Goal: Information Seeking & Learning: Learn about a topic

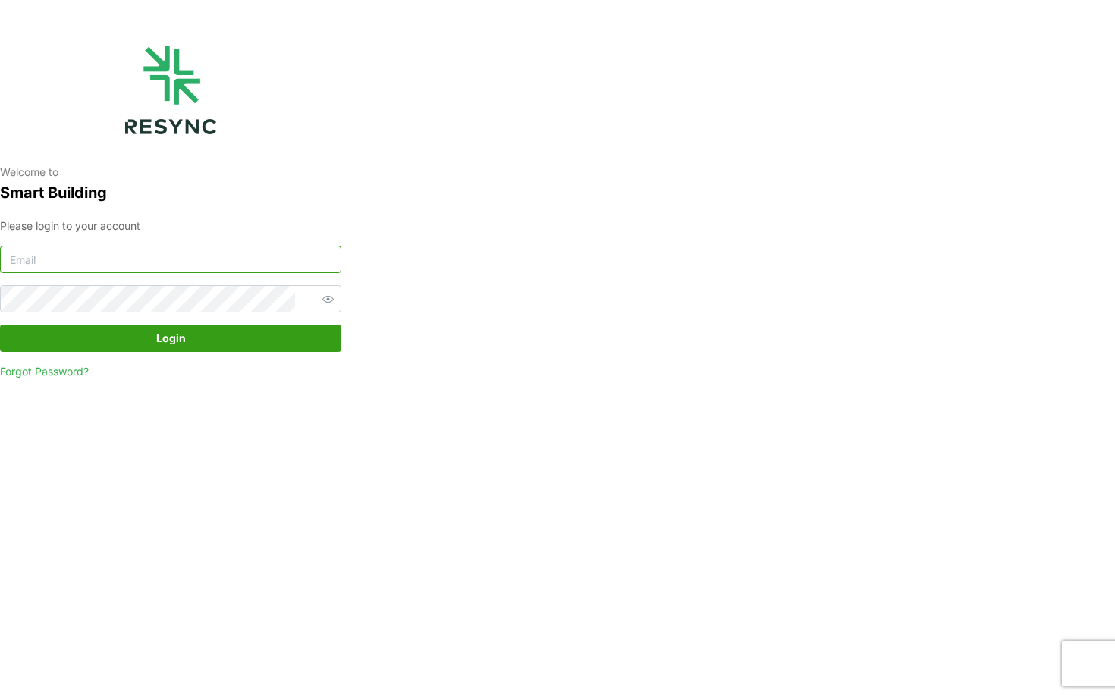
type input "[EMAIL_ADDRESS][DOMAIN_NAME]"
click at [256, 347] on span "Login" at bounding box center [170, 338] width 313 height 26
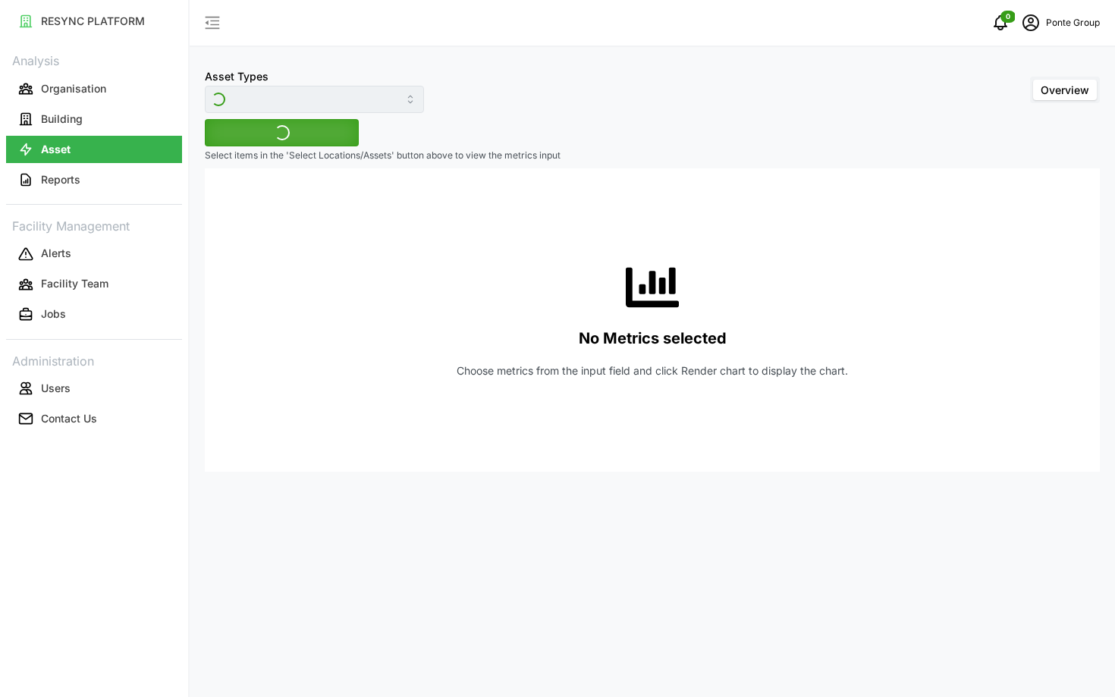
type input "Air Handling Unit"
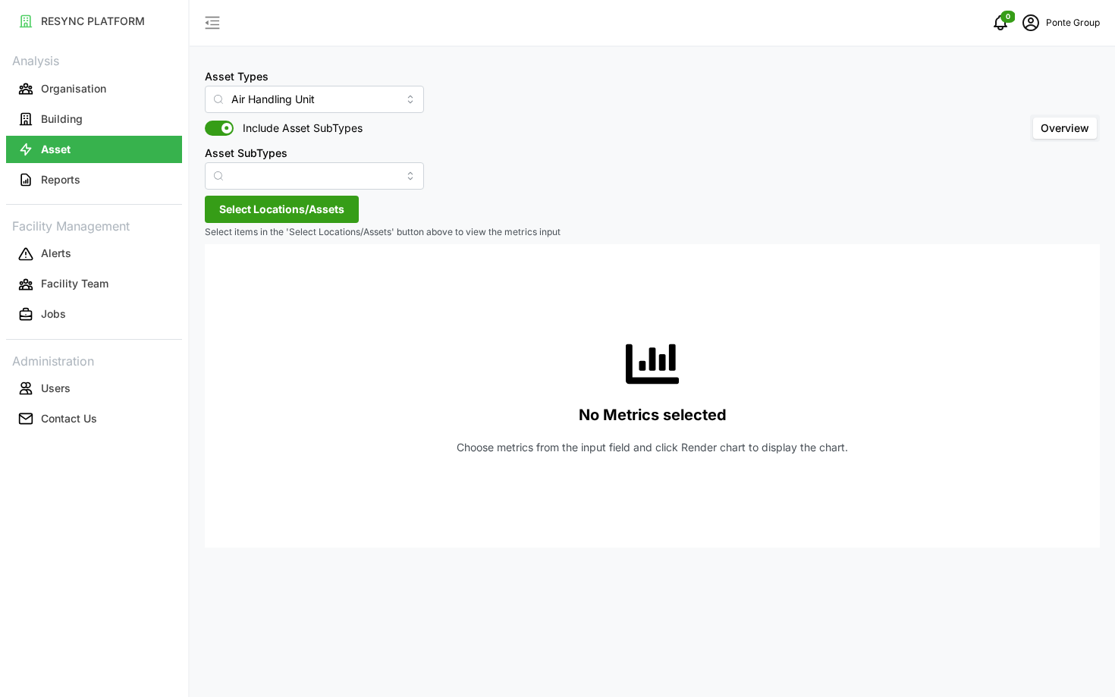
click at [262, 203] on span "Select Locations/Assets" at bounding box center [281, 209] width 125 height 26
click at [241, 281] on span "Select MBFC" at bounding box center [243, 279] width 10 height 10
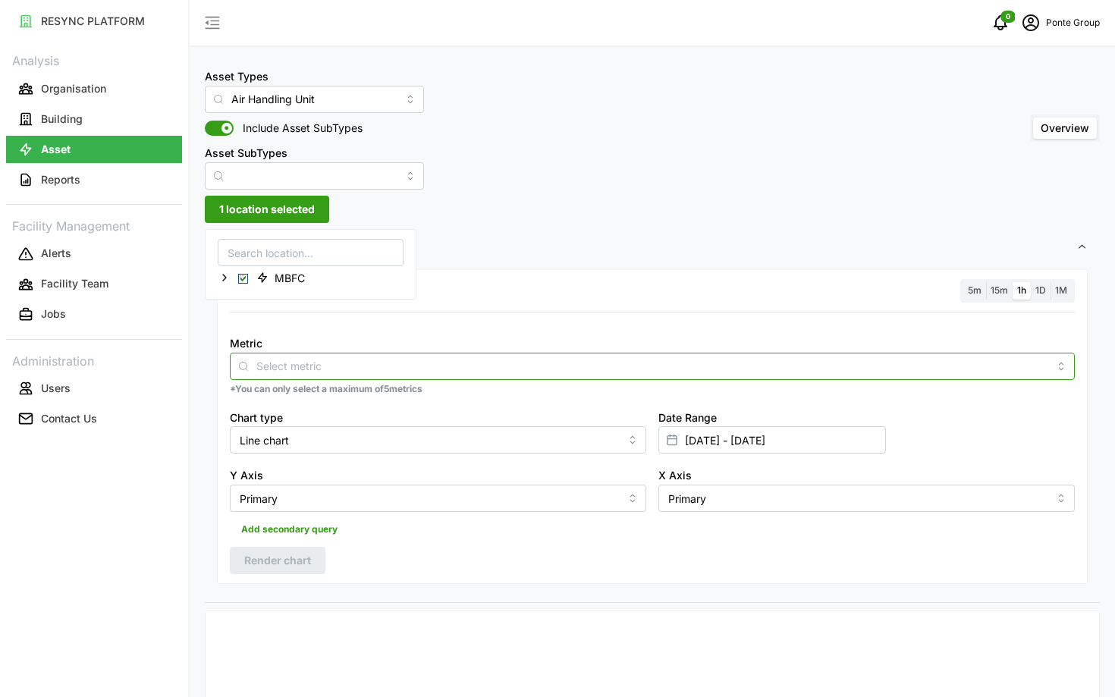
click at [363, 360] on input "Metric" at bounding box center [652, 365] width 792 height 17
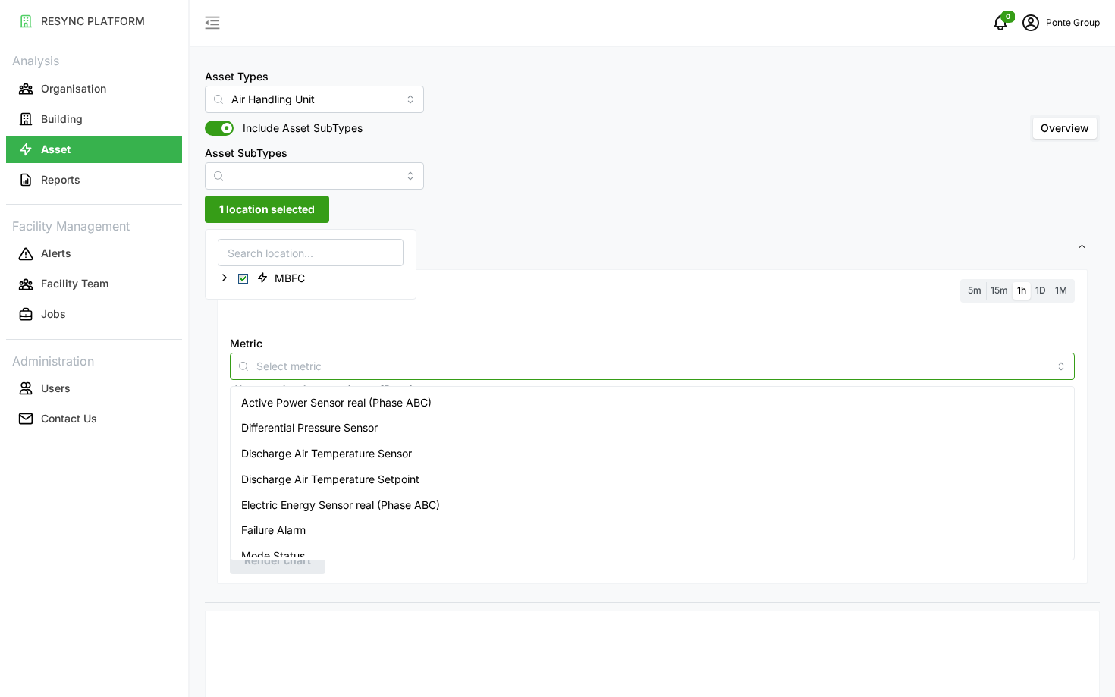
click at [378, 404] on span "Active Power Sensor real (Phase ABC)" at bounding box center [336, 402] width 190 height 17
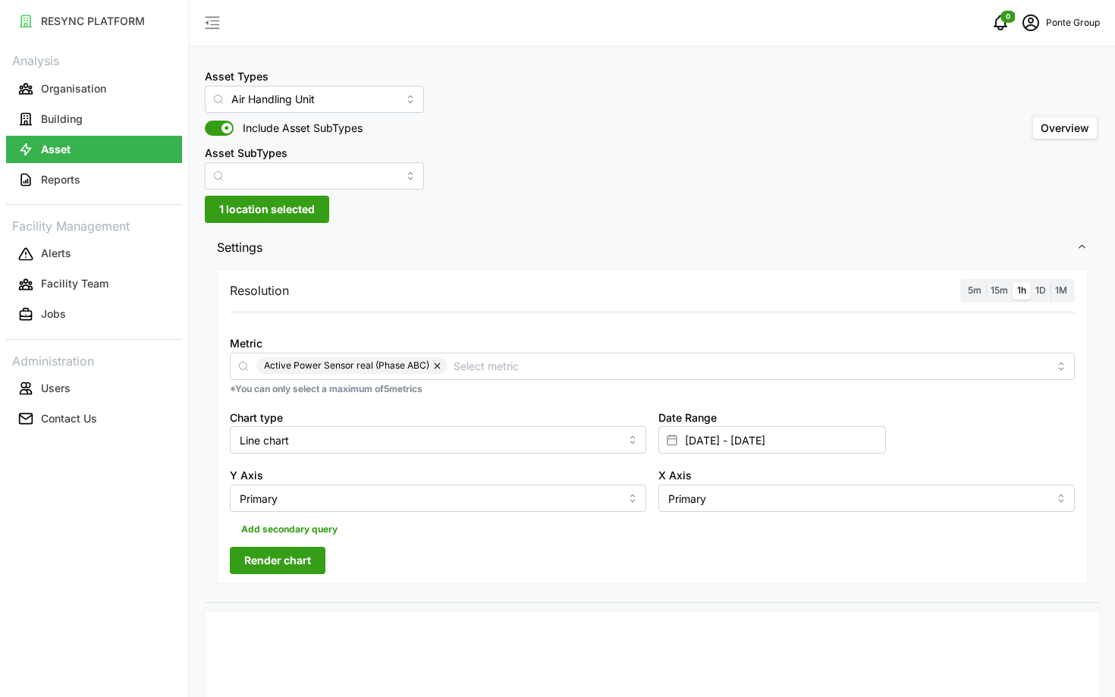
click at [935, 306] on div "Resolution 5m 15m 1h 1D 1M Metric Active Power Sensor real (Phase ABC) *You can…" at bounding box center [652, 426] width 871 height 315
click at [286, 555] on span "Render chart" at bounding box center [277, 561] width 67 height 26
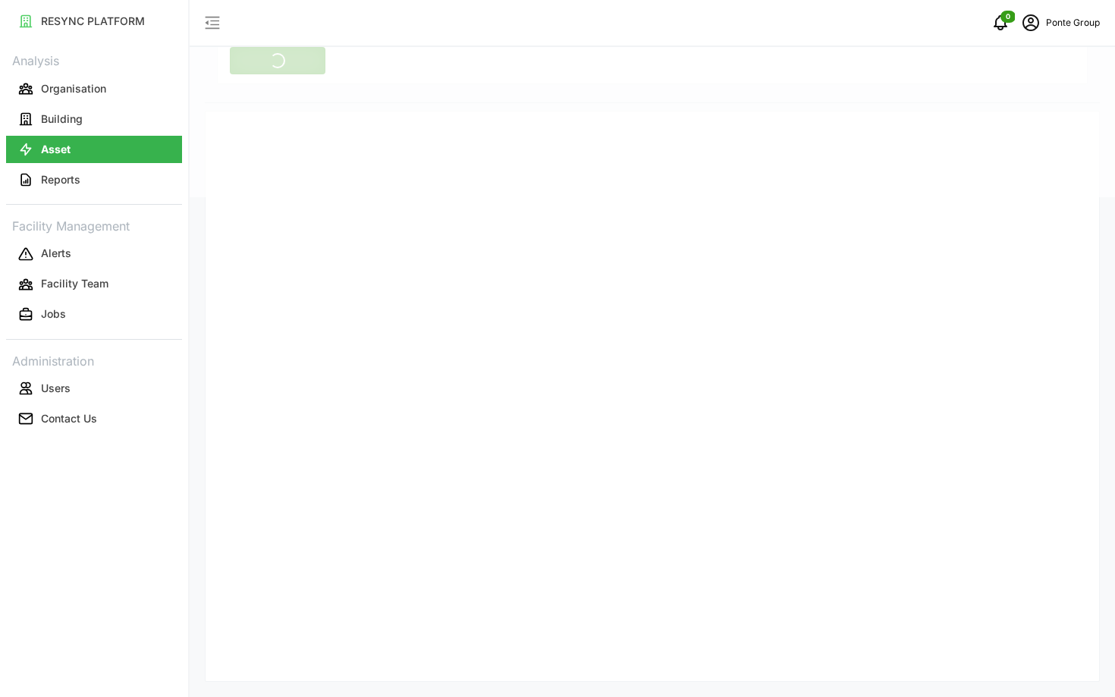
scroll to position [530, 0]
click at [1034, 24] on icon "schedule" at bounding box center [1031, 23] width 18 height 18
click at [1012, 117] on div "Logout" at bounding box center [1045, 114] width 108 height 17
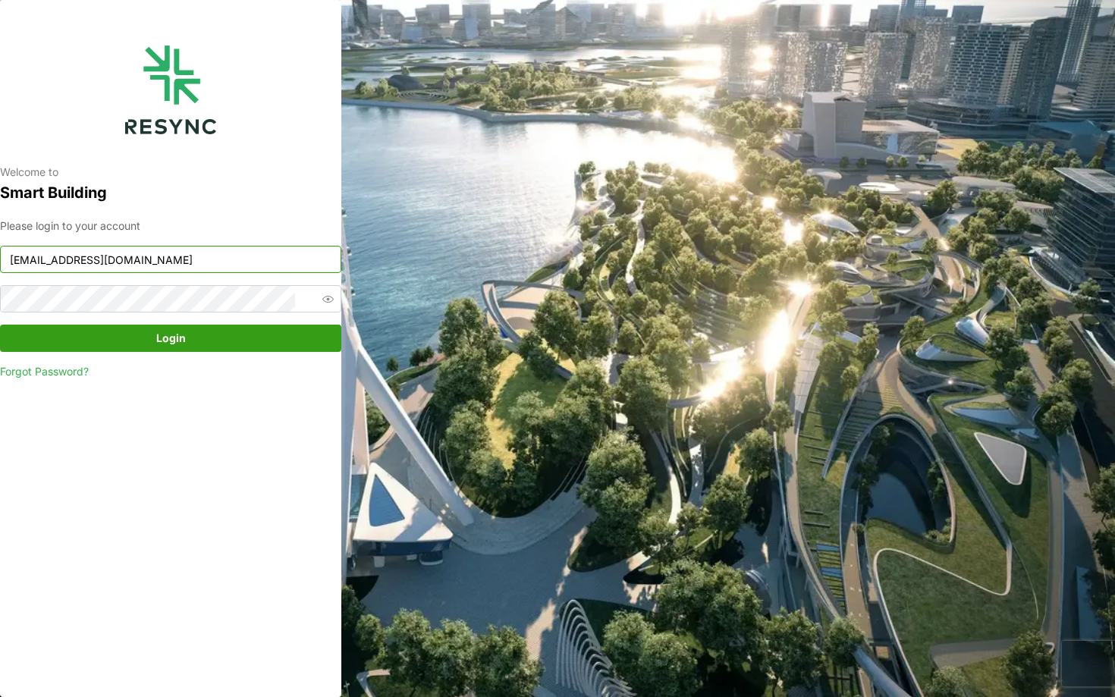
click at [214, 269] on input "ponte_group_internal@resynctech.com" at bounding box center [170, 259] width 341 height 27
type input "ponte_group_display@resynctech.com"
click at [233, 331] on span "Login" at bounding box center [170, 338] width 313 height 26
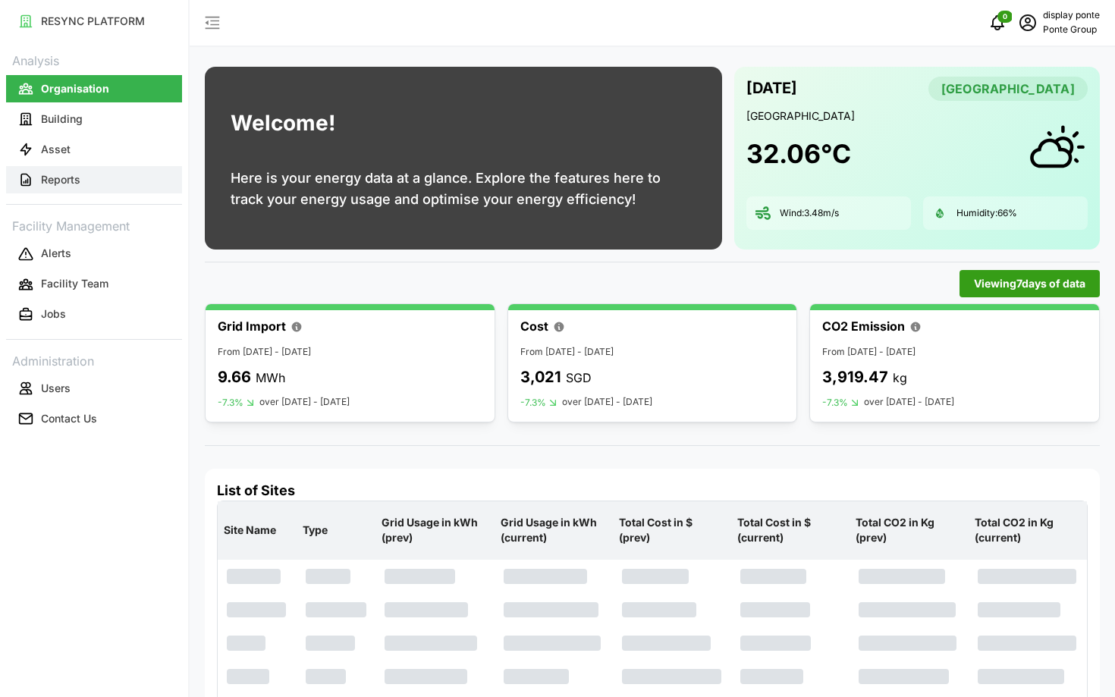
click at [83, 175] on button "Reports" at bounding box center [94, 179] width 176 height 27
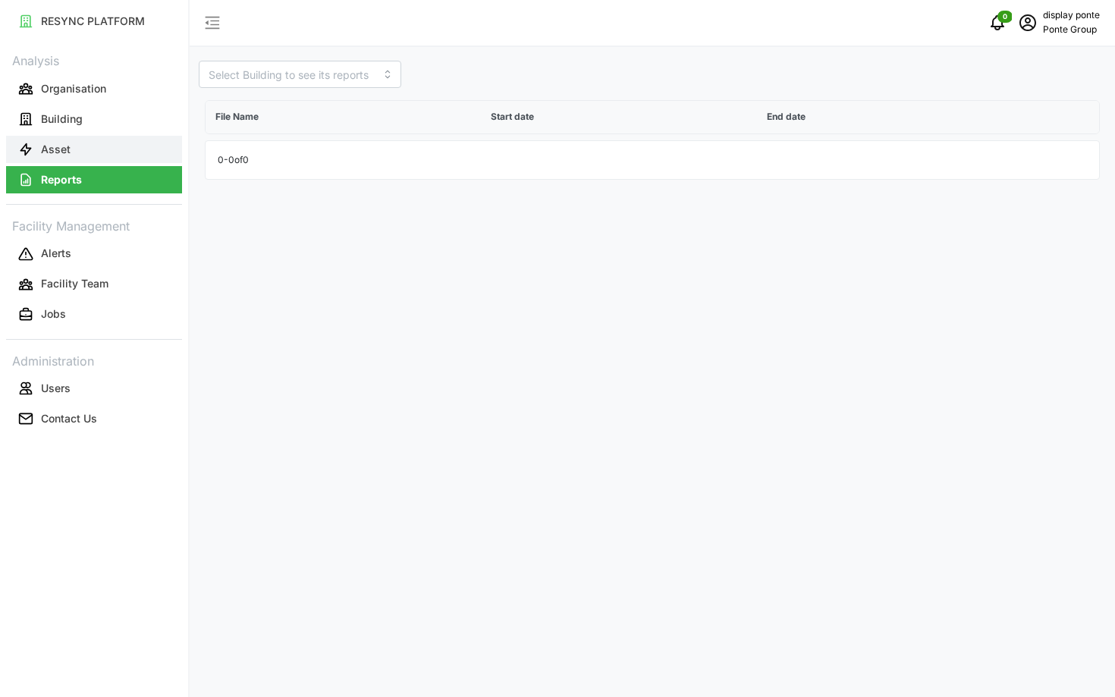
click at [90, 155] on button "Asset" at bounding box center [94, 149] width 176 height 27
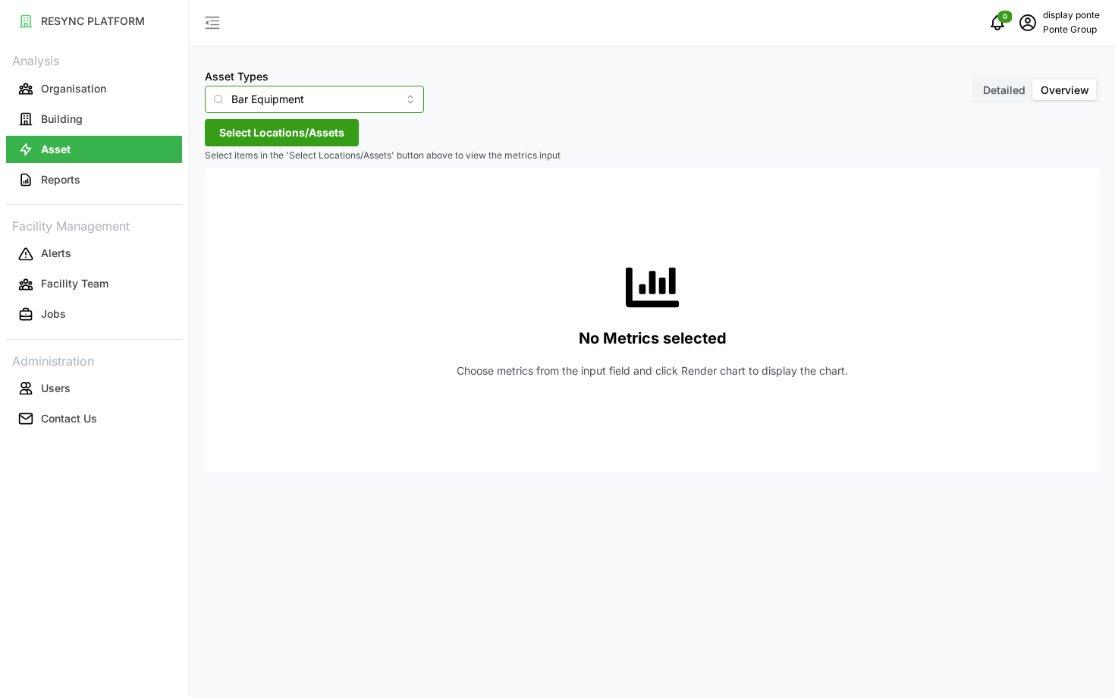
click at [280, 103] on input "Bar Equipment" at bounding box center [314, 99] width 219 height 27
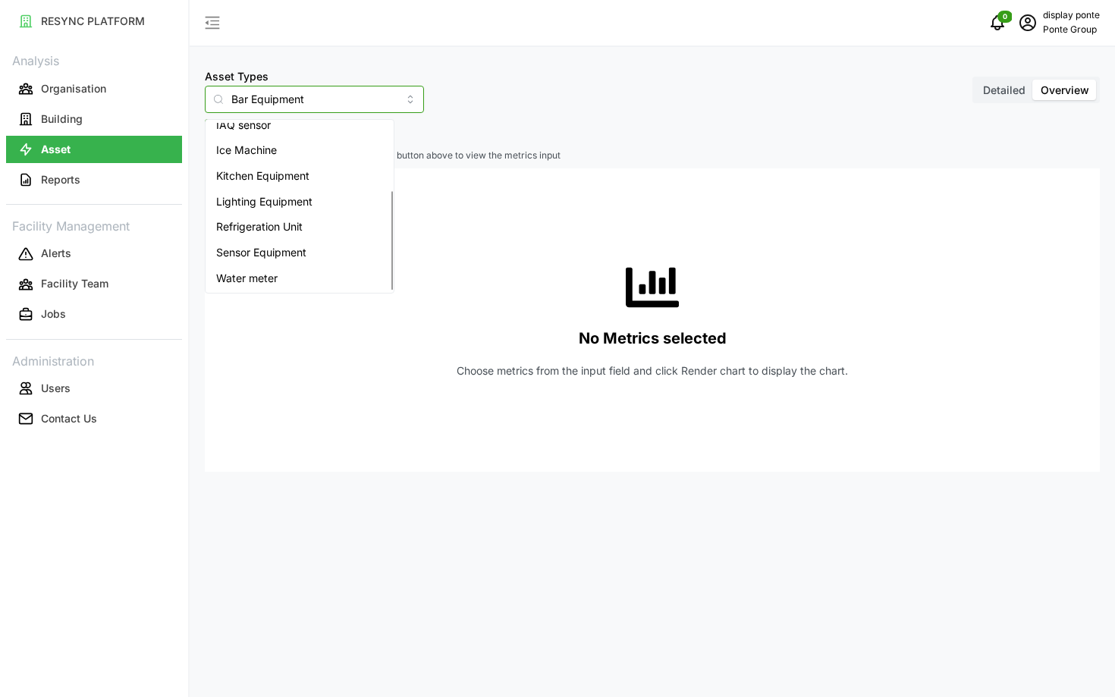
scroll to position [114, 0]
click at [328, 251] on div "Sensor Equipment" at bounding box center [300, 252] width 182 height 26
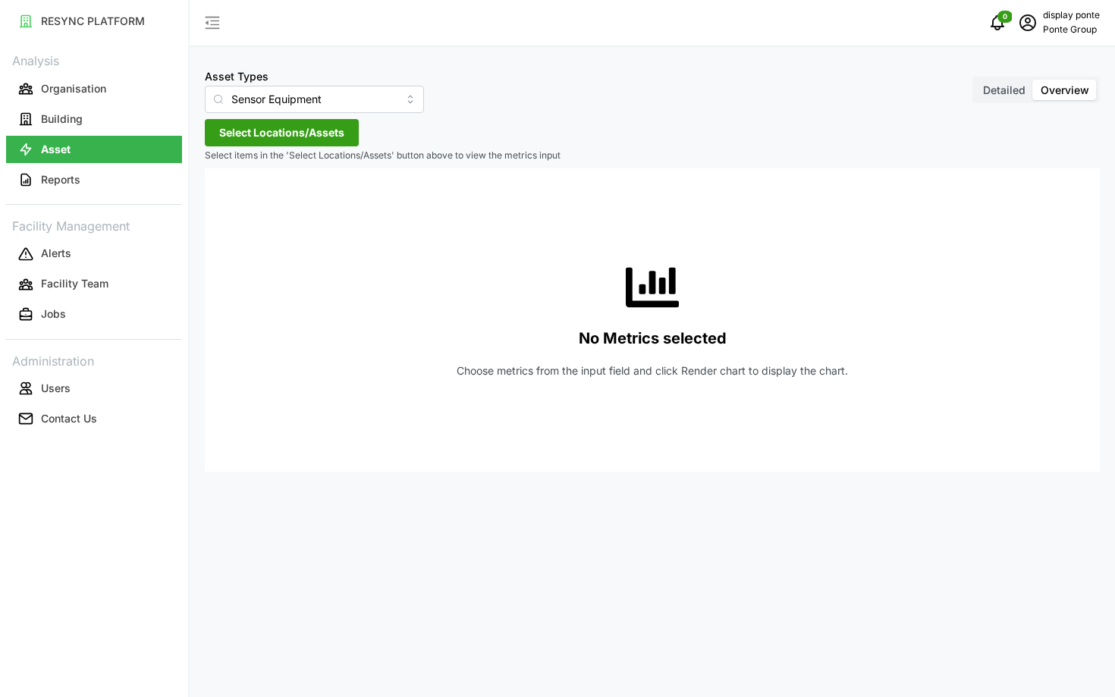
click at [302, 133] on span "Select Locations/Assets" at bounding box center [281, 133] width 125 height 26
click at [243, 202] on span "Select Ponte Group" at bounding box center [243, 202] width 10 height 10
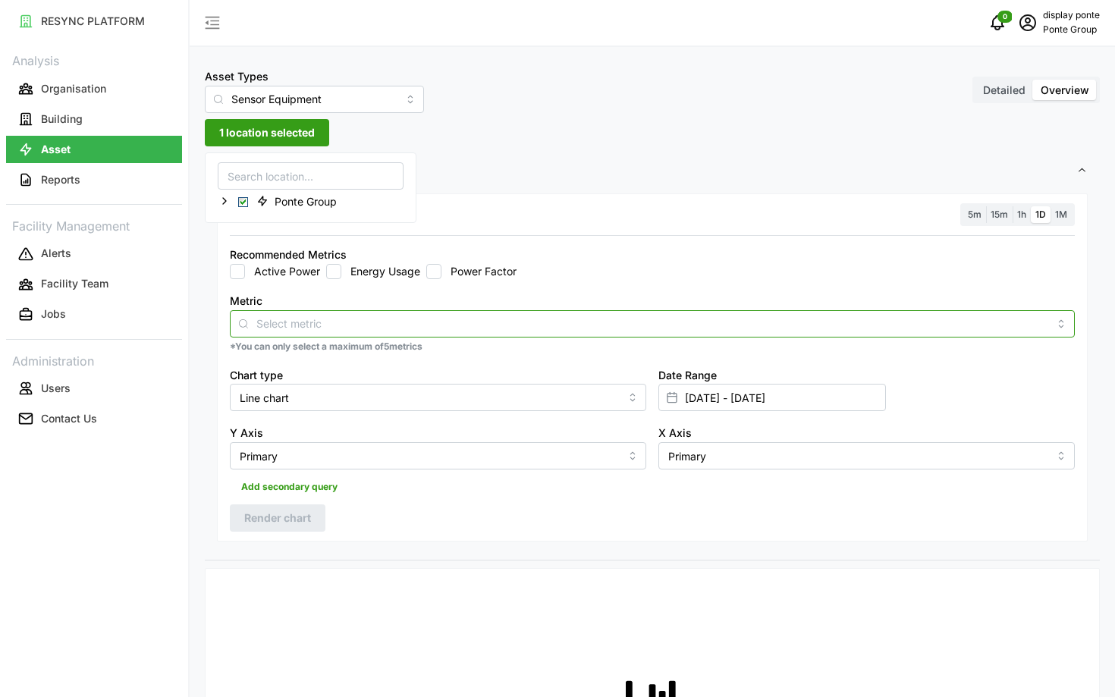
click at [341, 321] on input "Metric" at bounding box center [652, 323] width 792 height 17
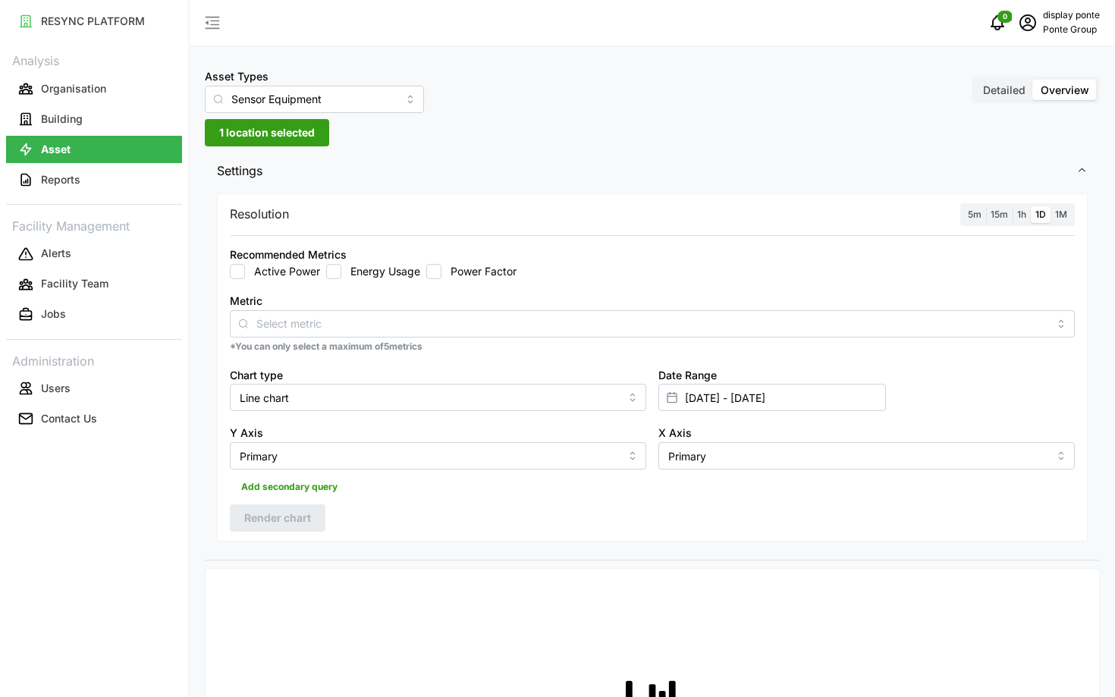
click at [301, 83] on div "Asset Types Sensor Equipment" at bounding box center [314, 90] width 219 height 46
click at [291, 97] on input "Sensor Equipment" at bounding box center [314, 99] width 219 height 27
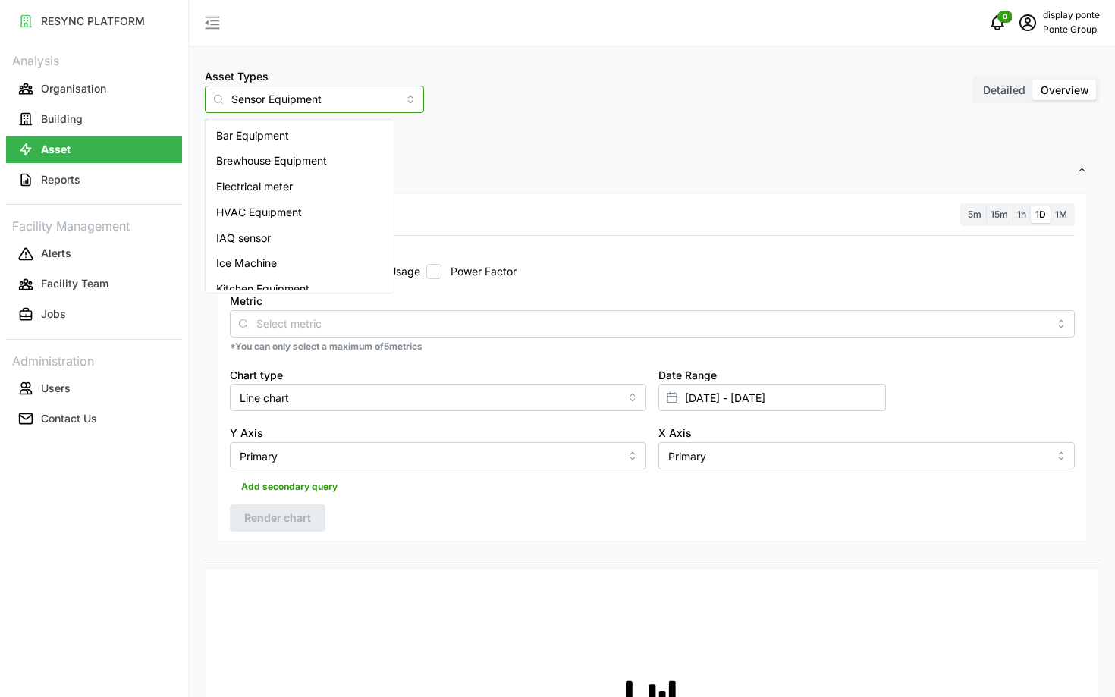
click at [295, 206] on span "HVAC Equipment" at bounding box center [259, 212] width 86 height 17
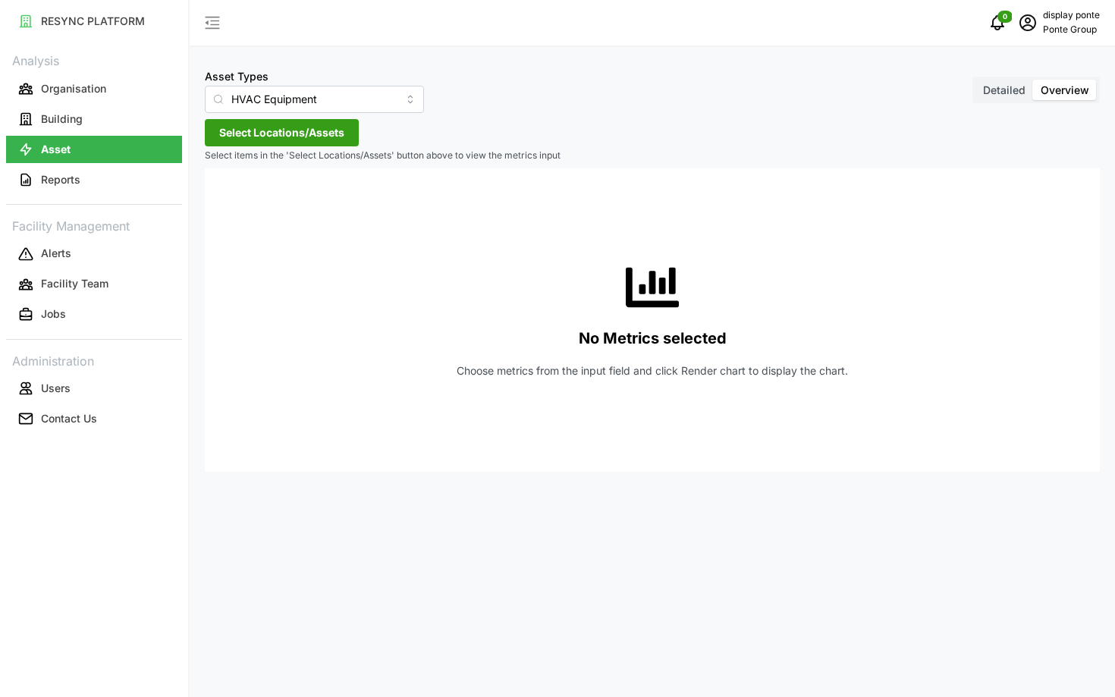
click at [292, 125] on span "Select Locations/Assets" at bounding box center [281, 133] width 125 height 26
click at [223, 198] on polyline at bounding box center [224, 201] width 3 height 6
click at [241, 225] on icon at bounding box center [237, 223] width 12 height 12
click at [262, 243] on span "Select ACMV Load" at bounding box center [267, 245] width 10 height 10
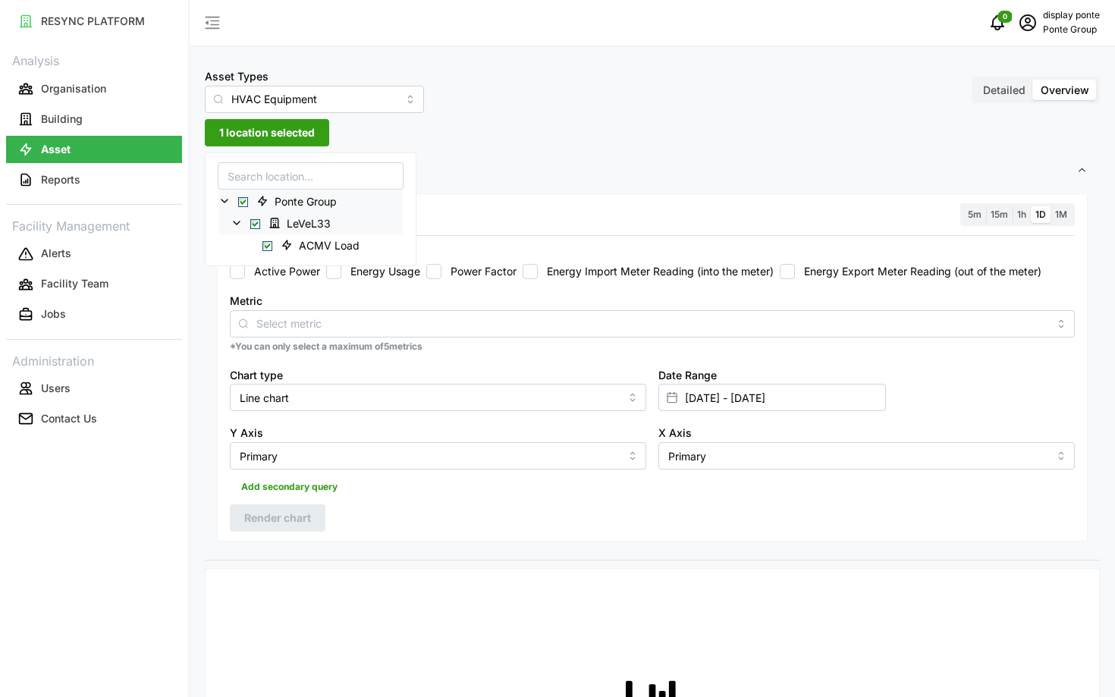
click at [428, 237] on div "Resolution 5m 15m 1h 1D 1M Recommended Metrics Active Power Energy Usage Power …" at bounding box center [652, 367] width 871 height 349
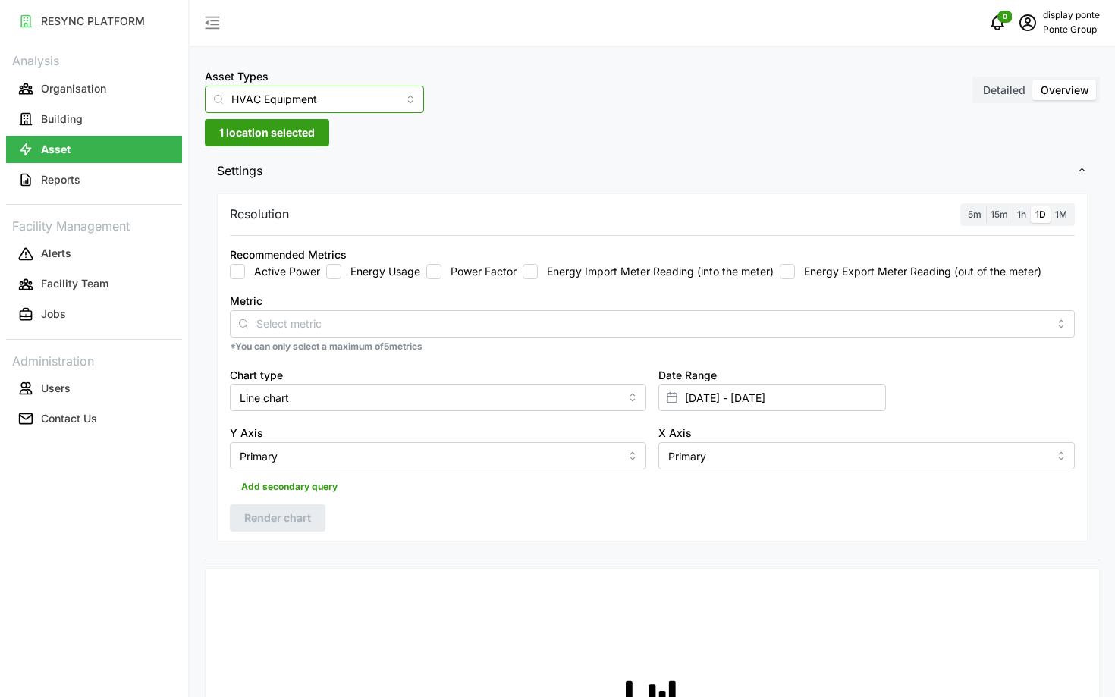
click at [302, 101] on input "HVAC Equipment" at bounding box center [314, 99] width 219 height 27
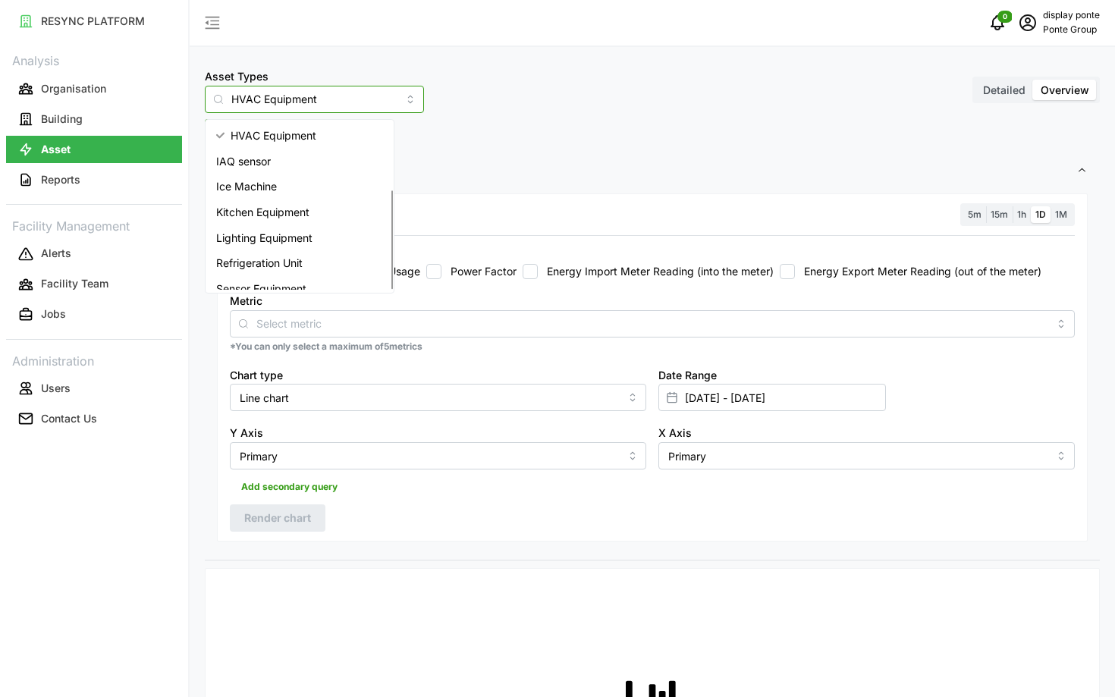
scroll to position [114, 0]
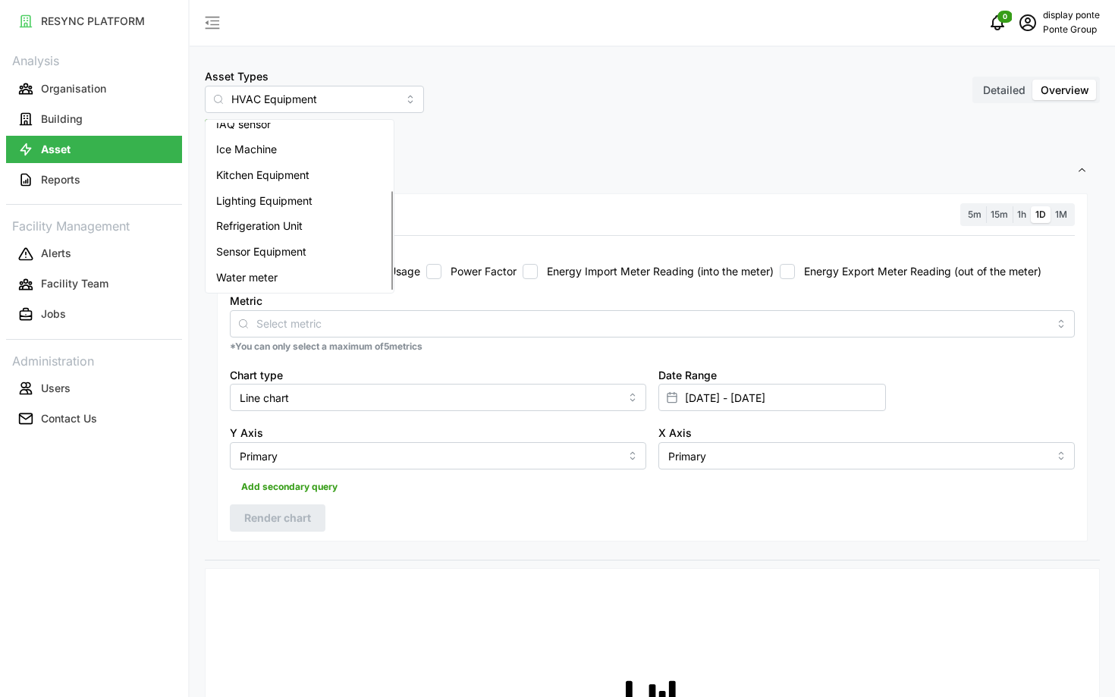
click at [448, 218] on div "Resolution 5m 15m 1h 1D 1M" at bounding box center [652, 215] width 845 height 24
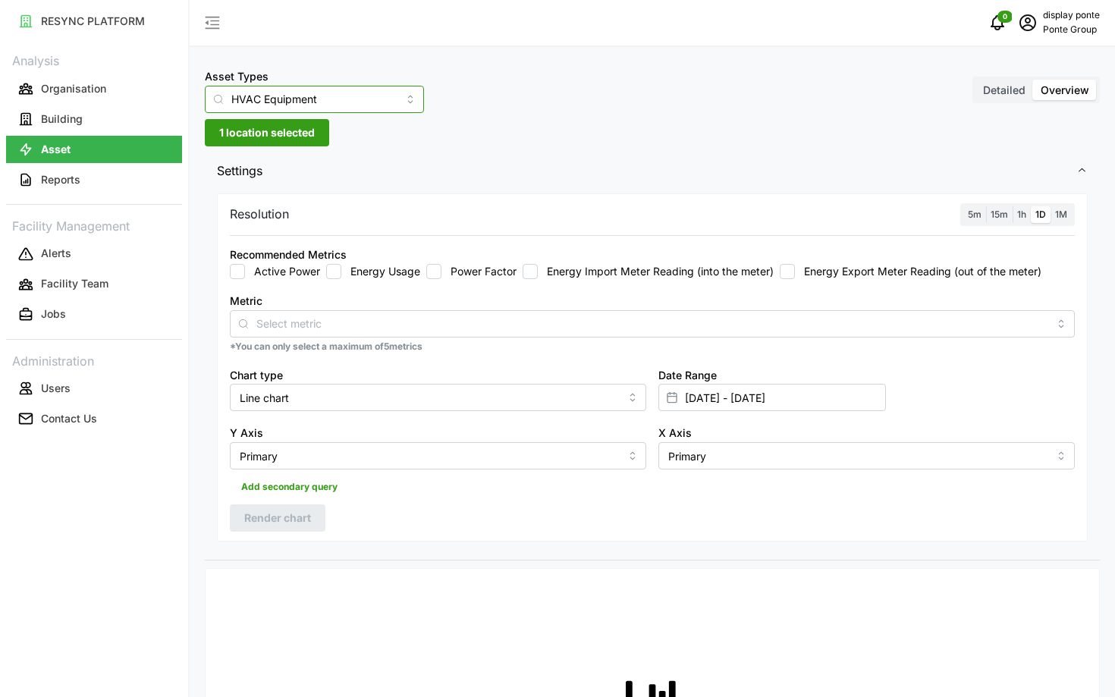
click at [281, 91] on input "HVAC Equipment" at bounding box center [314, 99] width 219 height 27
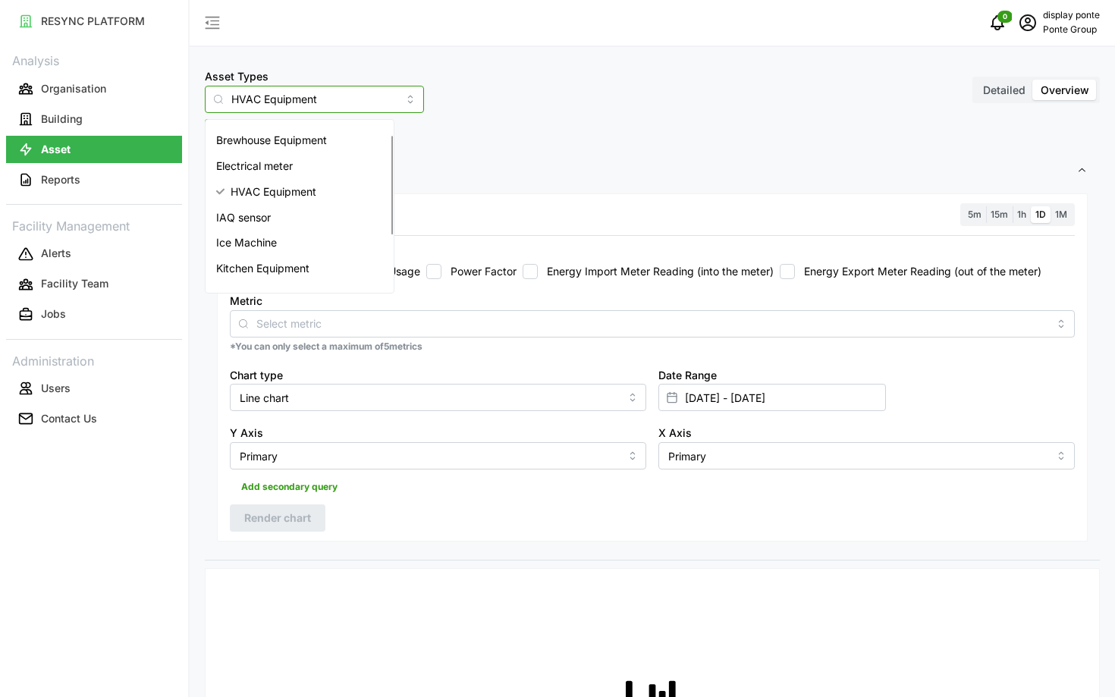
scroll to position [0, 0]
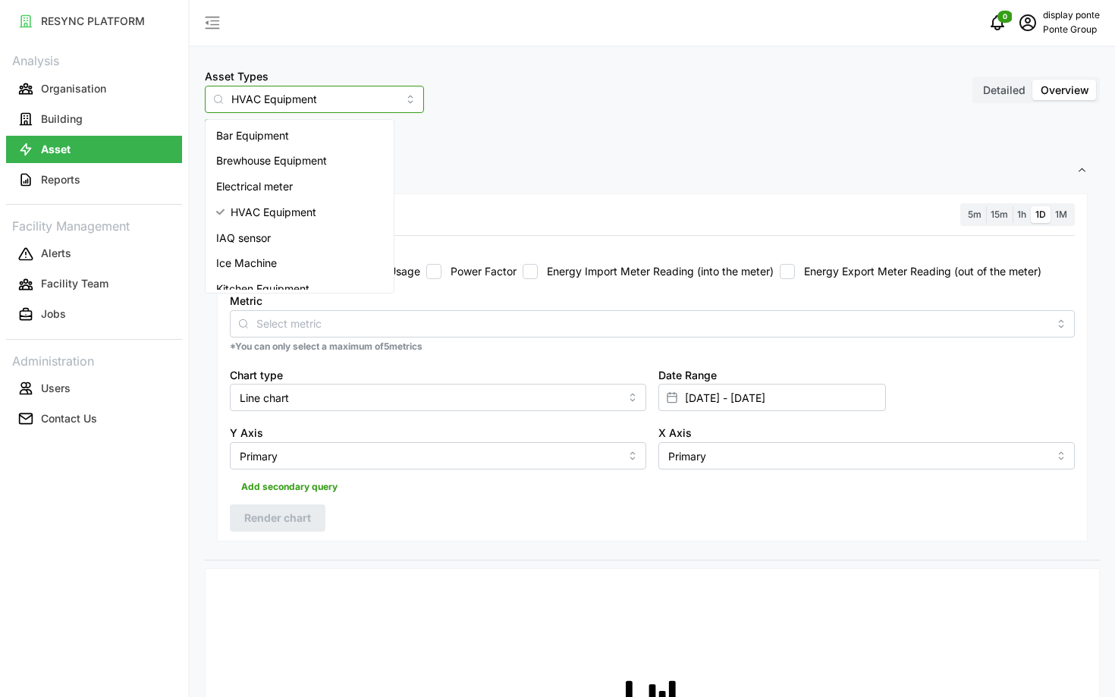
click at [279, 103] on input "HVAC Equipment" at bounding box center [314, 99] width 219 height 27
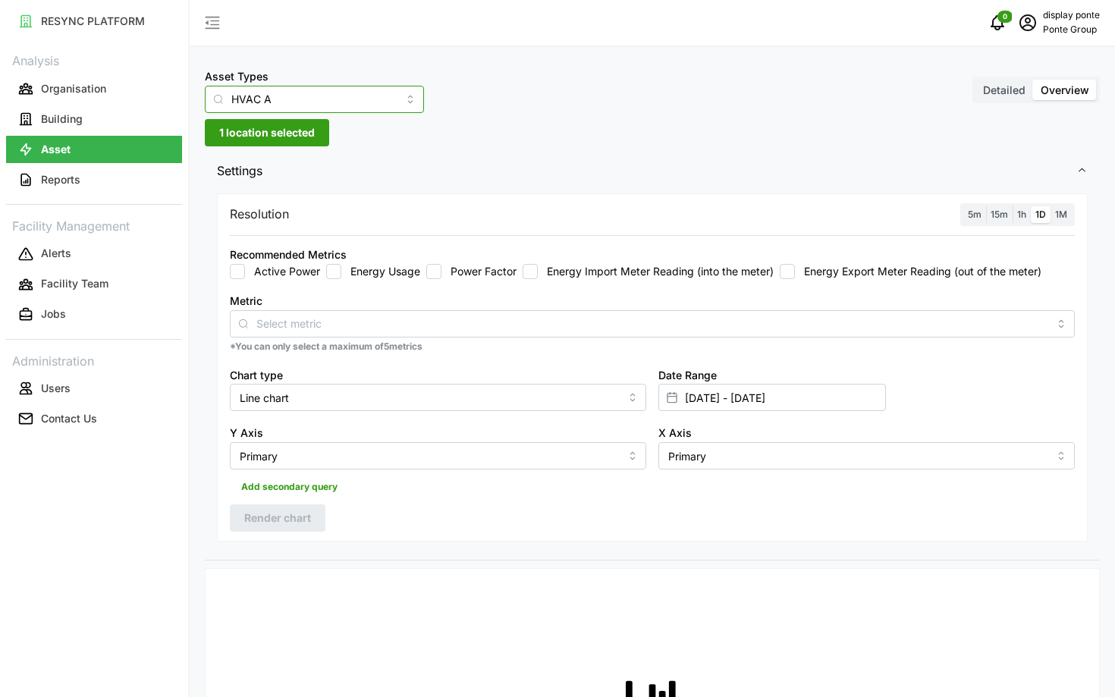
type input "HVAC AH"
type input "a"
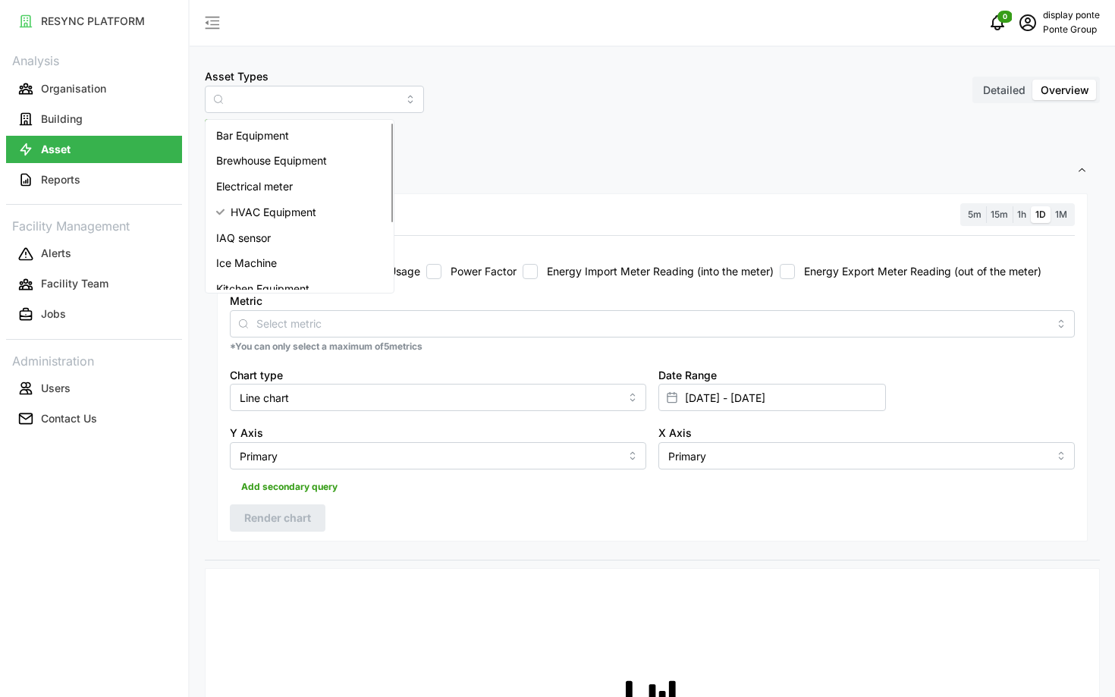
type input "HVAC Equipment"
click at [504, 167] on span "Settings" at bounding box center [646, 170] width 859 height 37
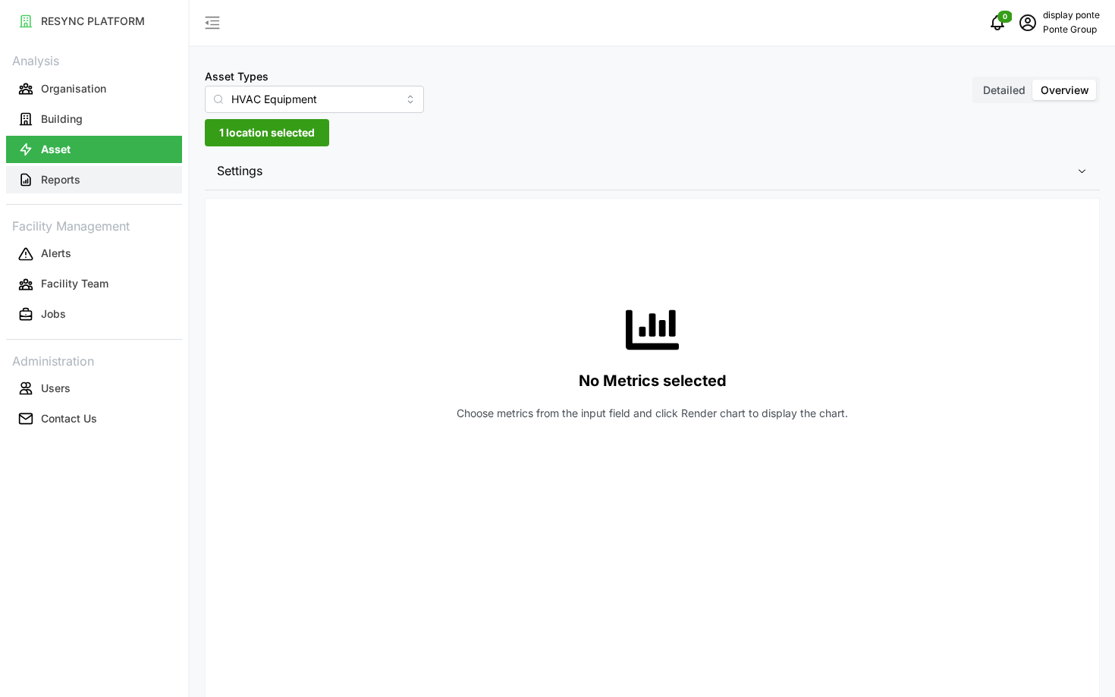
click at [152, 173] on button "Reports" at bounding box center [94, 179] width 176 height 27
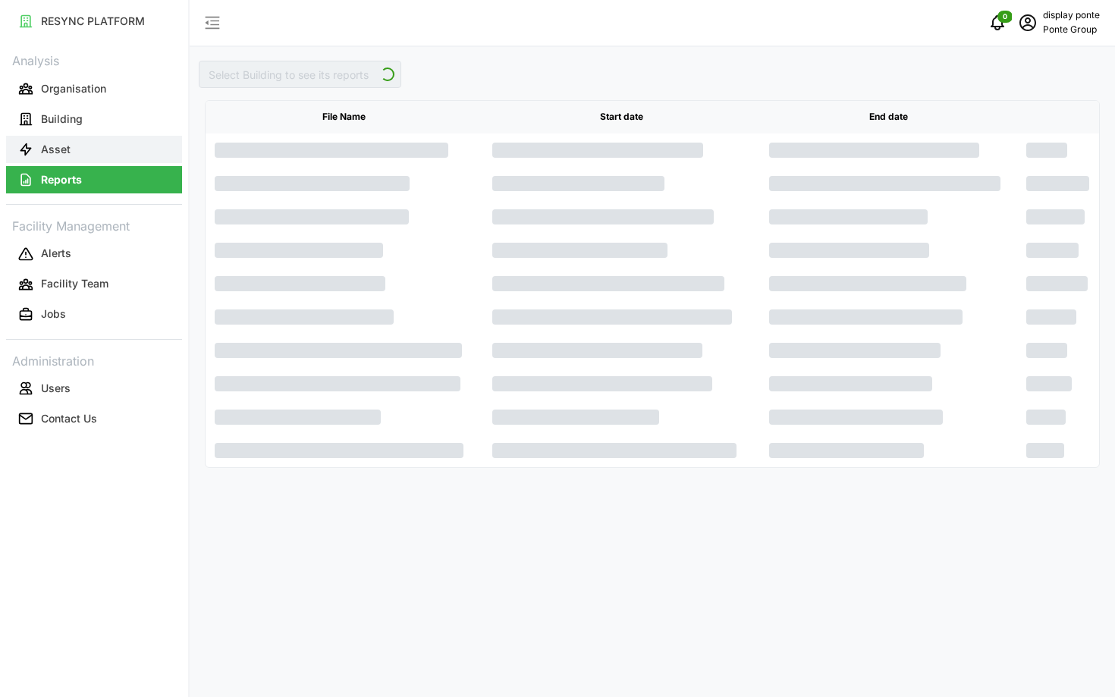
click at [142, 162] on button "Asset" at bounding box center [94, 149] width 176 height 27
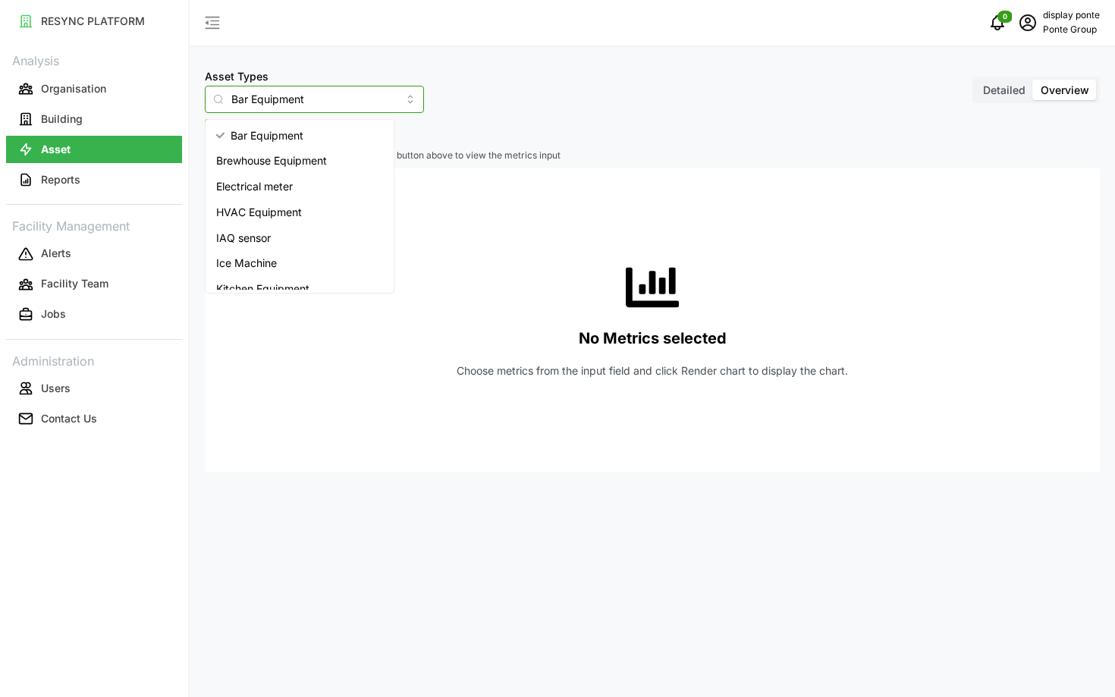
click at [272, 90] on input "Bar Equipment" at bounding box center [314, 99] width 219 height 27
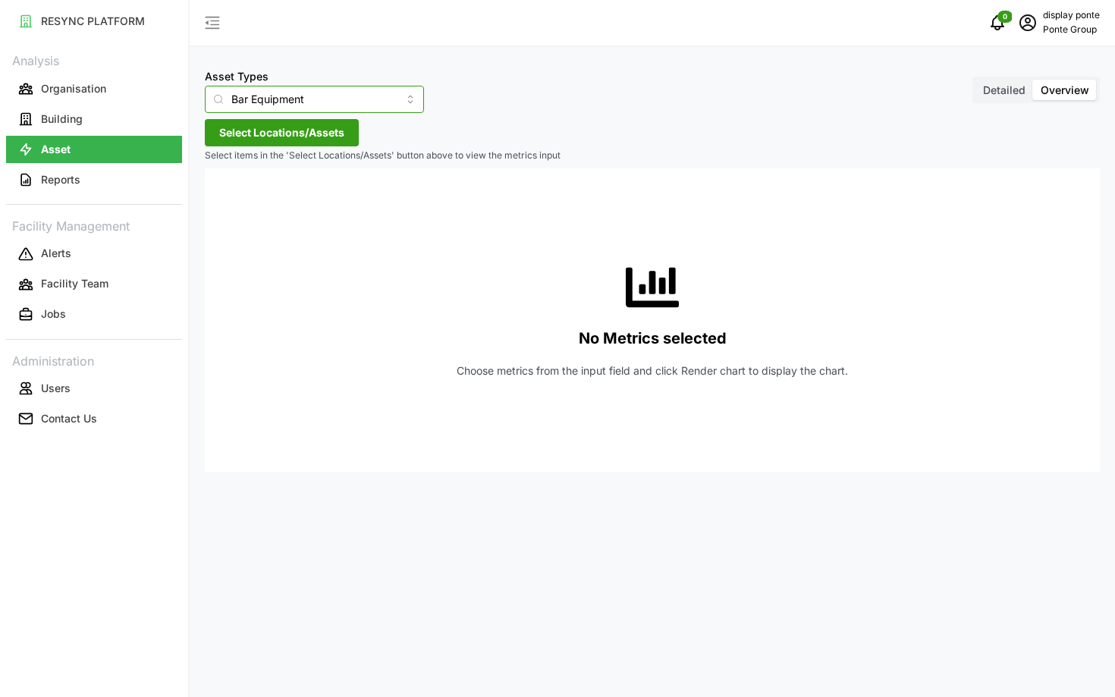
click at [272, 98] on input "Bar Equipment" at bounding box center [314, 99] width 219 height 27
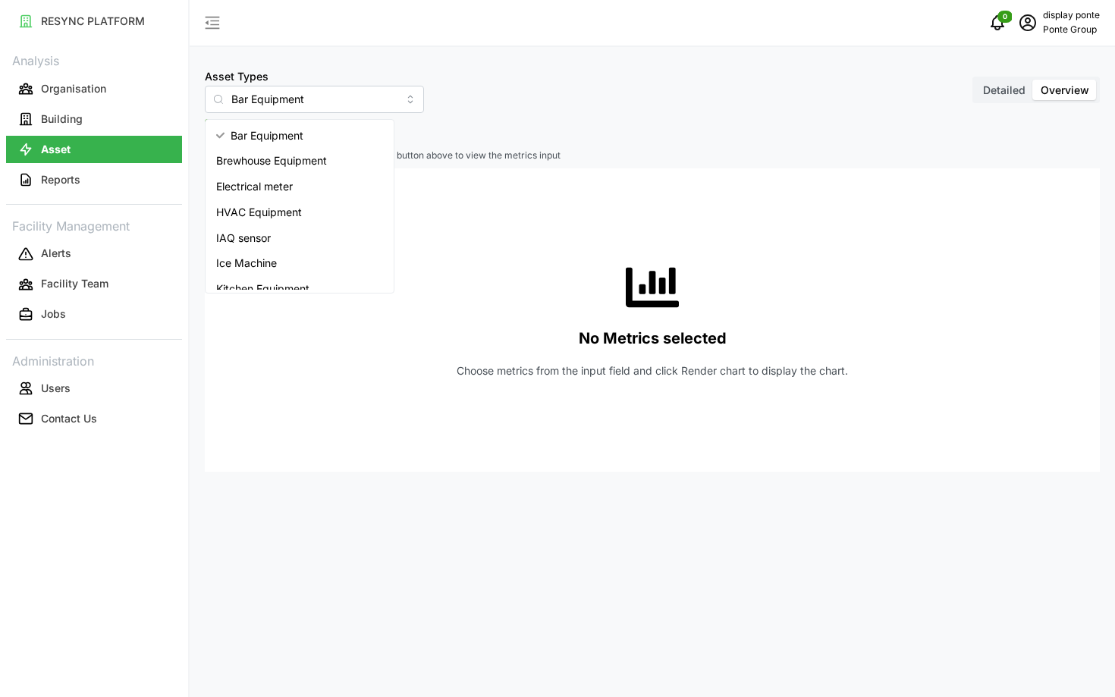
click at [1032, 27] on icon "schedule" at bounding box center [1028, 23] width 18 height 18
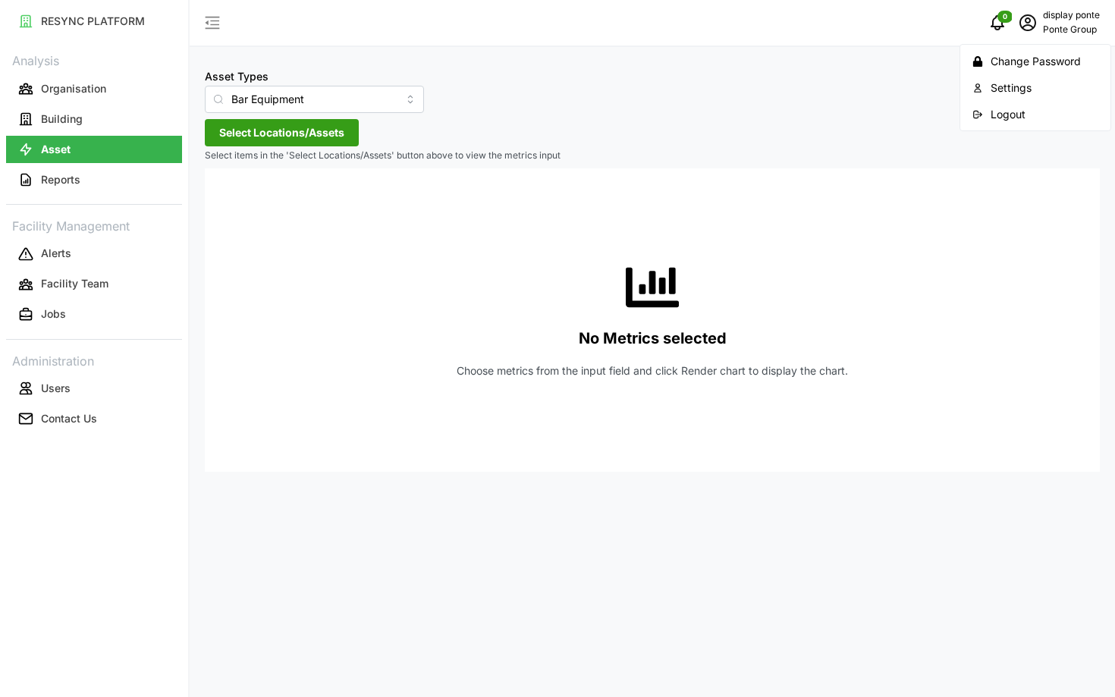
click at [994, 111] on div "Logout" at bounding box center [1045, 114] width 108 height 17
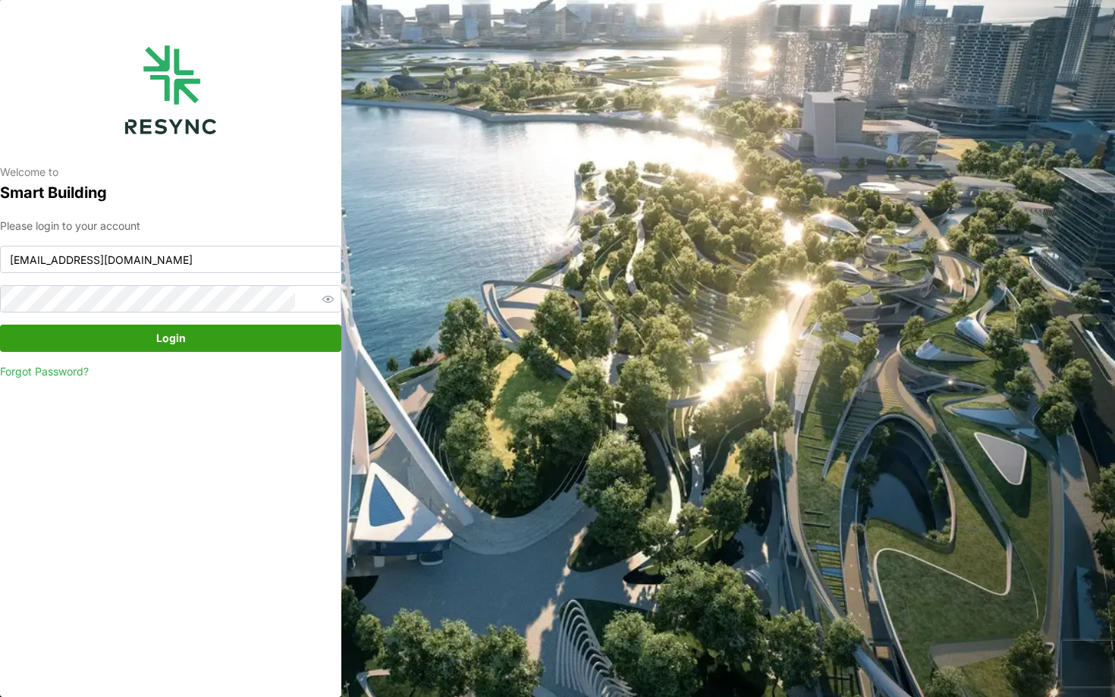
click at [207, 237] on div "Please login to your account ponte_group_display@resynctech.com Login Forgot Pa…" at bounding box center [170, 299] width 341 height 162
click at [203, 255] on input "ponte_group_display@resynctech.com" at bounding box center [170, 259] width 341 height 27
type input "ponte_group_internal@resynctech.com"
click at [219, 347] on span "Login" at bounding box center [170, 338] width 313 height 26
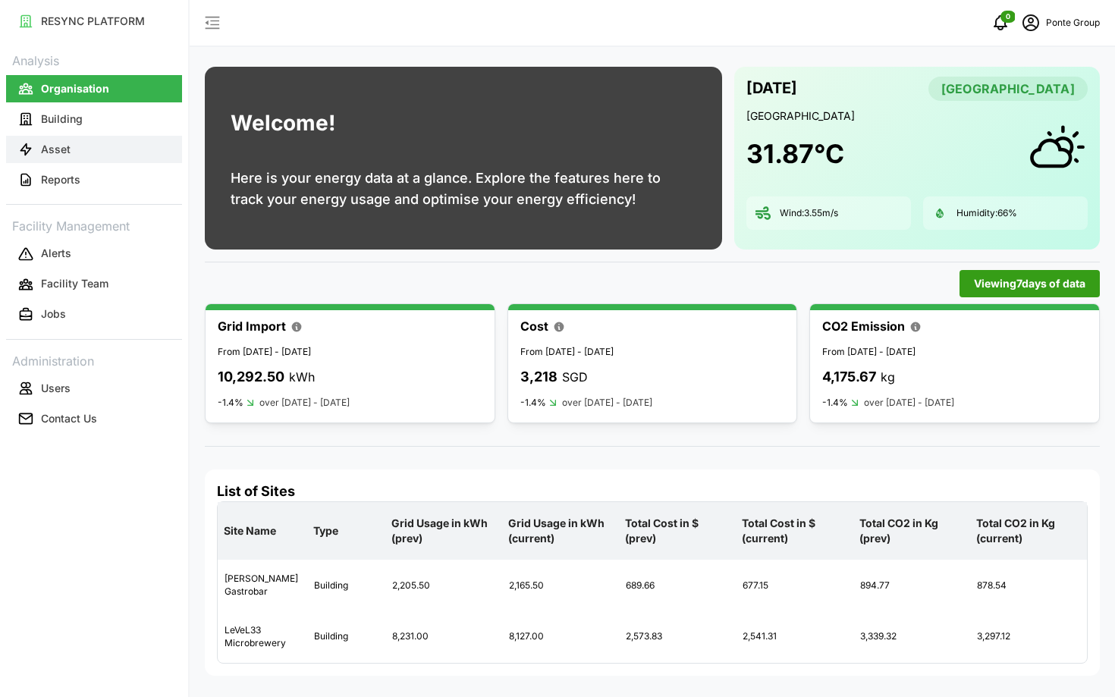
click at [103, 146] on button "Asset" at bounding box center [94, 149] width 176 height 27
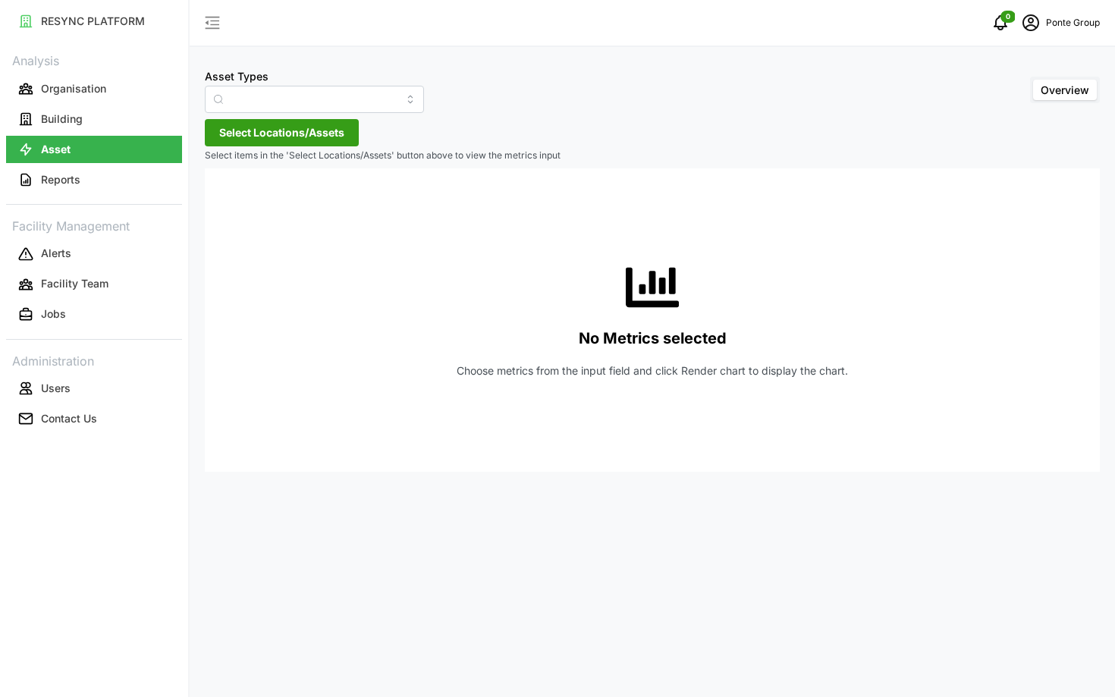
type input "Air Handling Unit"
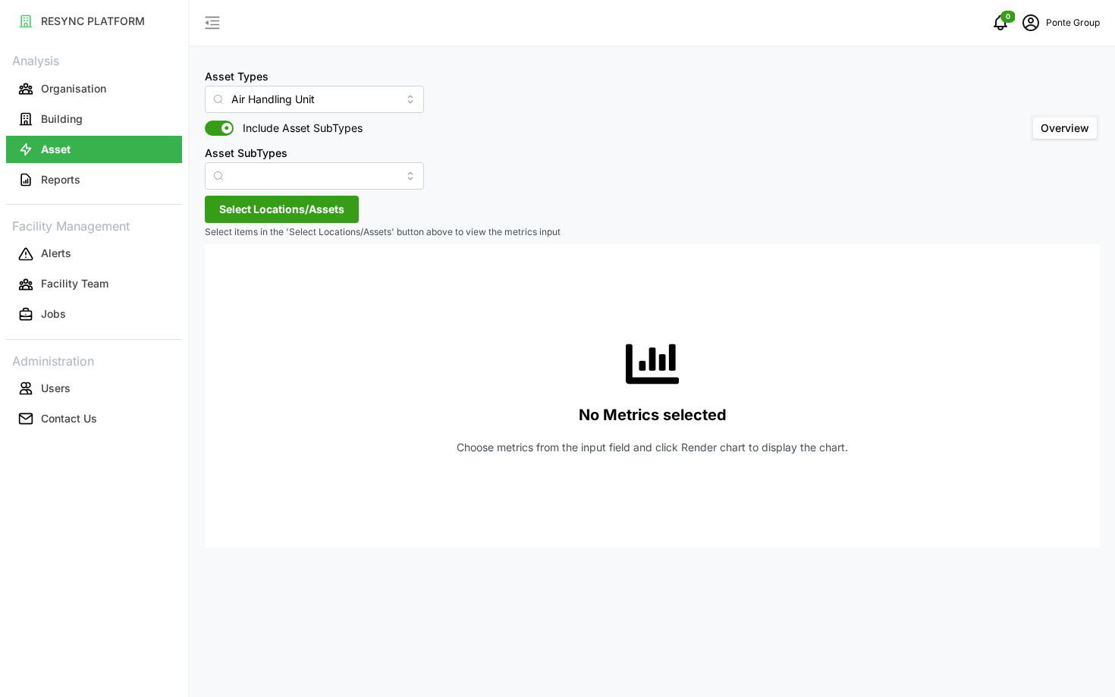
click at [316, 212] on span "Select Locations/Assets" at bounding box center [281, 209] width 125 height 26
click at [240, 285] on div "MBFC" at bounding box center [310, 278] width 184 height 22
click at [240, 281] on span "Select MBFC" at bounding box center [243, 279] width 10 height 10
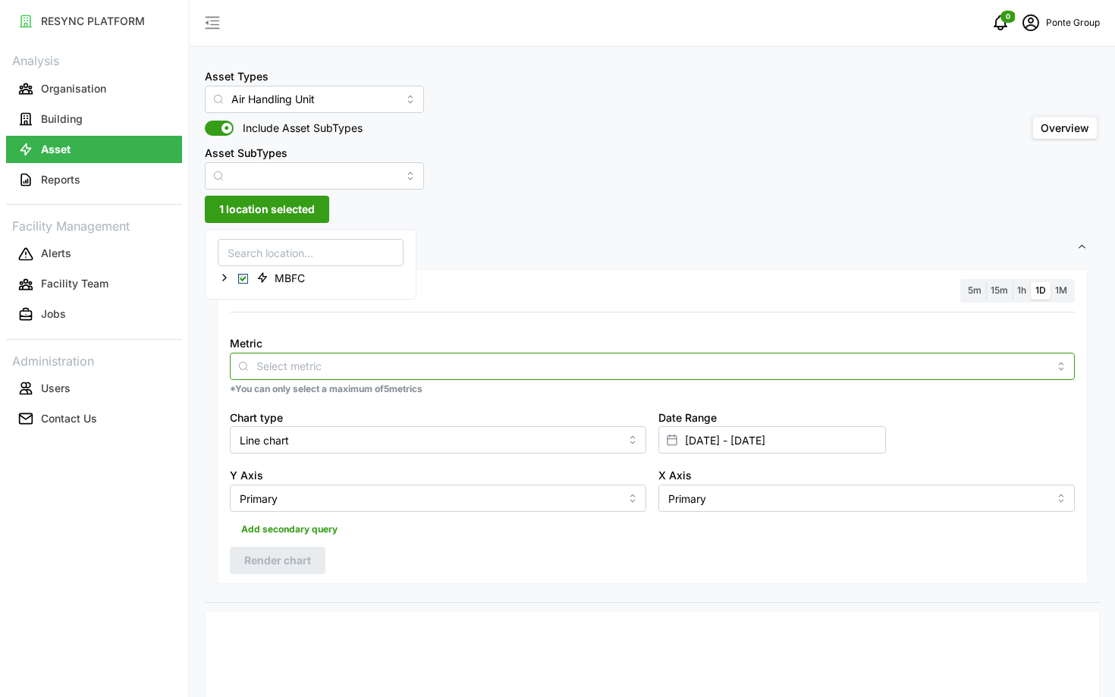
click at [362, 354] on div at bounding box center [652, 366] width 845 height 27
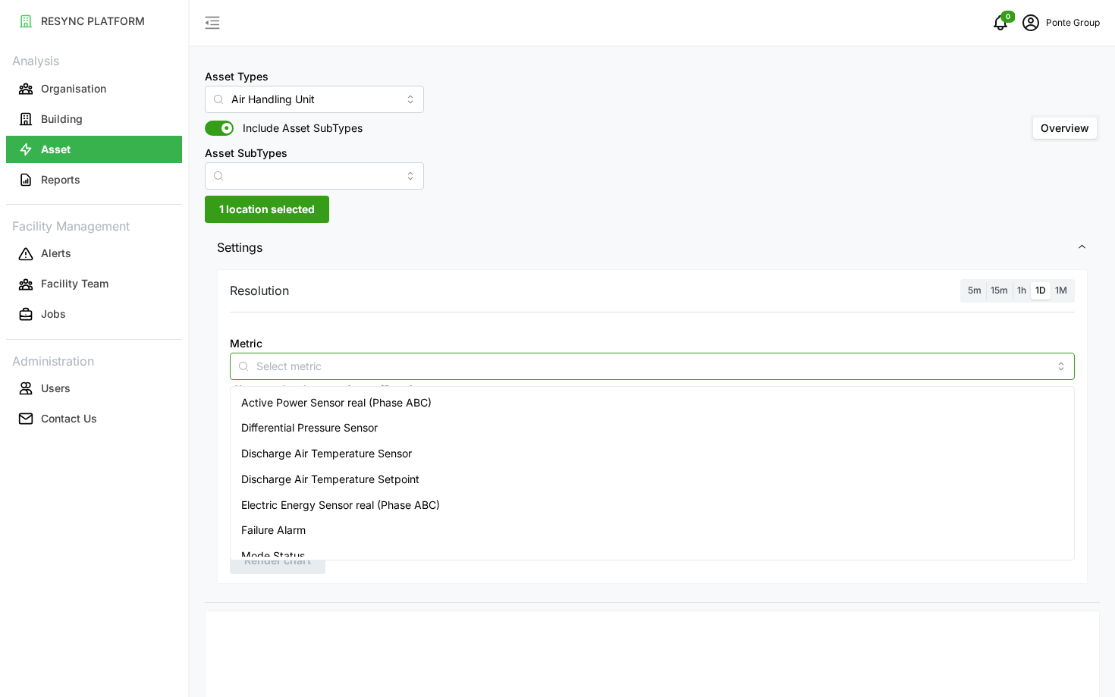
click at [372, 399] on span "Active Power Sensor real (Phase ABC)" at bounding box center [336, 402] width 190 height 17
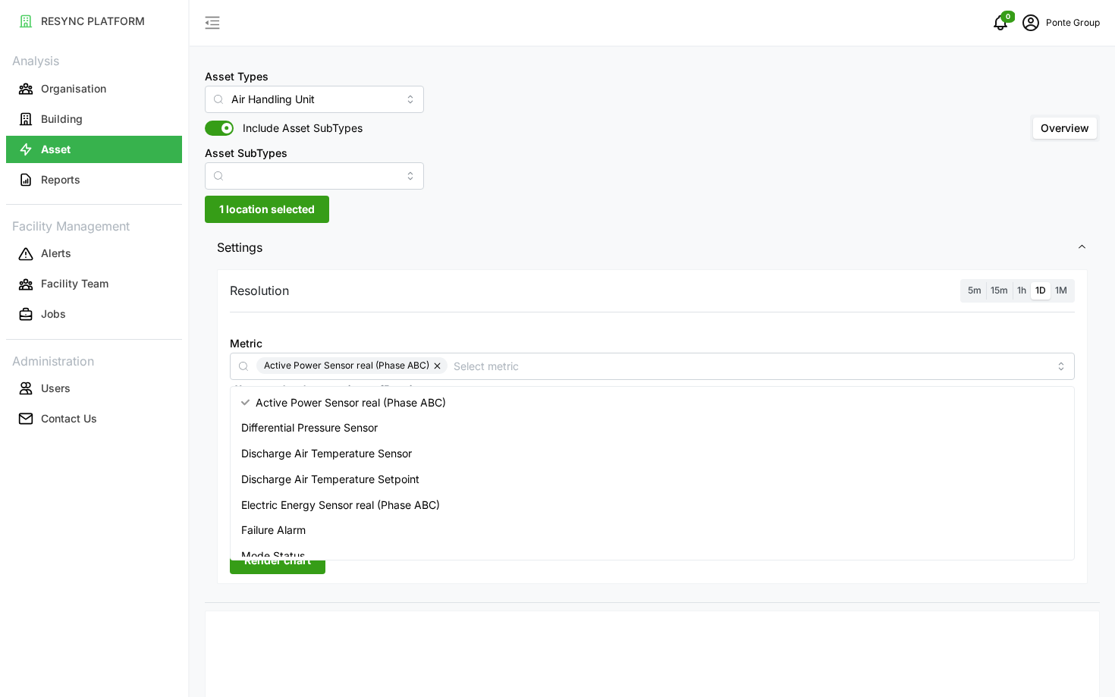
click at [375, 602] on div "Resolution 5m 15m 1h 1D 1M Metric Active Power Sensor real (Phase ABC) *You can…" at bounding box center [652, 433] width 895 height 337
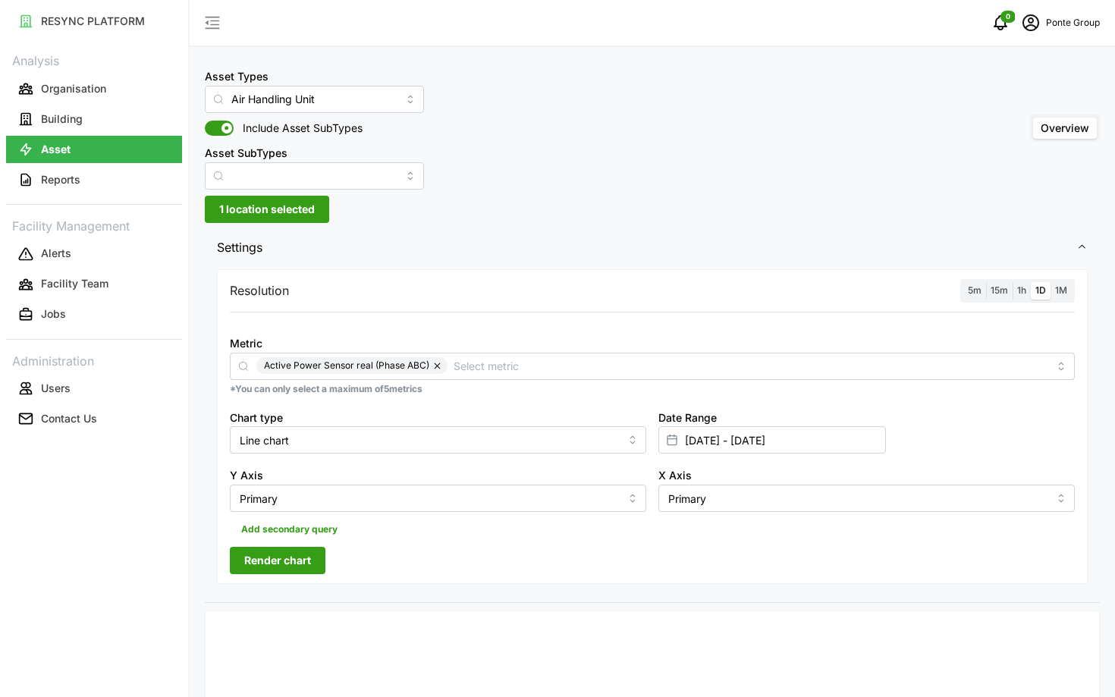
click at [280, 563] on span "Render chart" at bounding box center [277, 561] width 67 height 26
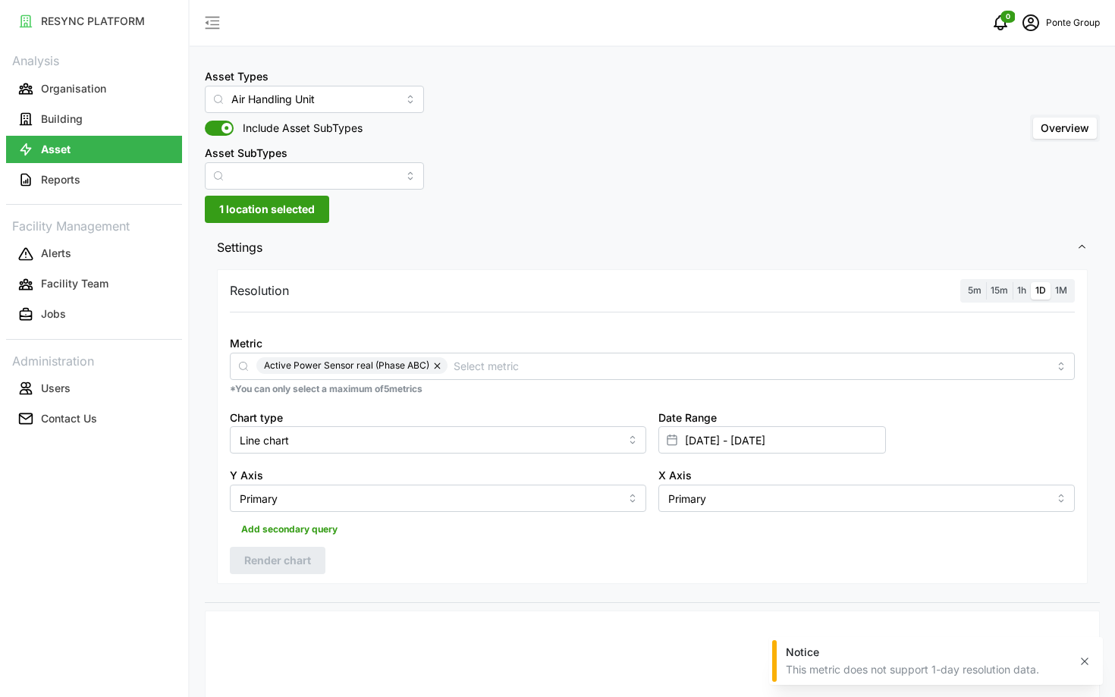
click at [1021, 289] on span "1h" at bounding box center [1021, 289] width 9 height 11
click at [1013, 282] on input "1h" at bounding box center [1013, 282] width 0 height 0
click at [312, 563] on button "Render chart" at bounding box center [278, 560] width 96 height 27
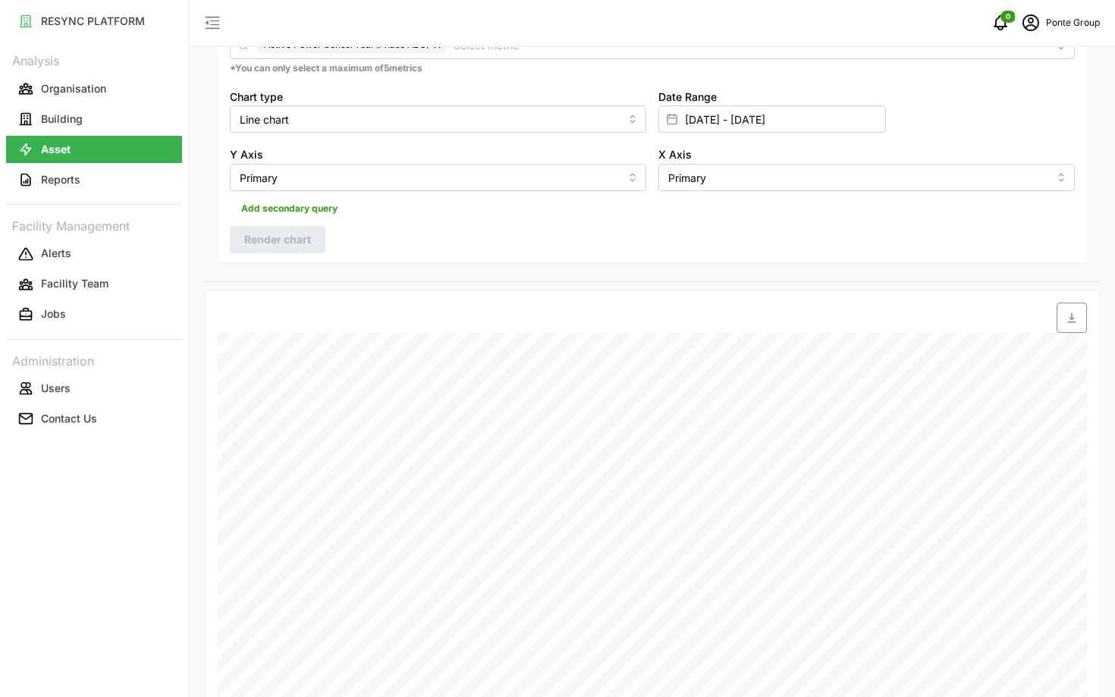
scroll to position [172, 0]
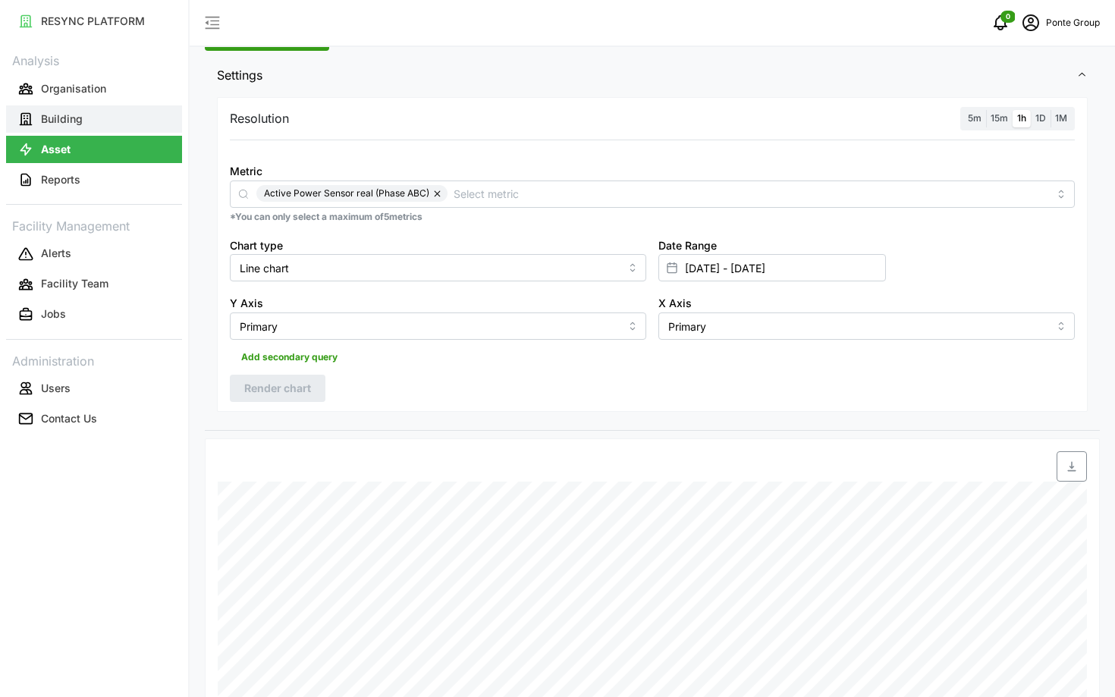
click at [74, 127] on button "Building" at bounding box center [94, 118] width 176 height 27
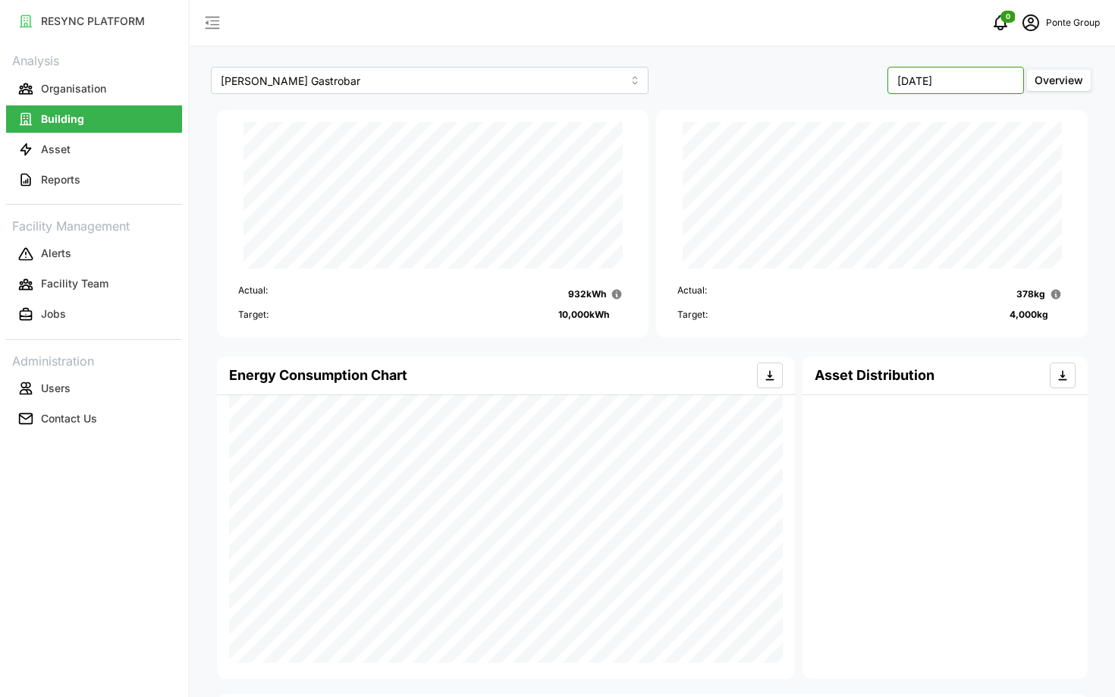
click at [954, 77] on input "September 2025" at bounding box center [955, 80] width 137 height 27
click at [930, 216] on button "Aug" at bounding box center [925, 208] width 65 height 27
type input "August 2025"
click at [69, 102] on button "Organisation" at bounding box center [94, 88] width 176 height 27
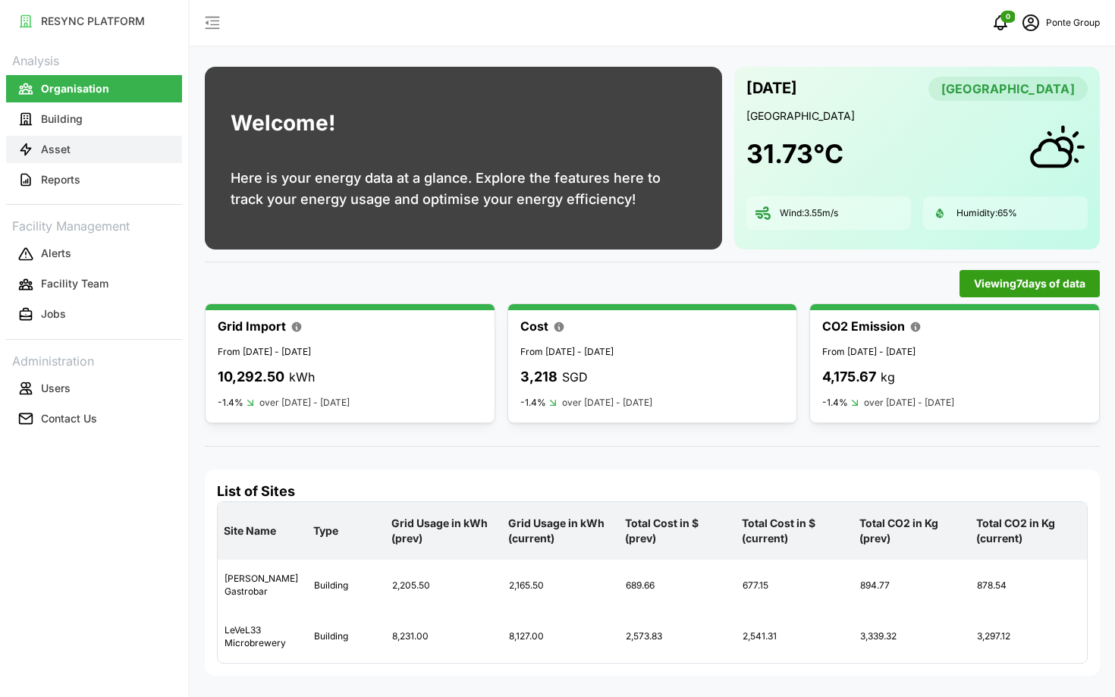
click at [82, 162] on button "Asset" at bounding box center [94, 149] width 176 height 27
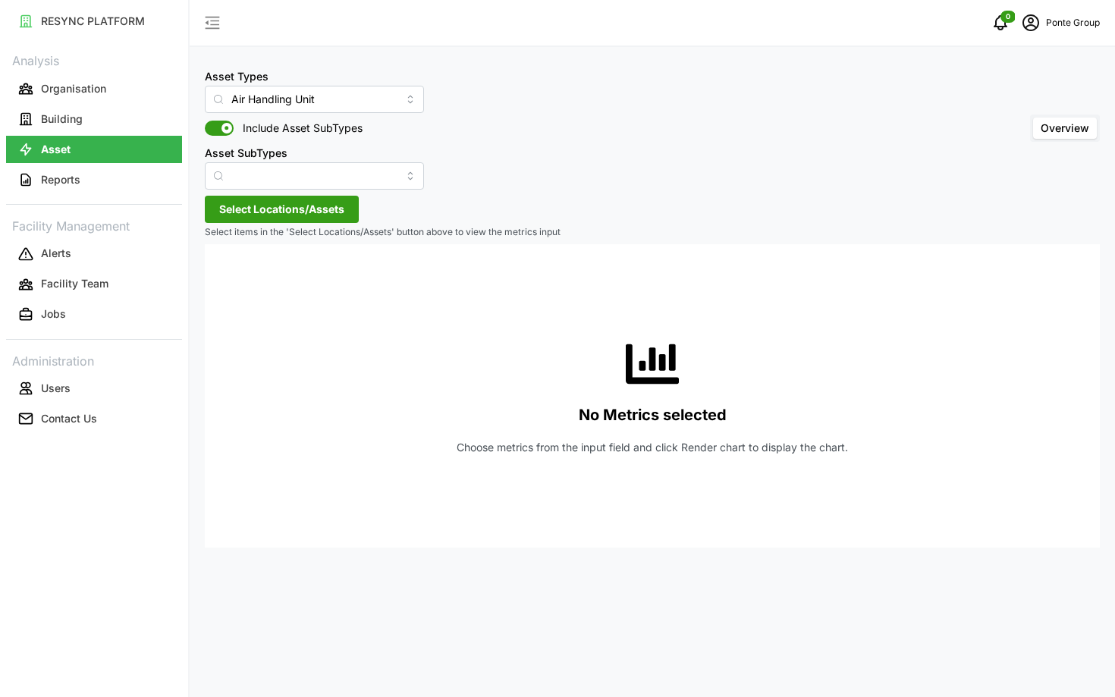
click at [331, 203] on span "Select Locations/Assets" at bounding box center [281, 209] width 125 height 26
click at [247, 277] on span "Select MBFC" at bounding box center [243, 279] width 10 height 10
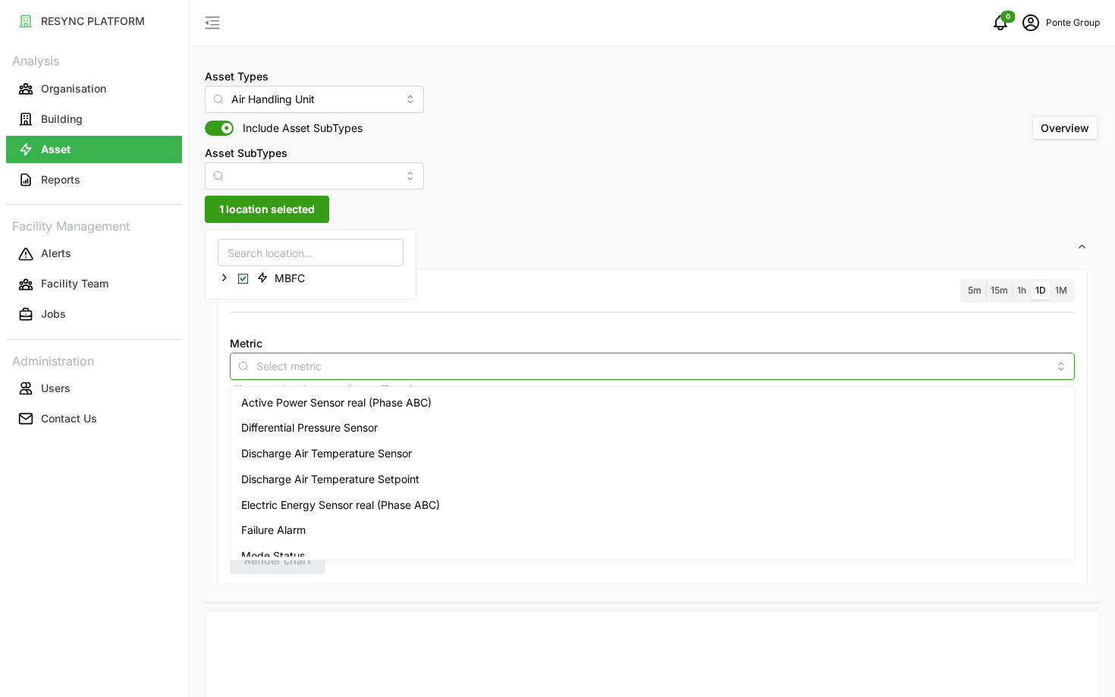
click at [372, 363] on input "Metric" at bounding box center [652, 365] width 792 height 17
click at [382, 395] on span "Active Power Sensor real (Phase ABC)" at bounding box center [336, 402] width 190 height 17
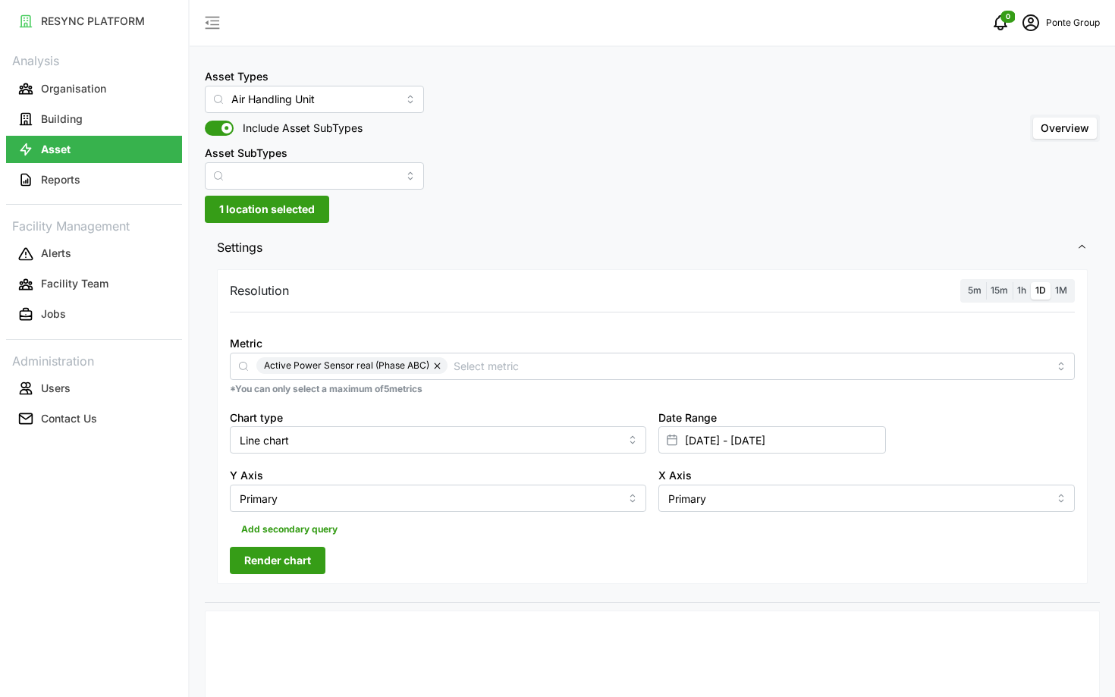
click at [966, 287] on label "5m" at bounding box center [974, 290] width 23 height 17
click at [963, 282] on input "5m" at bounding box center [963, 282] width 0 height 0
click at [1046, 293] on label "1D" at bounding box center [1041, 290] width 20 height 17
click at [1031, 282] on input "1D" at bounding box center [1031, 282] width 0 height 0
click at [247, 567] on span "Render chart" at bounding box center [277, 561] width 67 height 26
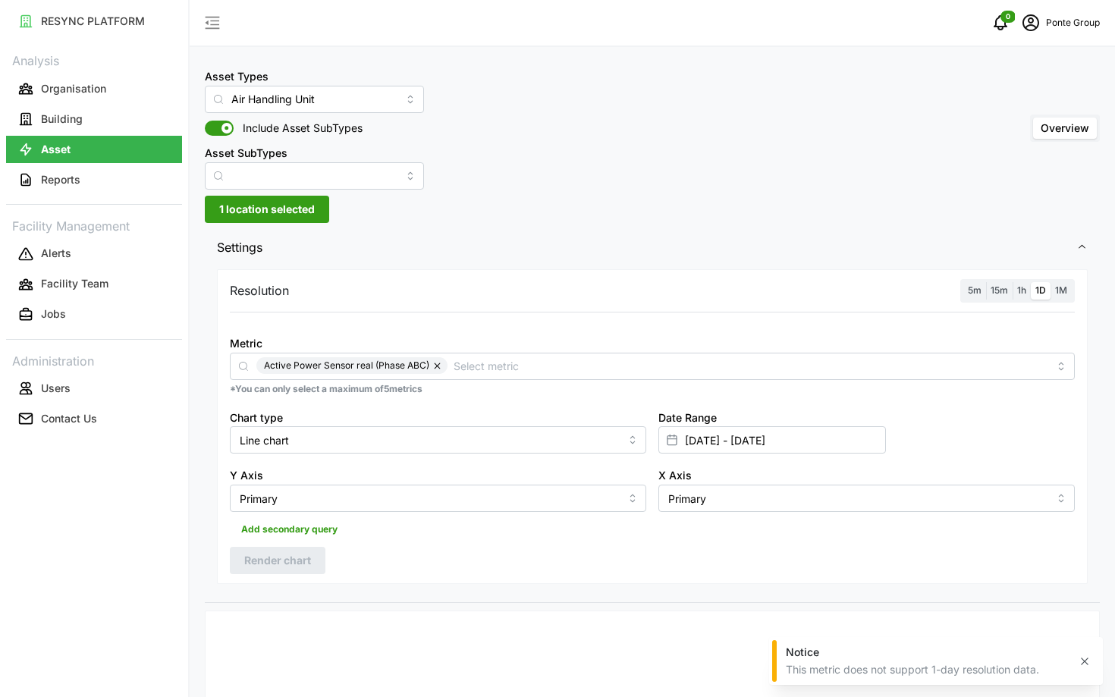
click at [1029, 298] on label "1h" at bounding box center [1022, 290] width 18 height 17
click at [1013, 282] on input "1h" at bounding box center [1013, 282] width 0 height 0
click at [289, 566] on span "Render chart" at bounding box center [277, 561] width 67 height 26
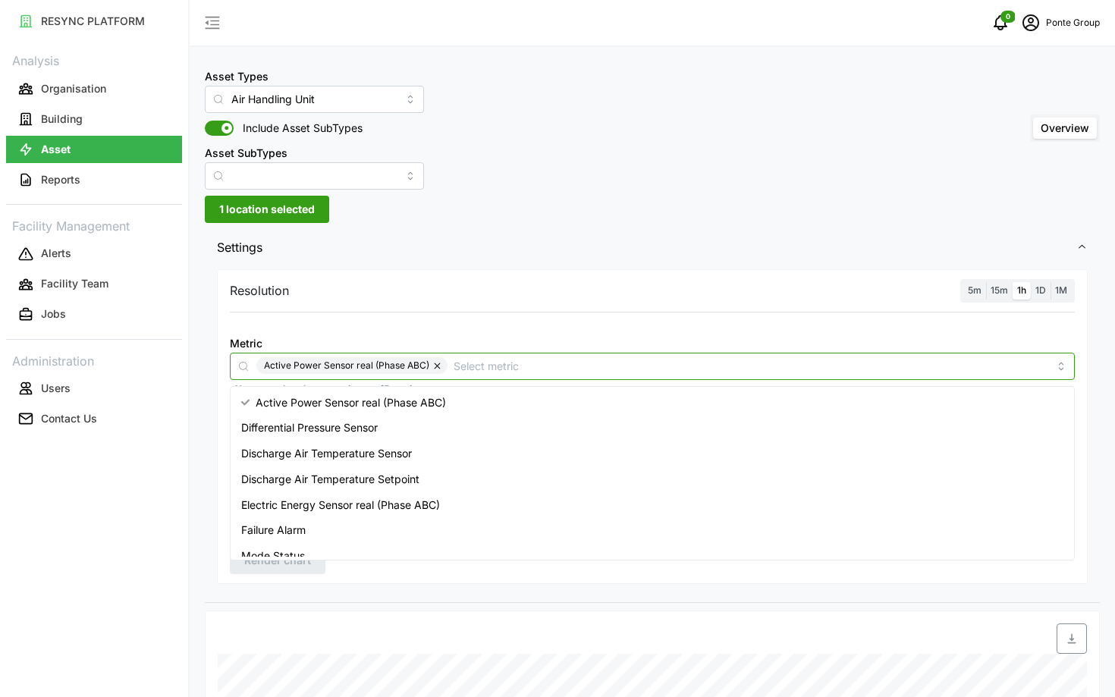
click at [473, 374] on div "Active Power Sensor real (Phase ABC)" at bounding box center [652, 366] width 845 height 27
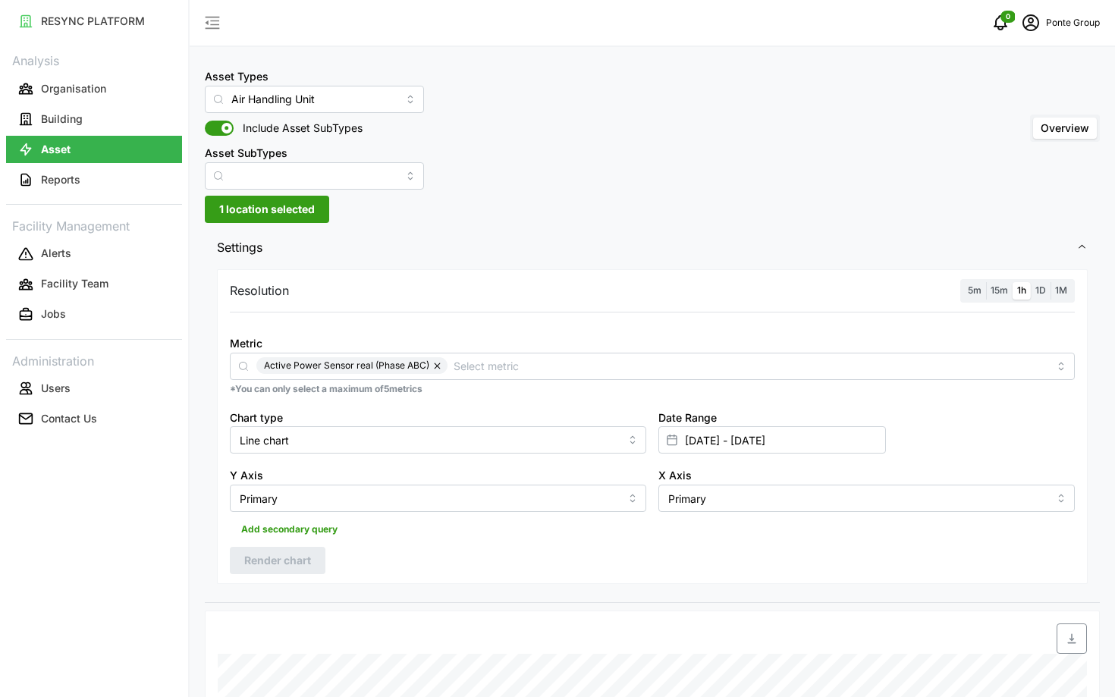
click at [975, 300] on div "5m 15m 1h 1D 1M" at bounding box center [1017, 291] width 115 height 24
click at [979, 297] on label "5m" at bounding box center [974, 290] width 23 height 17
click at [963, 282] on input "5m" at bounding box center [963, 282] width 0 height 0
click at [263, 565] on span "Render chart" at bounding box center [277, 561] width 67 height 26
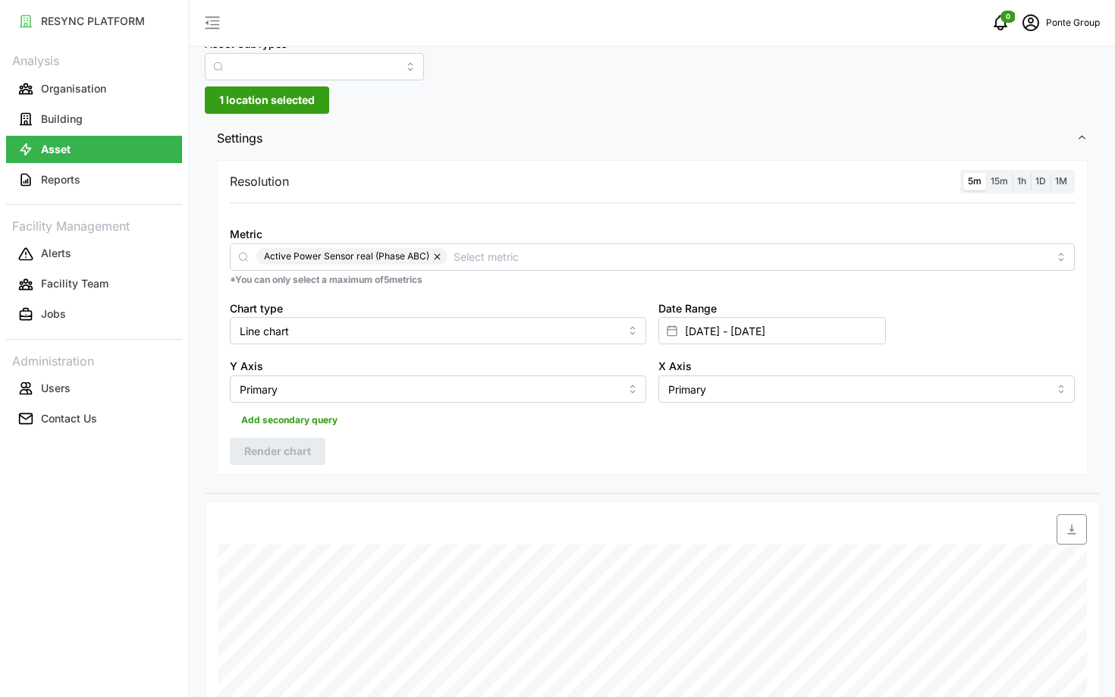
scroll to position [80, 0]
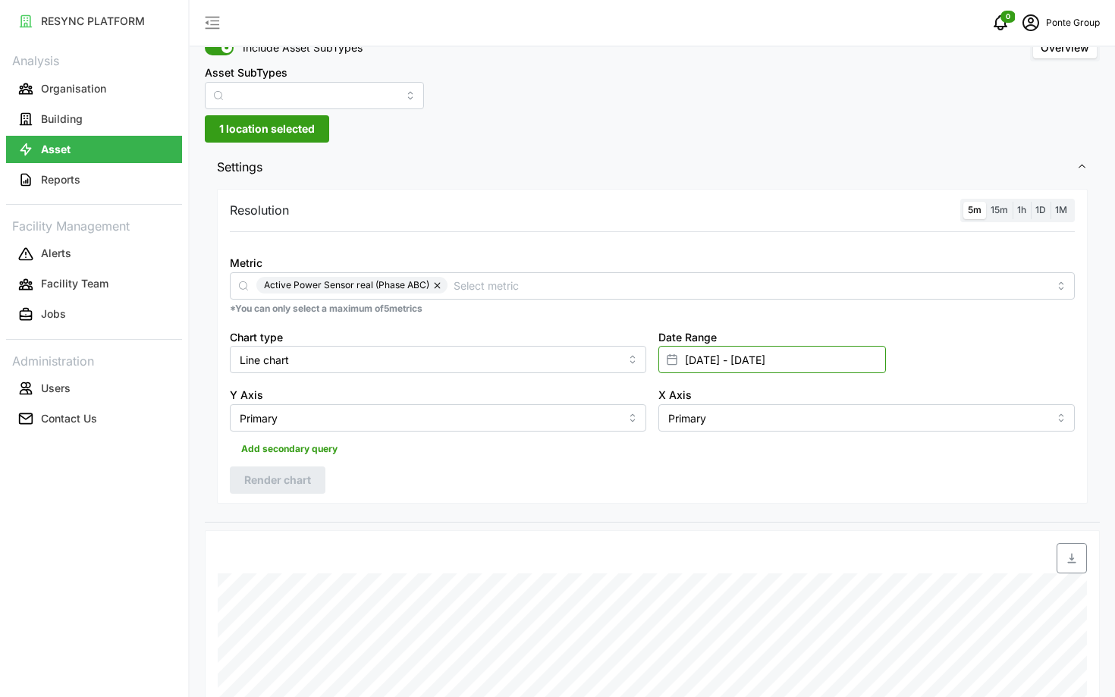
click at [788, 362] on input "[DATE] - [DATE]" at bounding box center [772, 359] width 228 height 27
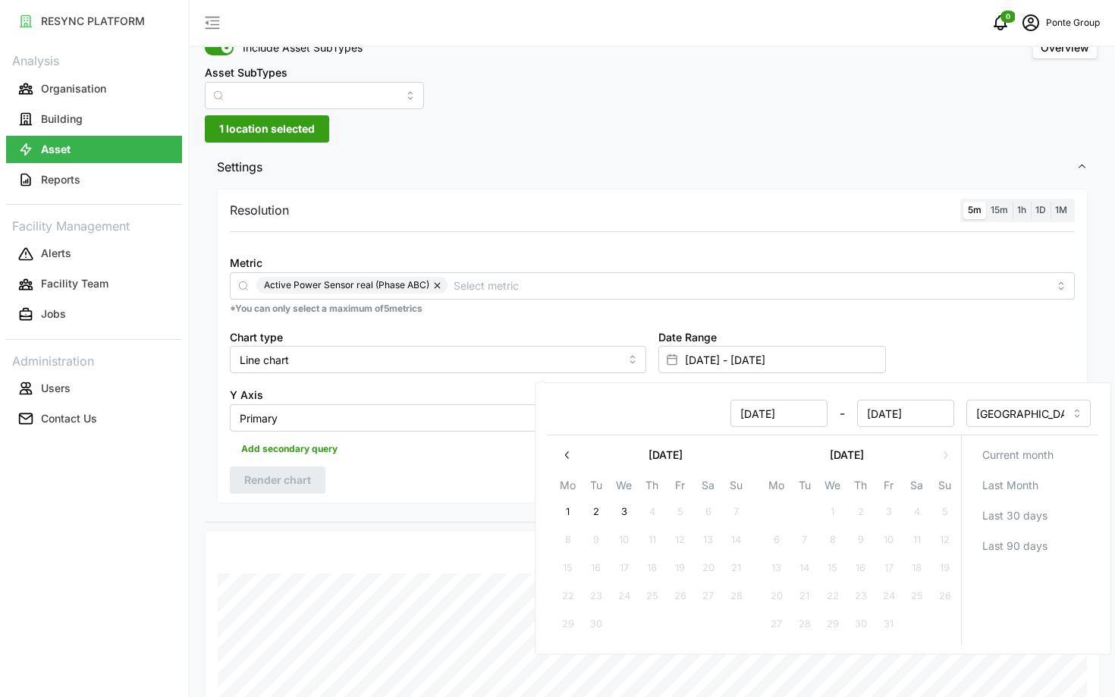
click at [572, 464] on button "button" at bounding box center [567, 454] width 27 height 27
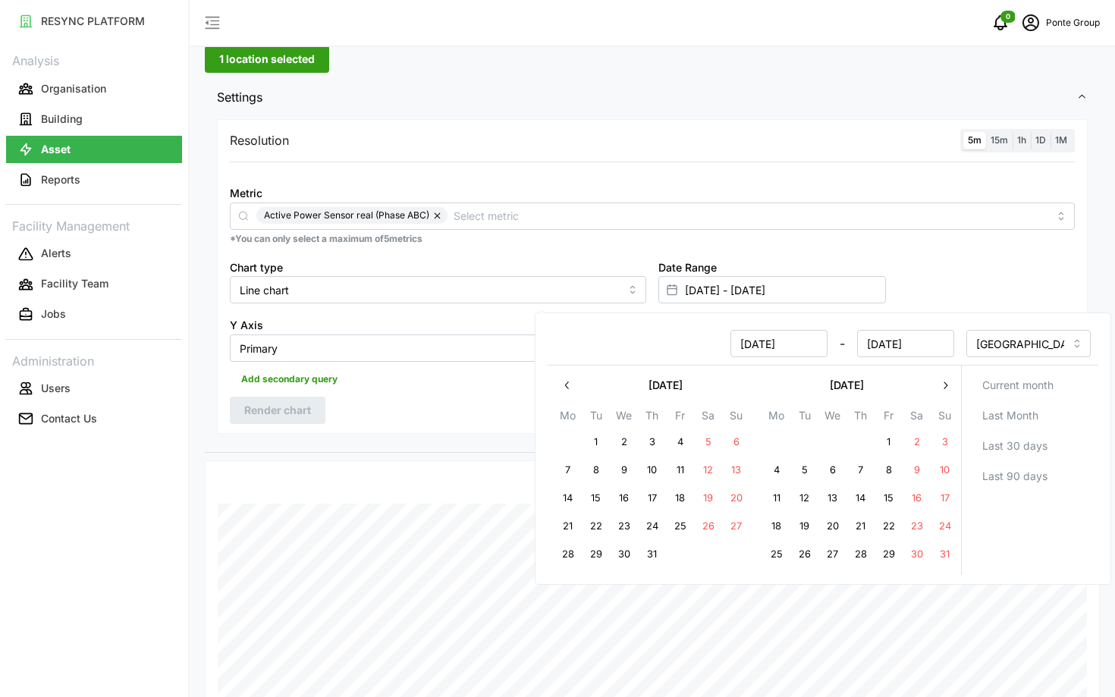
scroll to position [161, 0]
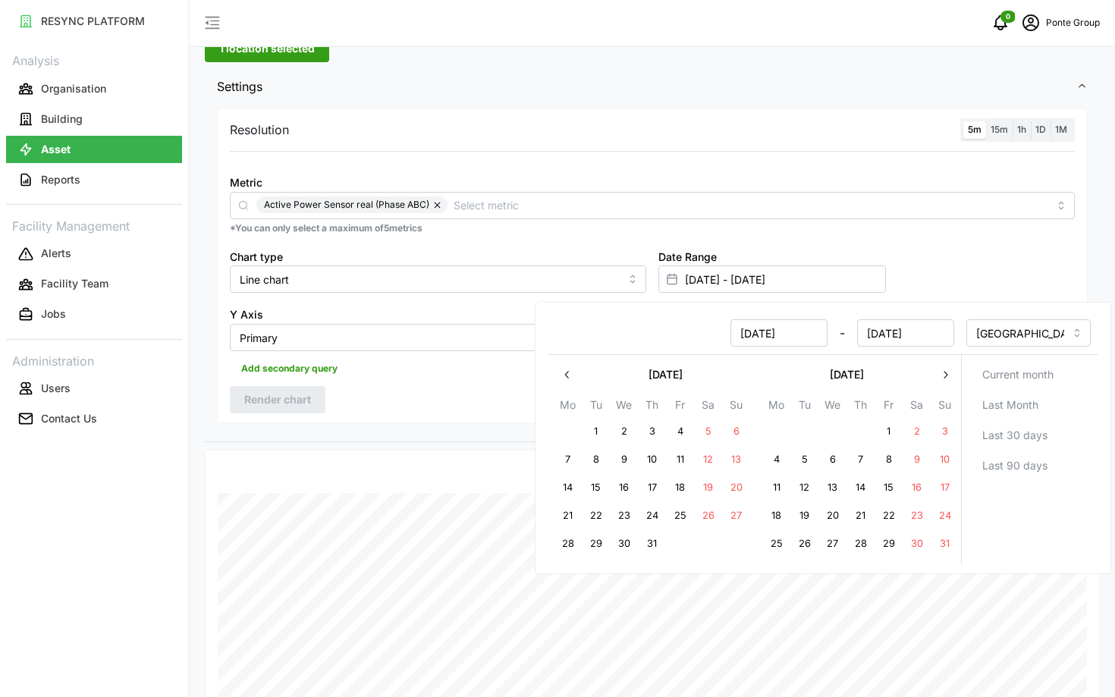
click at [774, 543] on button "25" at bounding box center [776, 543] width 27 height 27
type input "25 Aug 2025 - 03 Sep 2025"
type input "25 Aug 2025"
click at [947, 534] on button "31" at bounding box center [944, 543] width 27 height 27
type input "25 Aug 2025 - 31 Aug 2025"
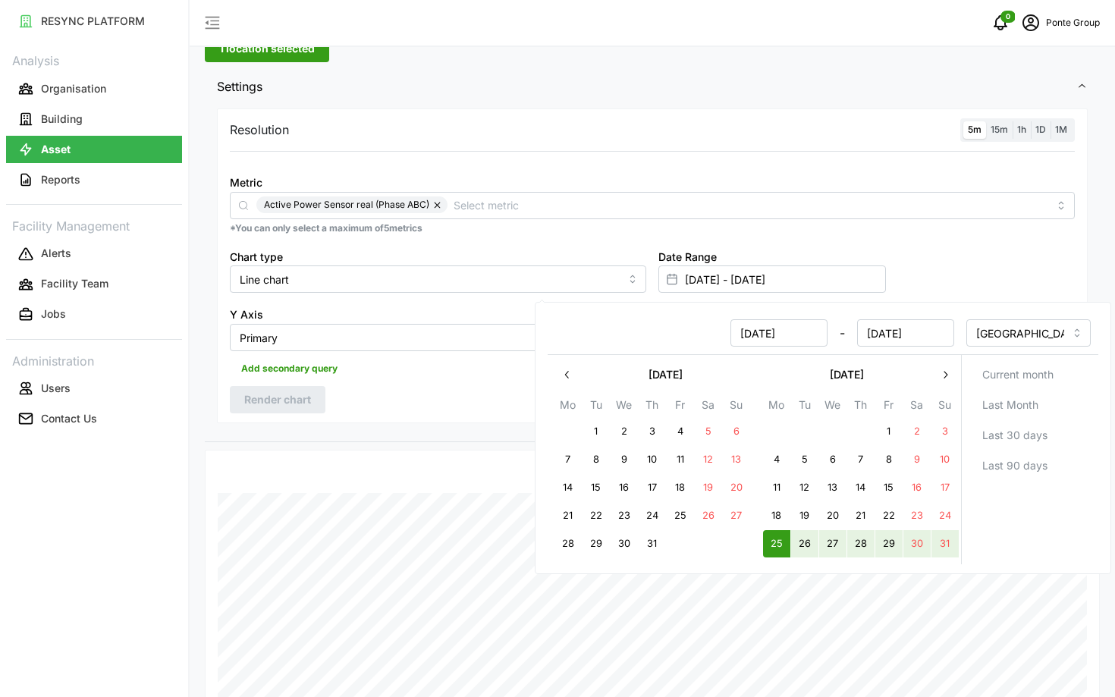
type input "31 Aug 2025"
click at [372, 401] on div "Resolution 5m 15m 1h 1D 1M Metric Active Power Sensor real (Phase ABC) *You can…" at bounding box center [652, 265] width 871 height 315
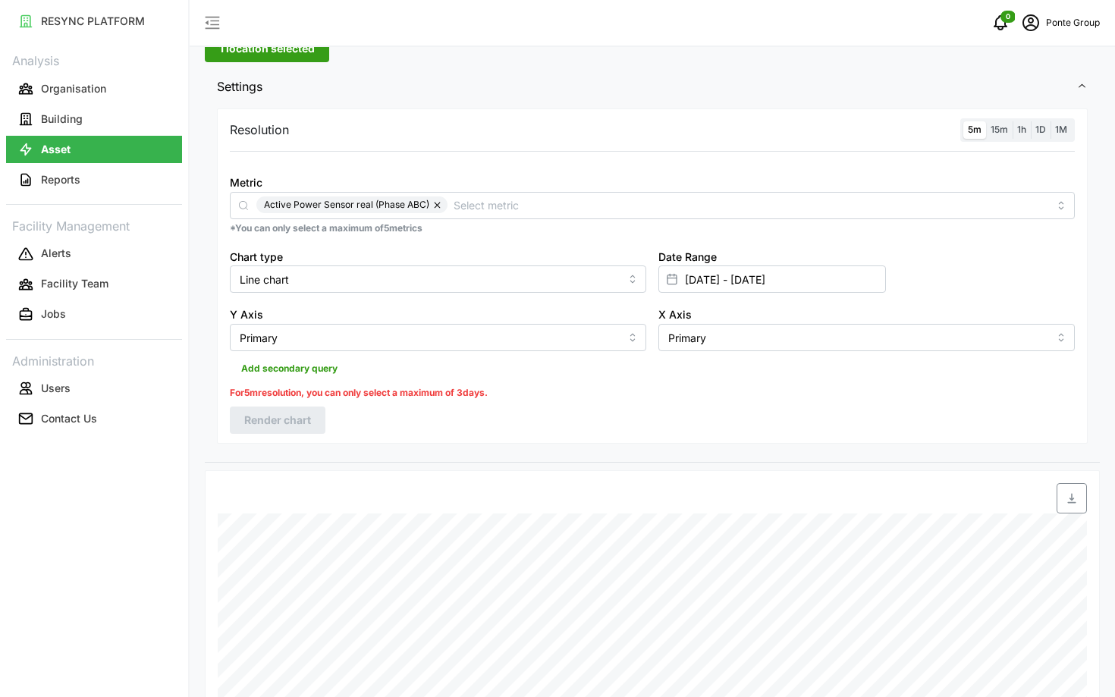
click at [303, 406] on div "Resolution 5m 15m 1h 1D 1M Metric Active Power Sensor real (Phase ABC) *You can…" at bounding box center [652, 275] width 871 height 335
click at [1023, 135] on span "1h" at bounding box center [1021, 129] width 9 height 11
click at [1013, 121] on input "1h" at bounding box center [1013, 121] width 0 height 0
click at [244, 397] on span "Render chart" at bounding box center [277, 400] width 67 height 26
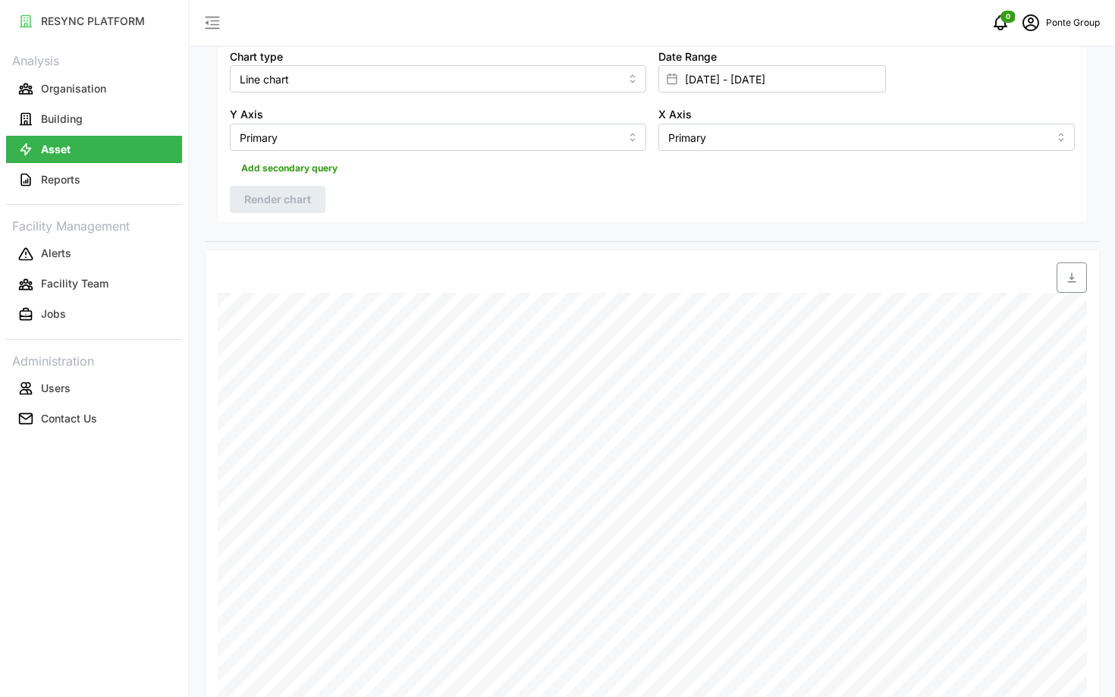
scroll to position [341, 0]
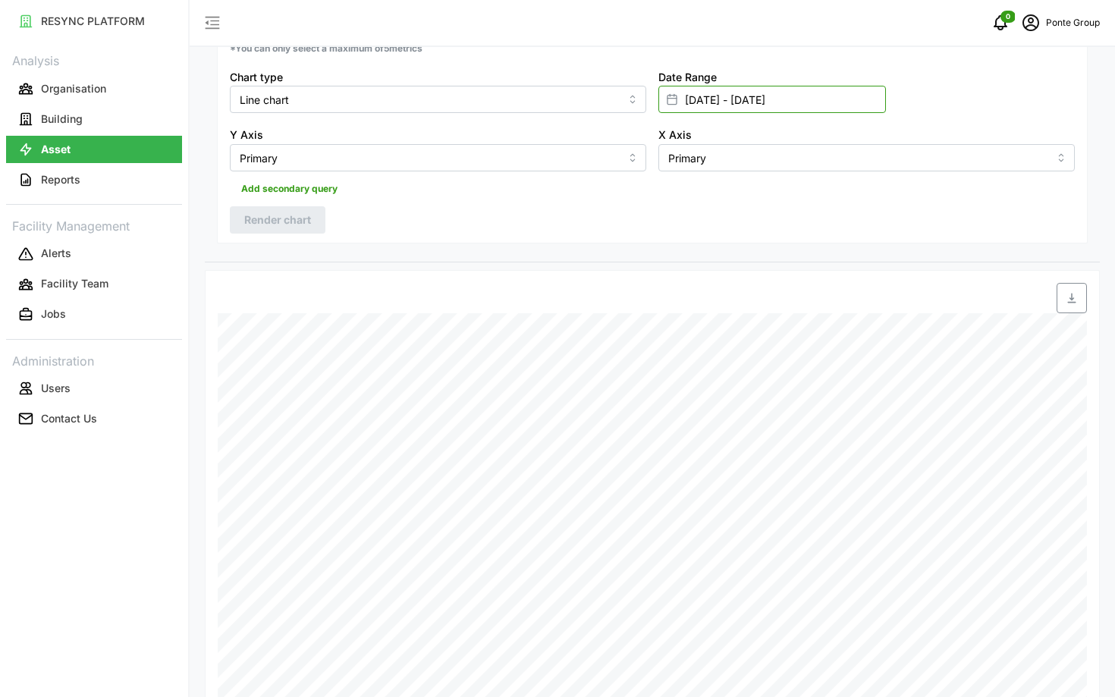
click at [813, 104] on input "25 Aug 2025 - 31 Aug 2025" at bounding box center [772, 99] width 228 height 27
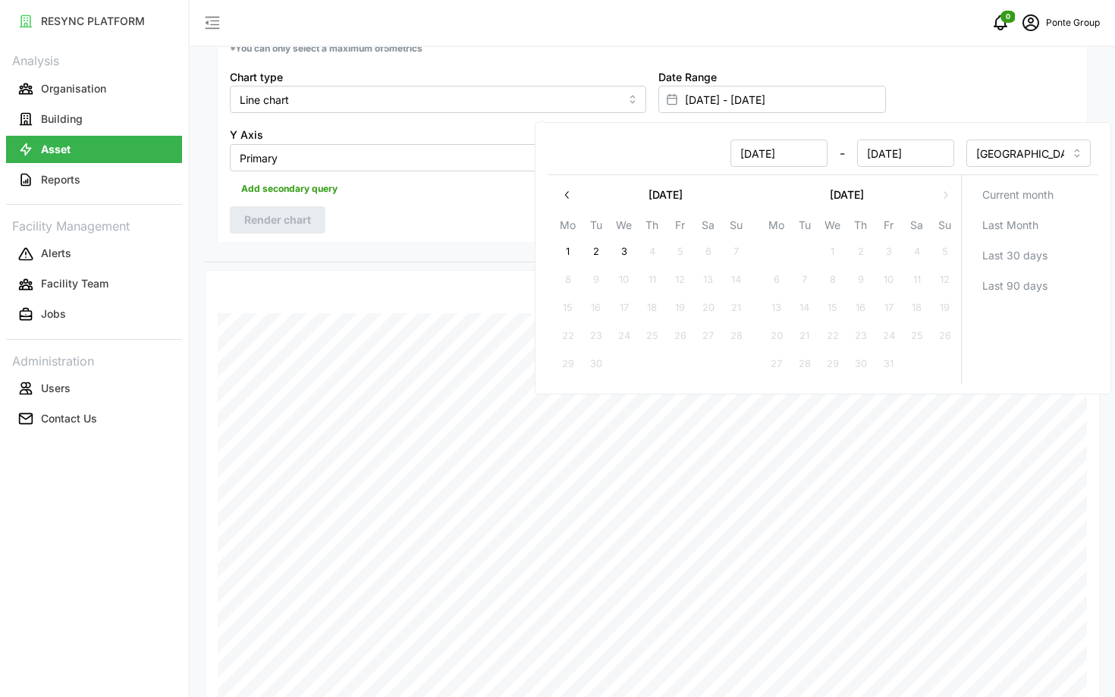
click at [569, 197] on icon "button" at bounding box center [567, 195] width 12 height 12
click at [944, 197] on icon "button" at bounding box center [946, 195] width 4 height 8
click at [569, 247] on button "1" at bounding box center [567, 251] width 27 height 27
type input "31 Aug 2025 - 01 Sep 2025"
type input "31 Aug 2025"
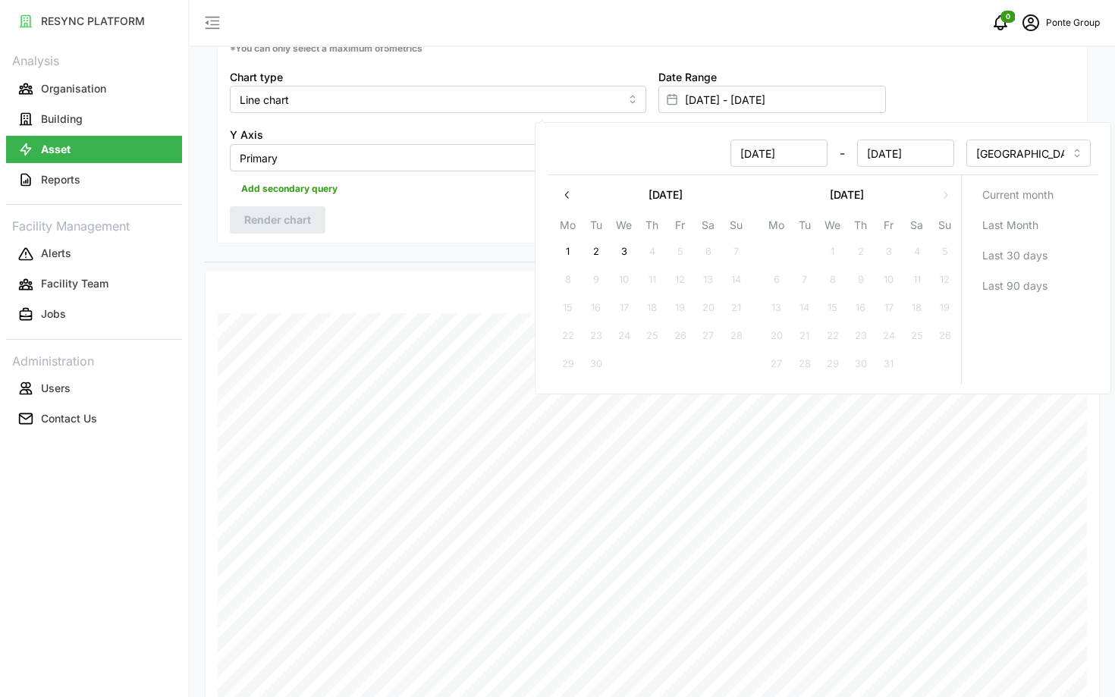
type input "01 Sep 2025"
click at [617, 247] on button "3" at bounding box center [624, 251] width 27 height 27
type input "[DATE] - [DATE]"
type input "01 Sep 2025"
type input "03 Sep 2025"
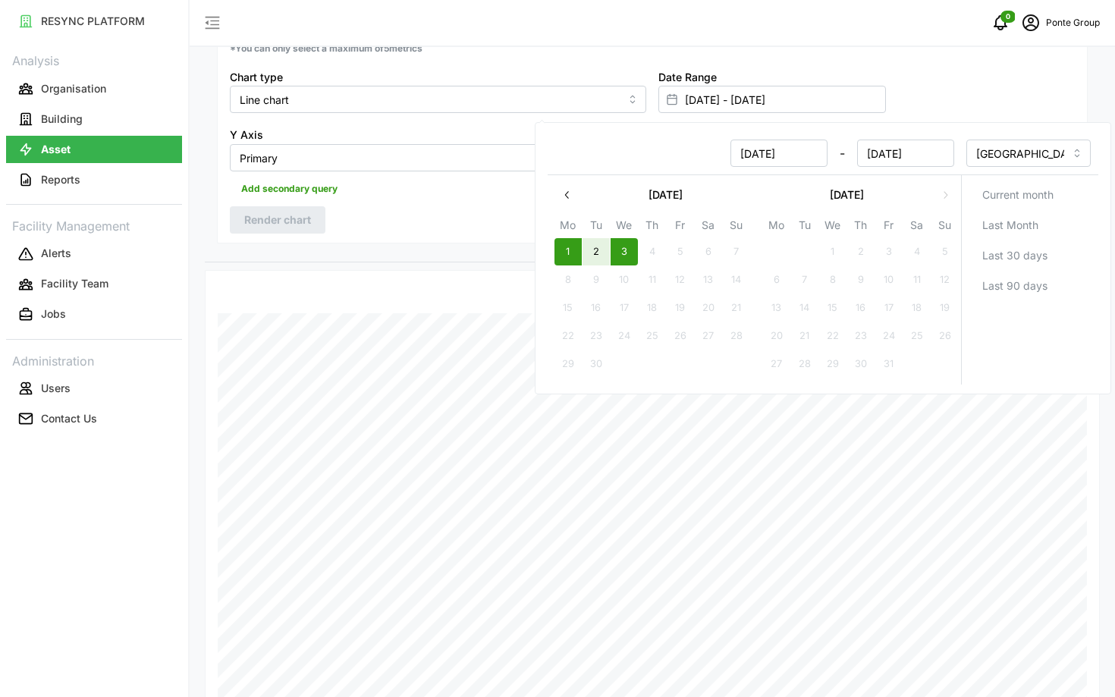
click at [476, 215] on div "Resolution 5m 15m 1h 1D 1M Metric Active Power Sensor real (Phase ABC) *You can…" at bounding box center [652, 86] width 871 height 315
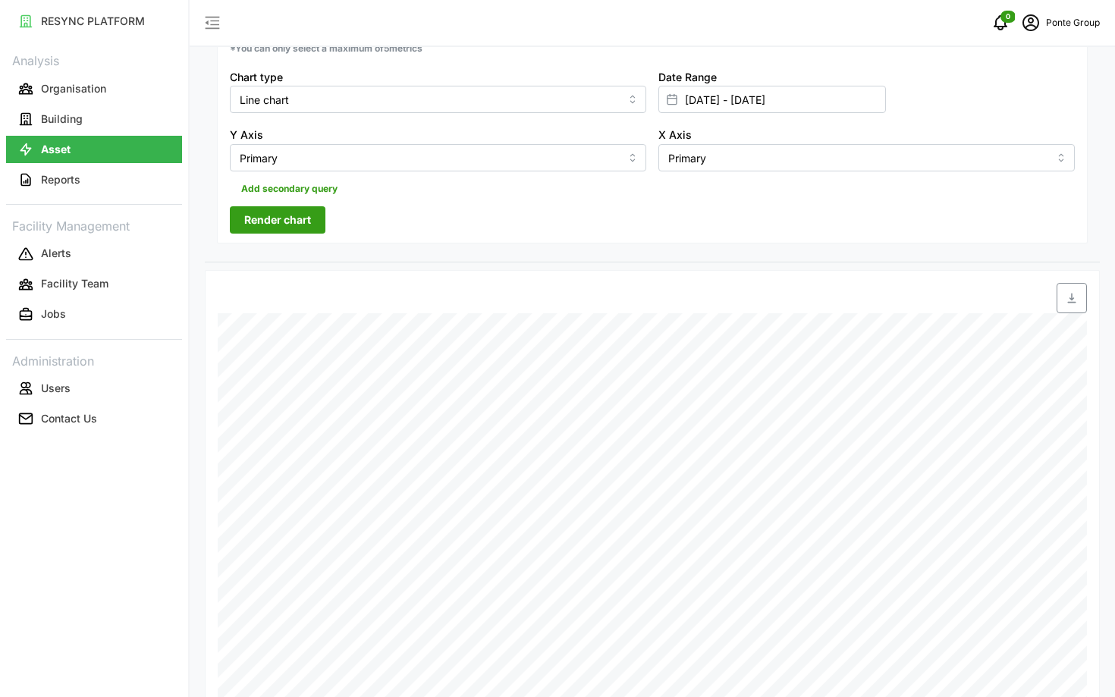
click at [291, 219] on span "Render chart" at bounding box center [277, 220] width 67 height 26
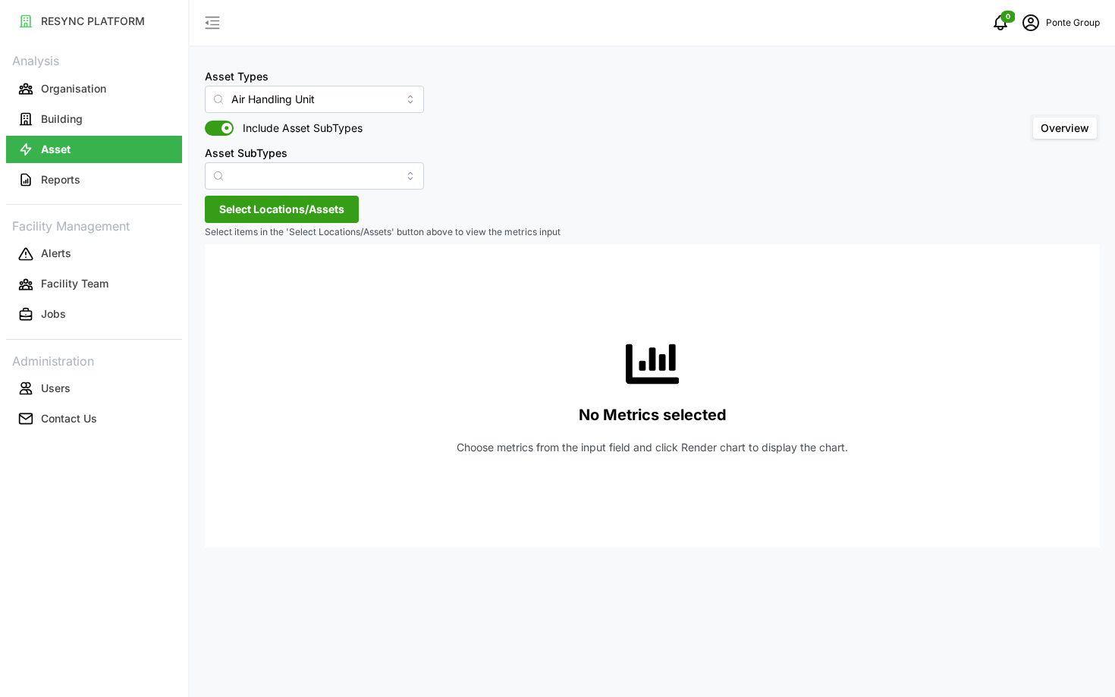
click at [257, 209] on span "Select Locations/Assets" at bounding box center [281, 209] width 125 height 26
click at [244, 275] on span "Select MBFC" at bounding box center [243, 279] width 10 height 10
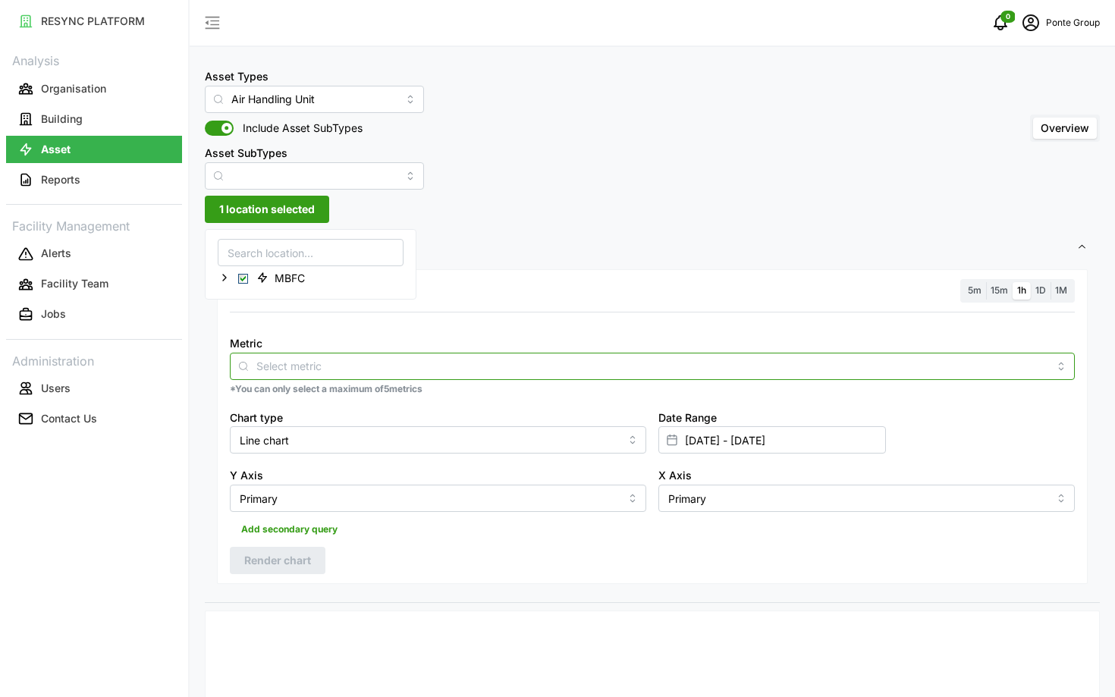
click at [454, 373] on input "Metric" at bounding box center [652, 365] width 792 height 17
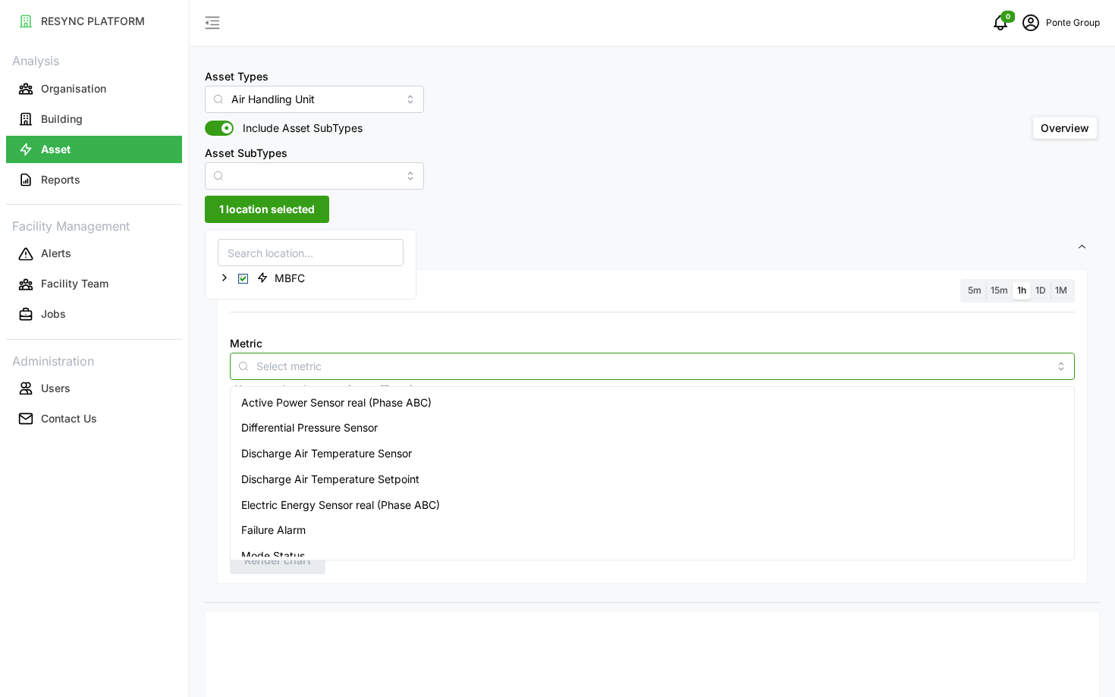
click at [426, 396] on span "Active Power Sensor real (Phase ABC)" at bounding box center [336, 402] width 190 height 17
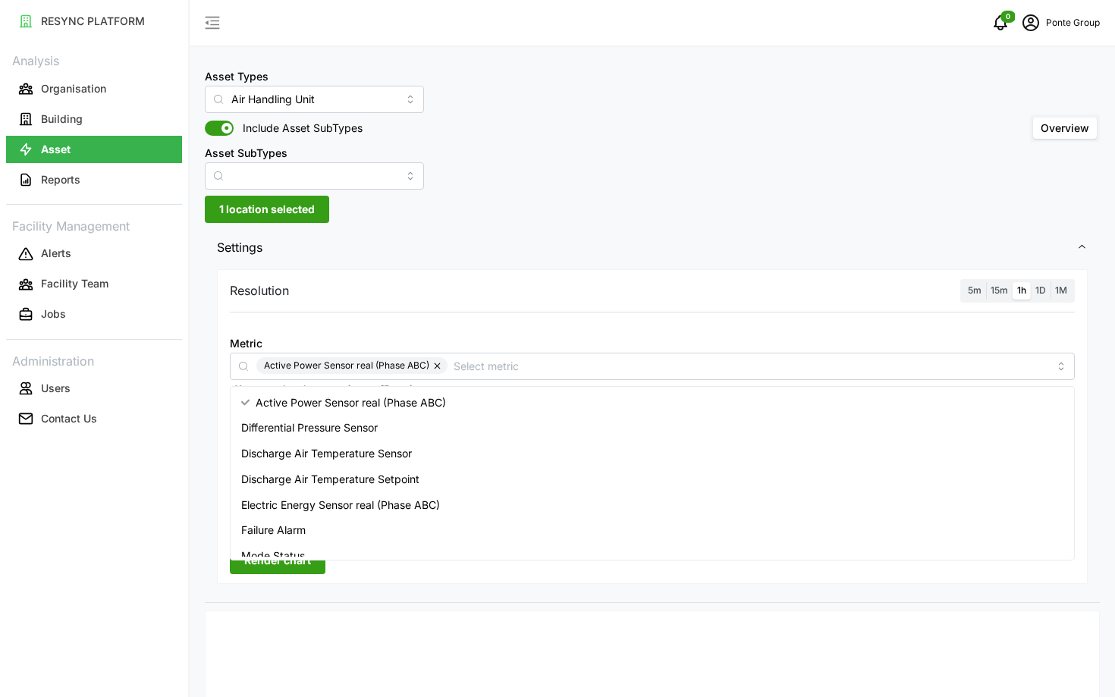
click at [834, 319] on div at bounding box center [652, 322] width 857 height 12
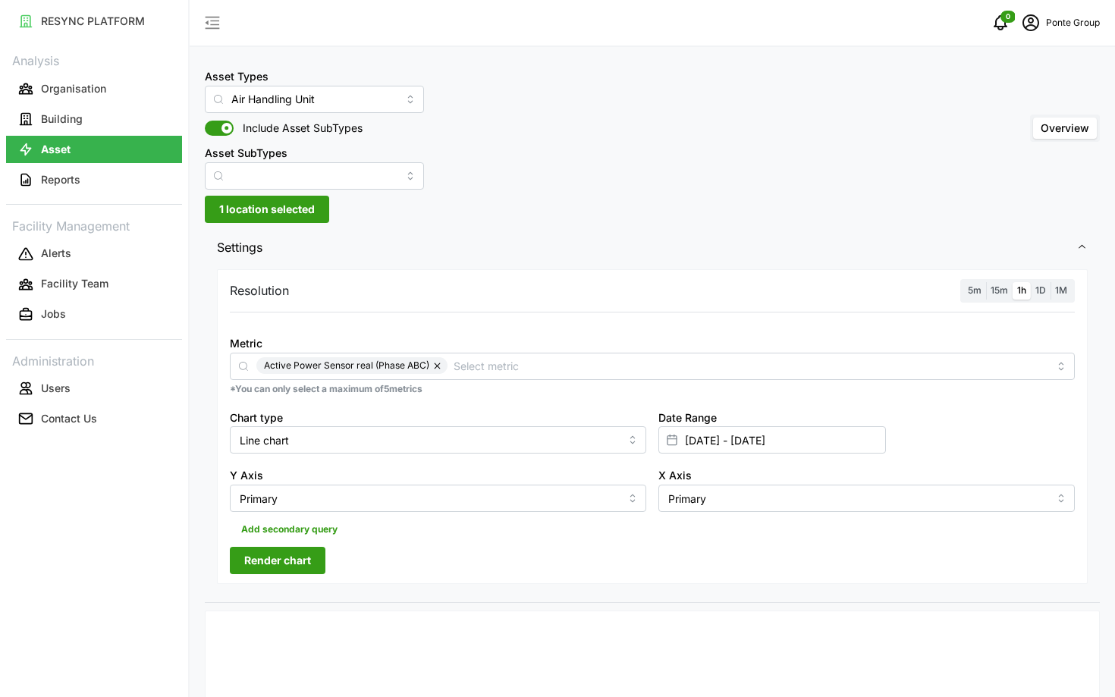
click at [283, 558] on span "Render chart" at bounding box center [277, 561] width 67 height 26
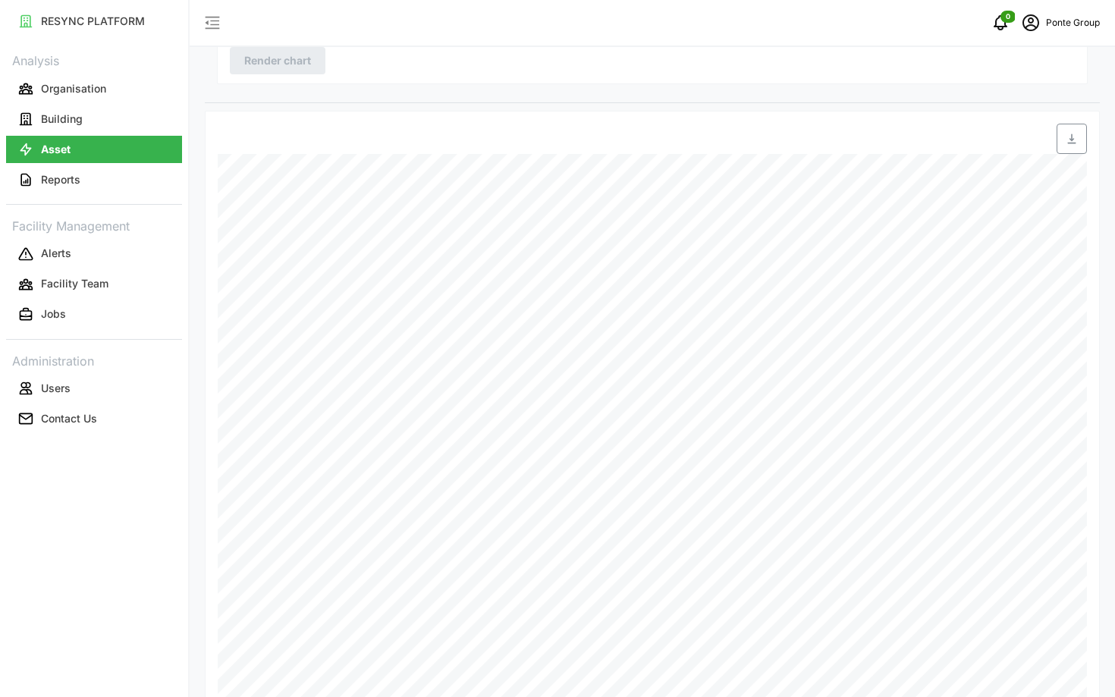
scroll to position [530, 0]
click at [1029, 23] on icon "schedule" at bounding box center [1031, 23] width 18 height 18
click at [1009, 110] on div "Logout" at bounding box center [1045, 114] width 108 height 17
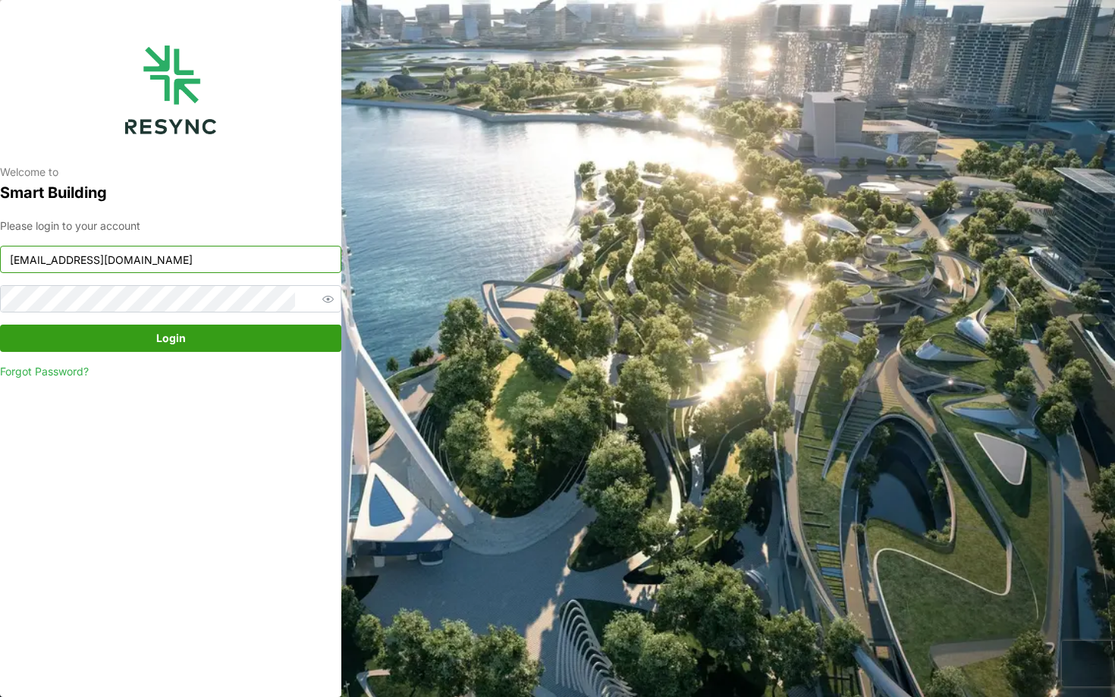
click at [196, 269] on input "[EMAIL_ADDRESS][DOMAIN_NAME]" at bounding box center [170, 259] width 341 height 27
type input "[EMAIL_ADDRESS][DOMAIN_NAME]"
click at [225, 344] on span "Login" at bounding box center [170, 338] width 313 height 26
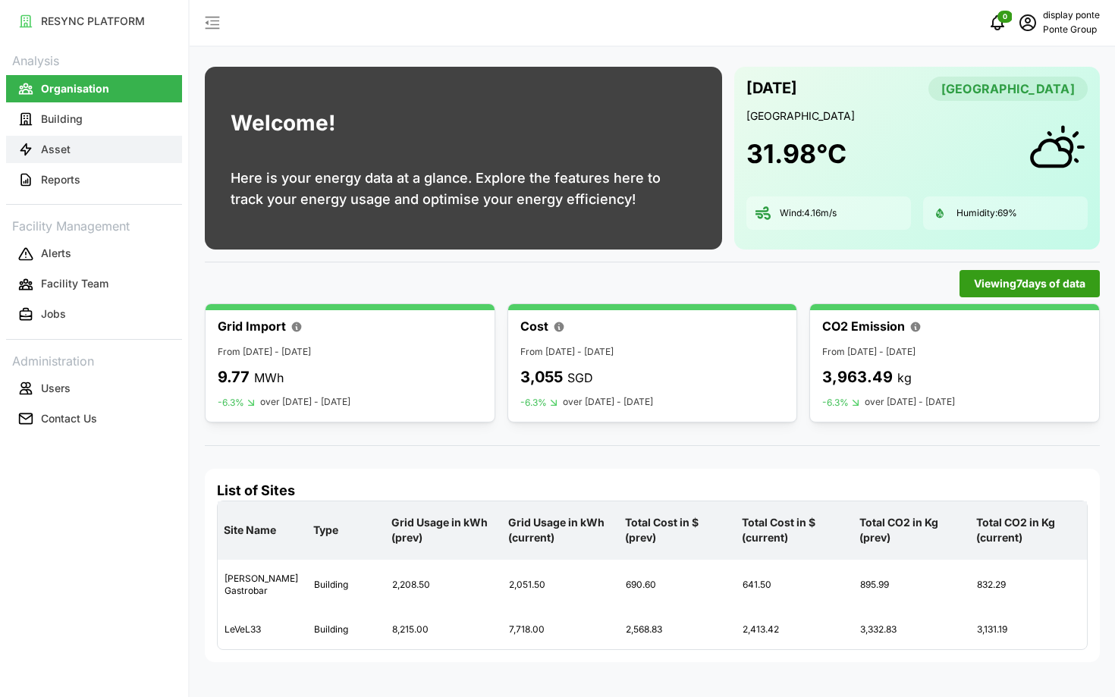
click at [87, 156] on button "Asset" at bounding box center [94, 149] width 176 height 27
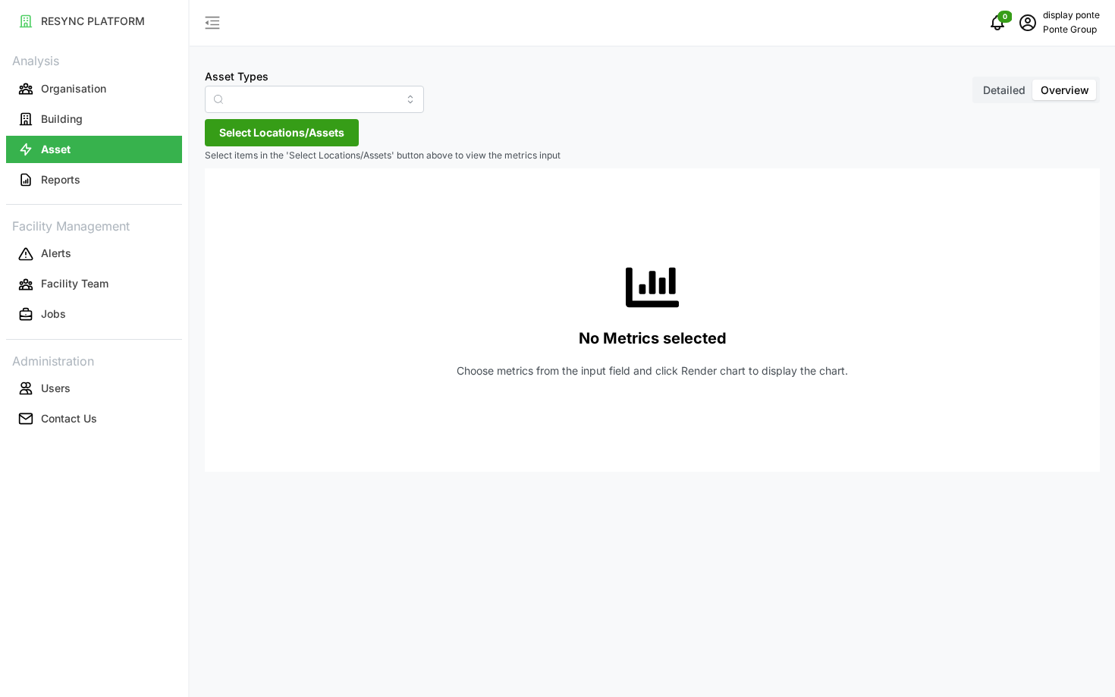
type input "Bar Equipment"
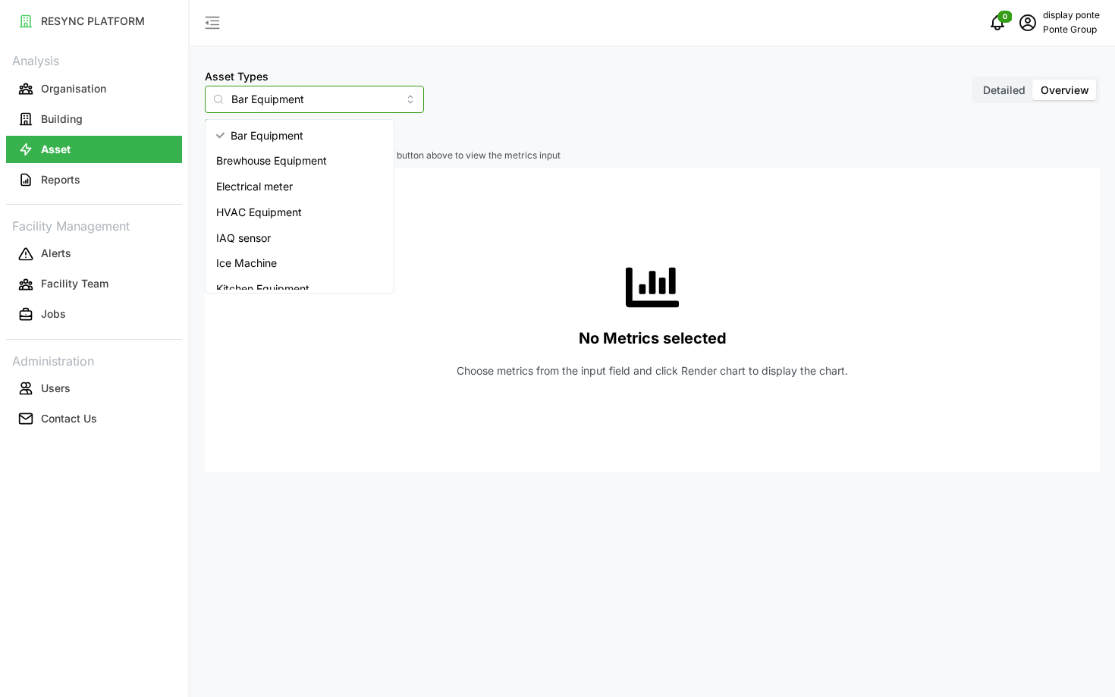
click at [323, 108] on input "Bar Equipment" at bounding box center [314, 99] width 219 height 27
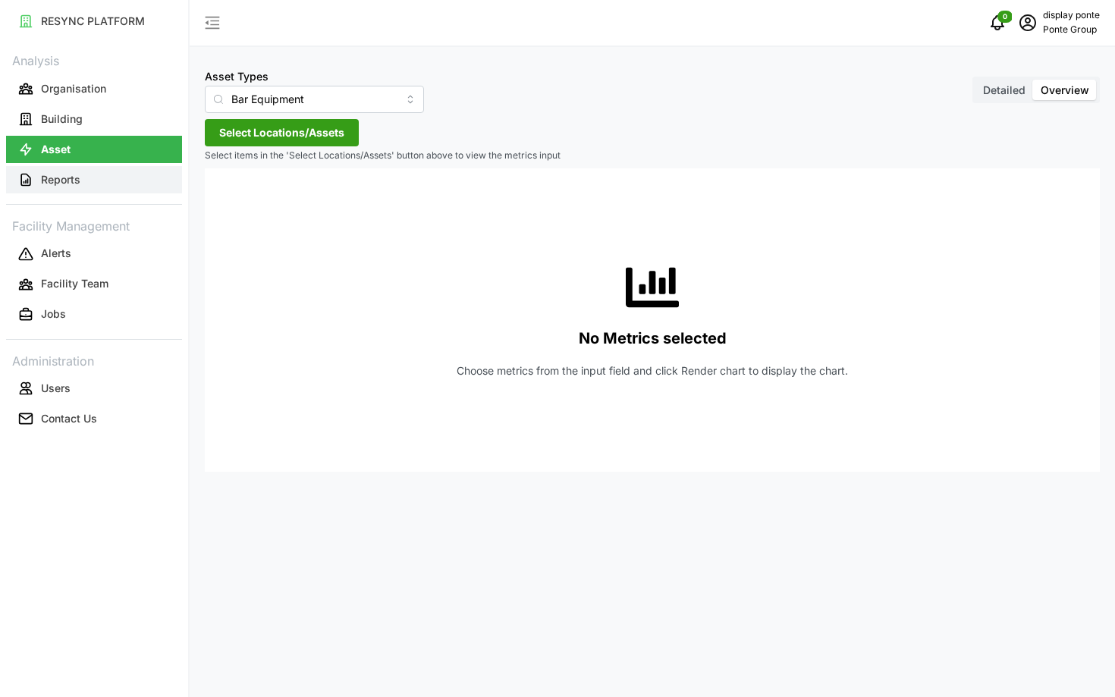
click at [70, 172] on p "Reports" at bounding box center [60, 179] width 39 height 15
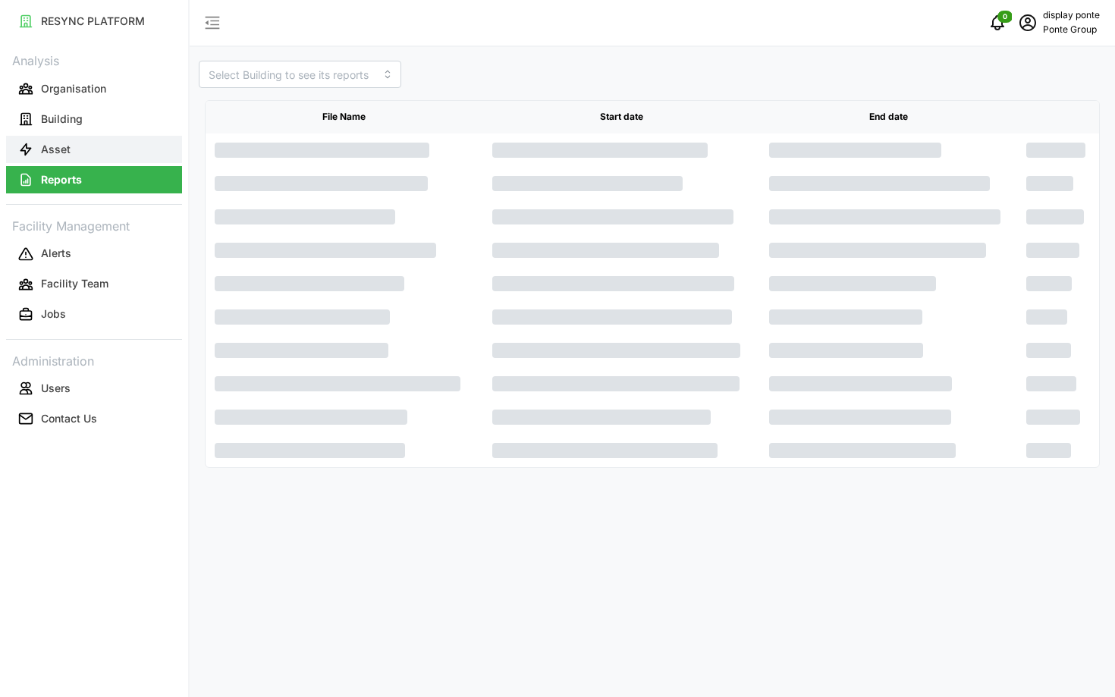
click at [83, 146] on button "Asset" at bounding box center [94, 149] width 176 height 27
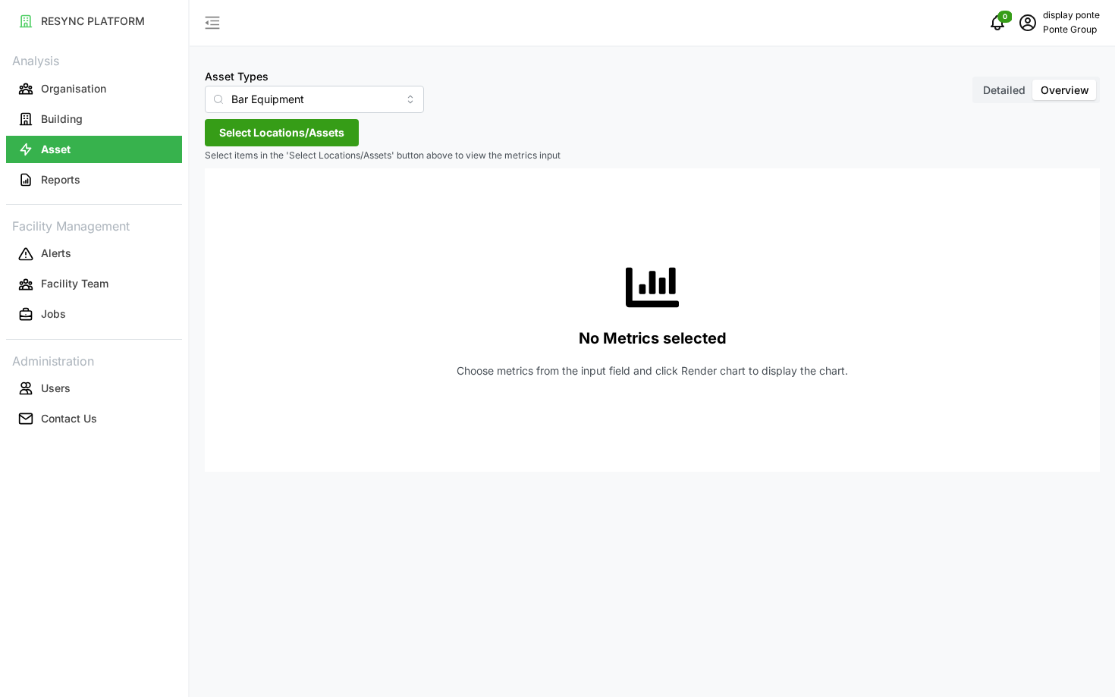
click at [105, 165] on link "Reports" at bounding box center [94, 180] width 176 height 30
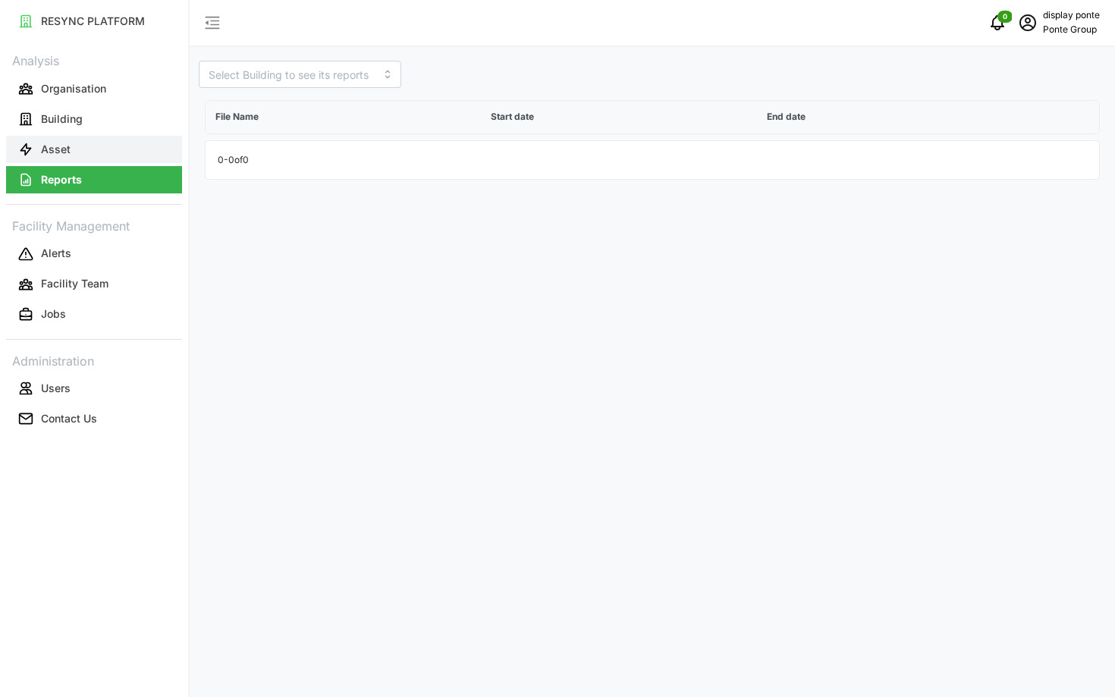
click at [96, 152] on button "Asset" at bounding box center [94, 149] width 176 height 27
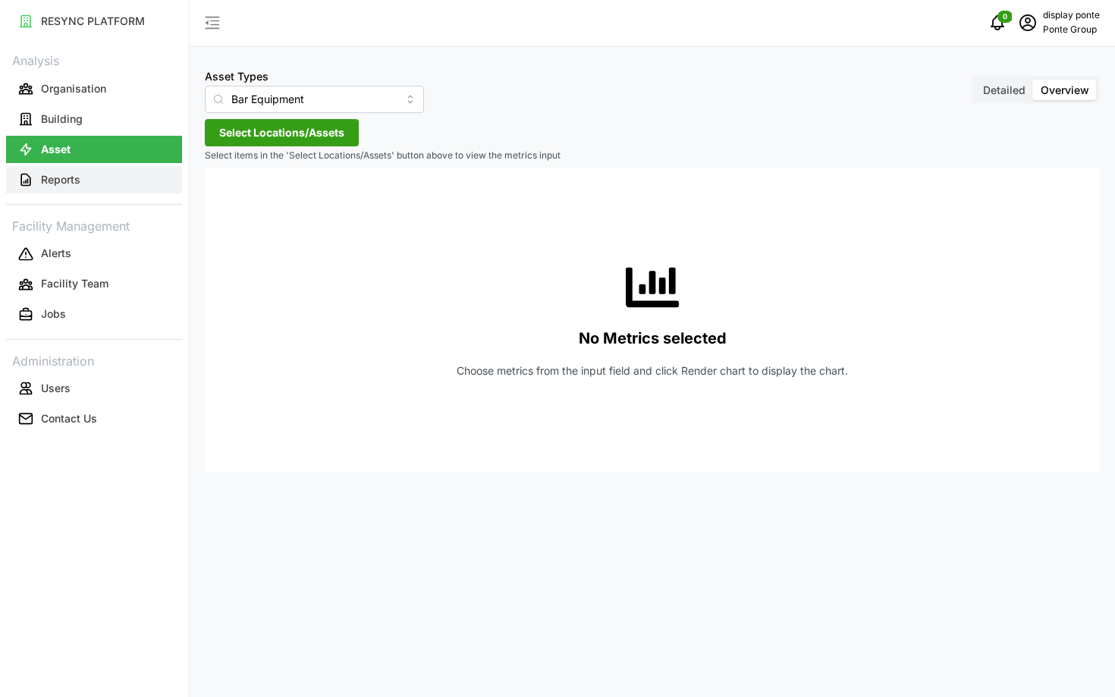
click at [86, 182] on button "Reports" at bounding box center [94, 179] width 176 height 27
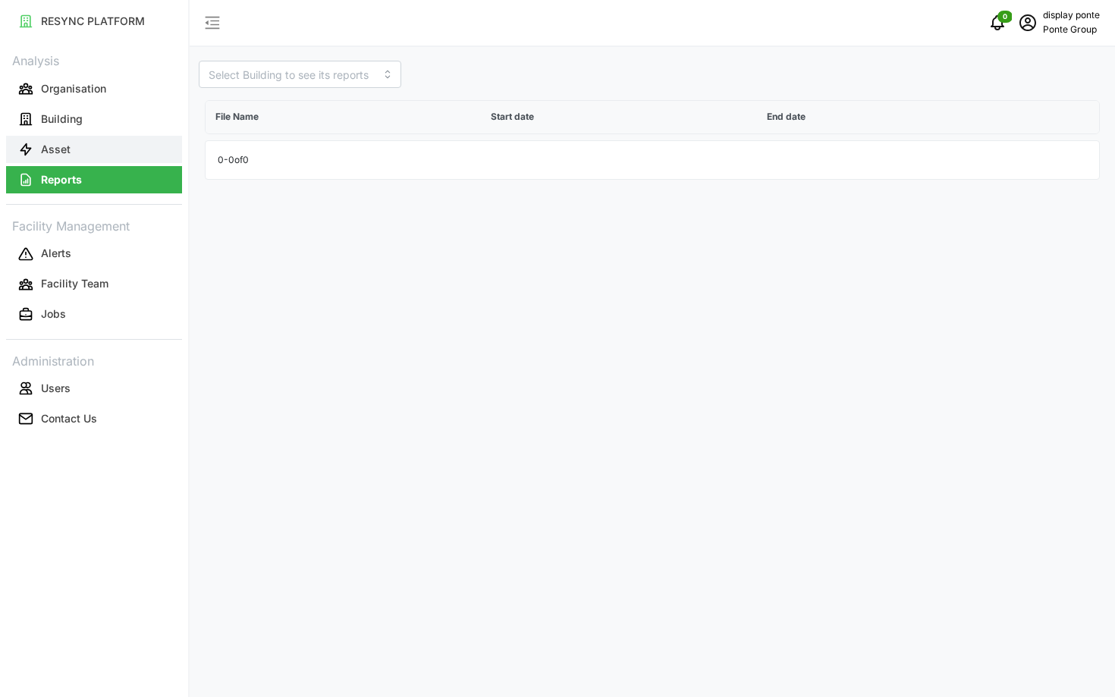
click at [105, 149] on button "Asset" at bounding box center [94, 149] width 176 height 27
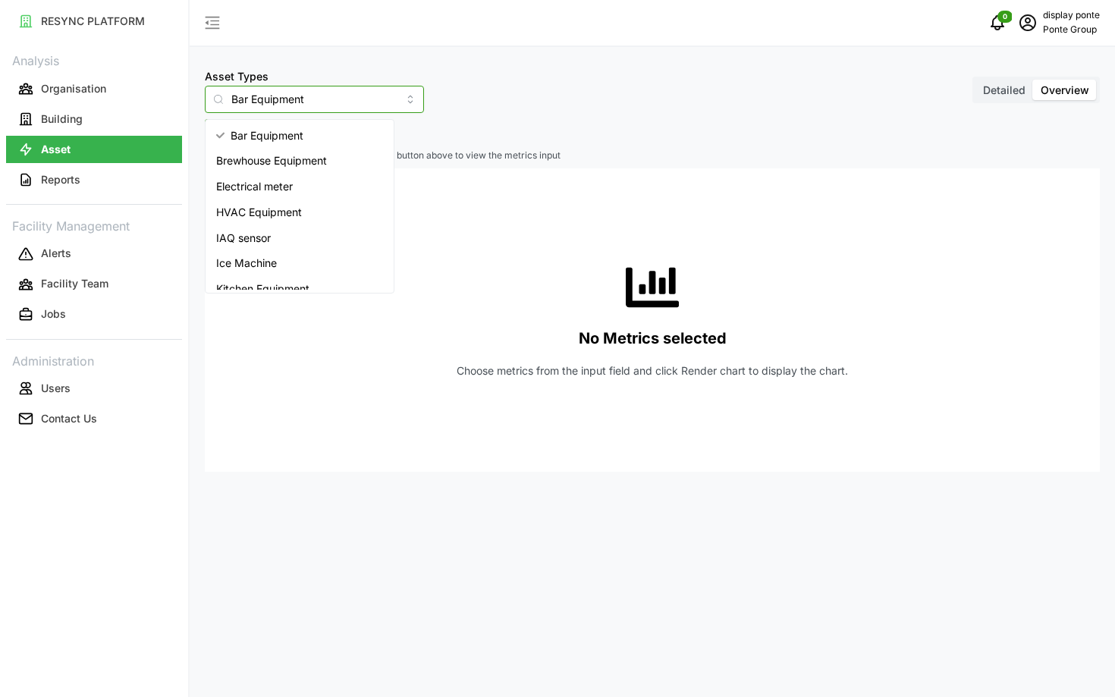
click at [250, 99] on input "Bar Equipment" at bounding box center [314, 99] width 219 height 27
click at [492, 254] on div "No Metrics selected Choose metrics from the input field and click Render chart …" at bounding box center [652, 319] width 871 height 303
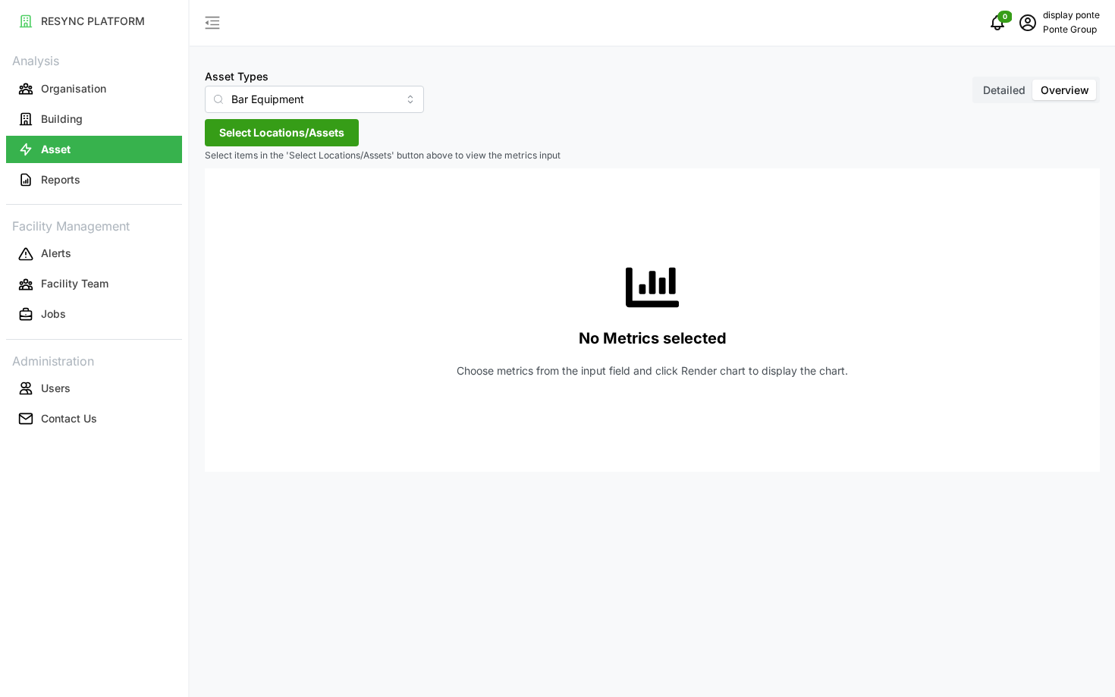
click at [305, 143] on span "Select Locations/Assets" at bounding box center [281, 133] width 125 height 26
click at [333, 291] on div "No Metrics selected Choose metrics from the input field and click Render chart …" at bounding box center [652, 319] width 871 height 303
click at [145, 191] on button "Reports" at bounding box center [94, 179] width 176 height 27
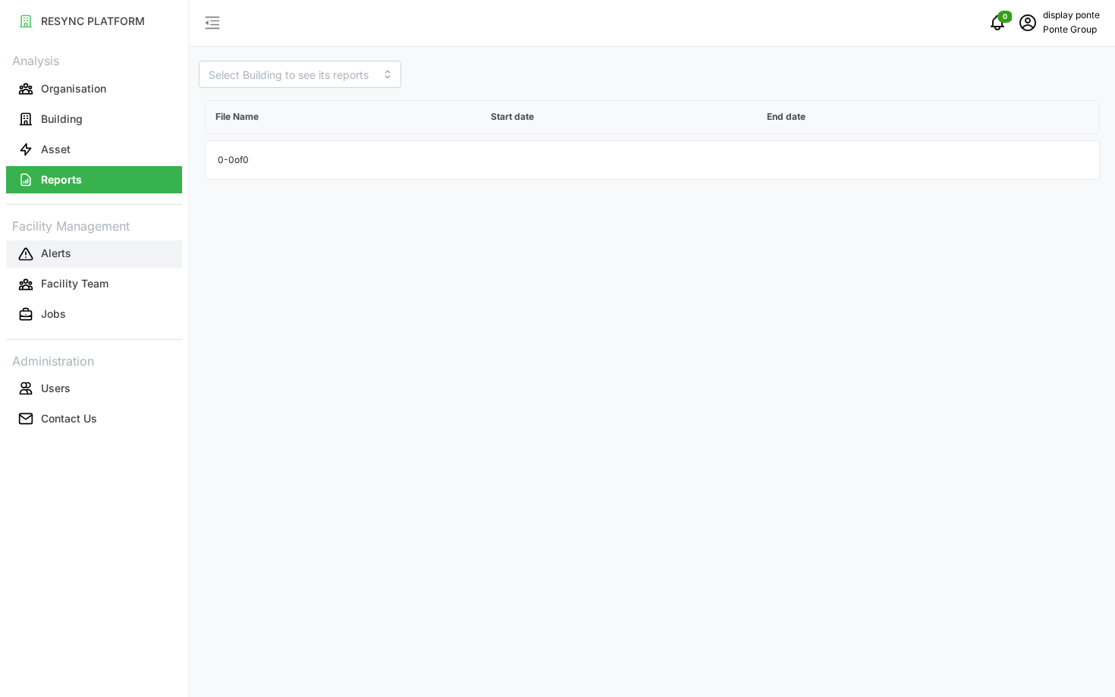
click at [82, 254] on button "Alerts" at bounding box center [94, 253] width 176 height 27
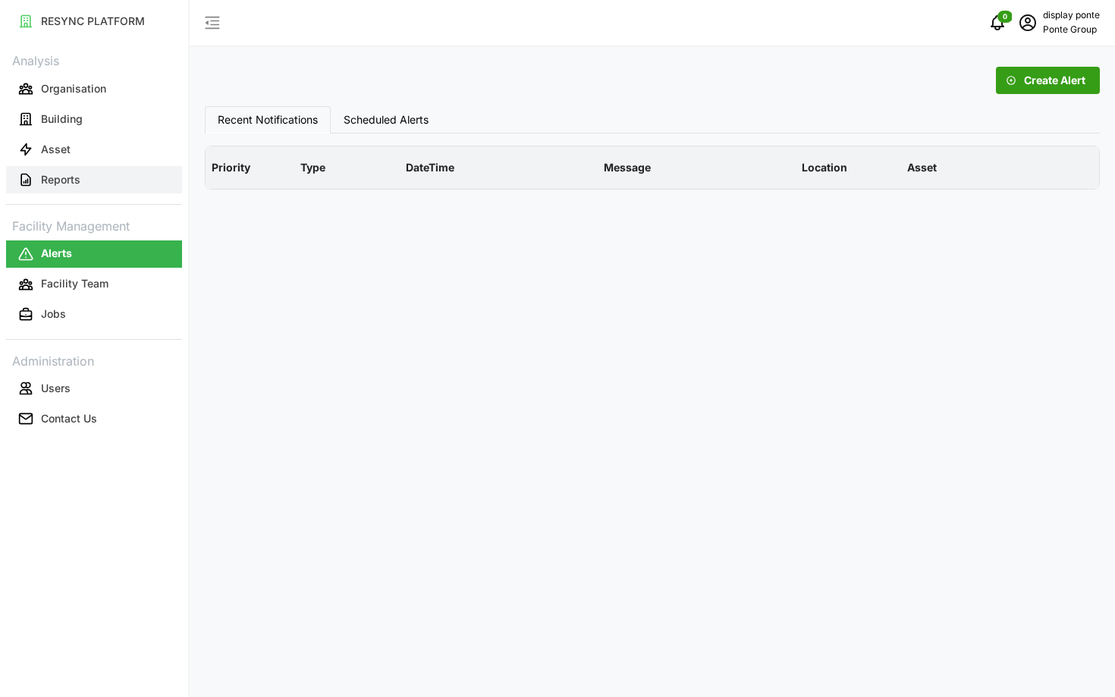
click at [97, 182] on button "Reports" at bounding box center [94, 179] width 176 height 27
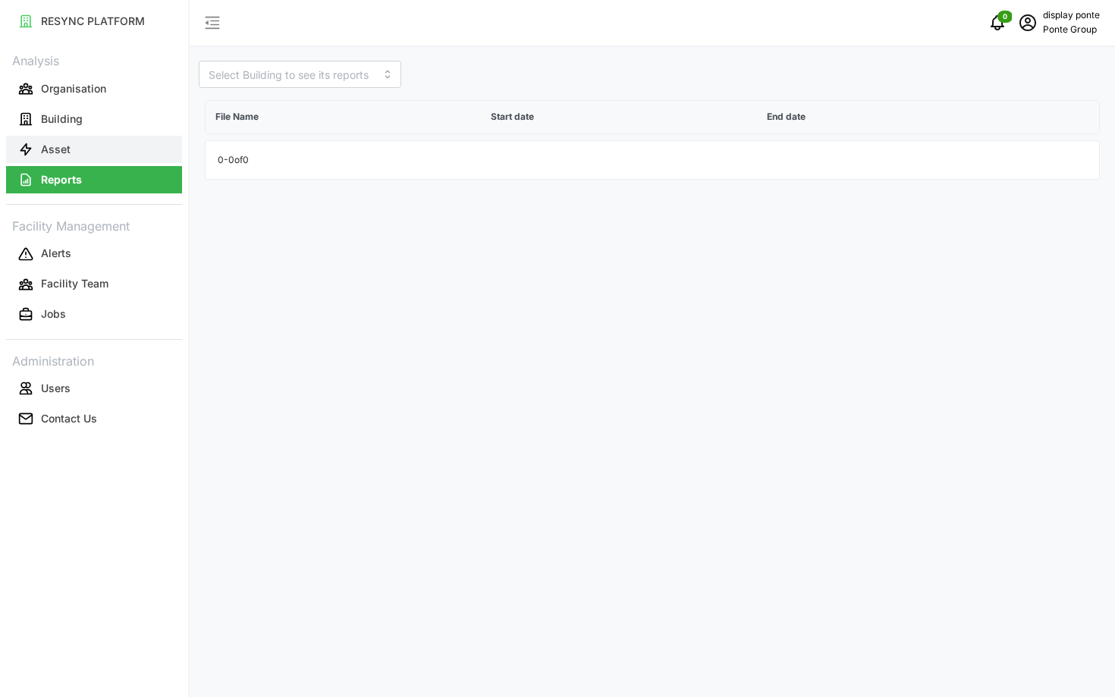
click at [84, 160] on button "Asset" at bounding box center [94, 149] width 176 height 27
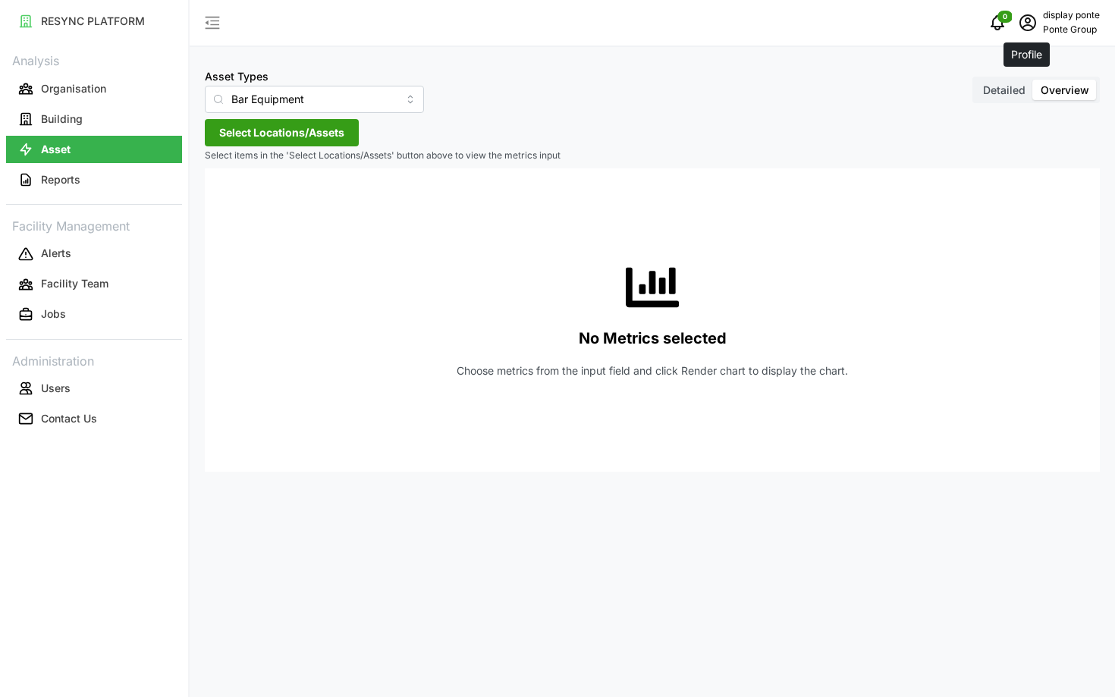
click at [1030, 25] on icon "schedule" at bounding box center [1028, 23] width 18 height 18
click at [1008, 116] on div "Logout" at bounding box center [1045, 114] width 108 height 17
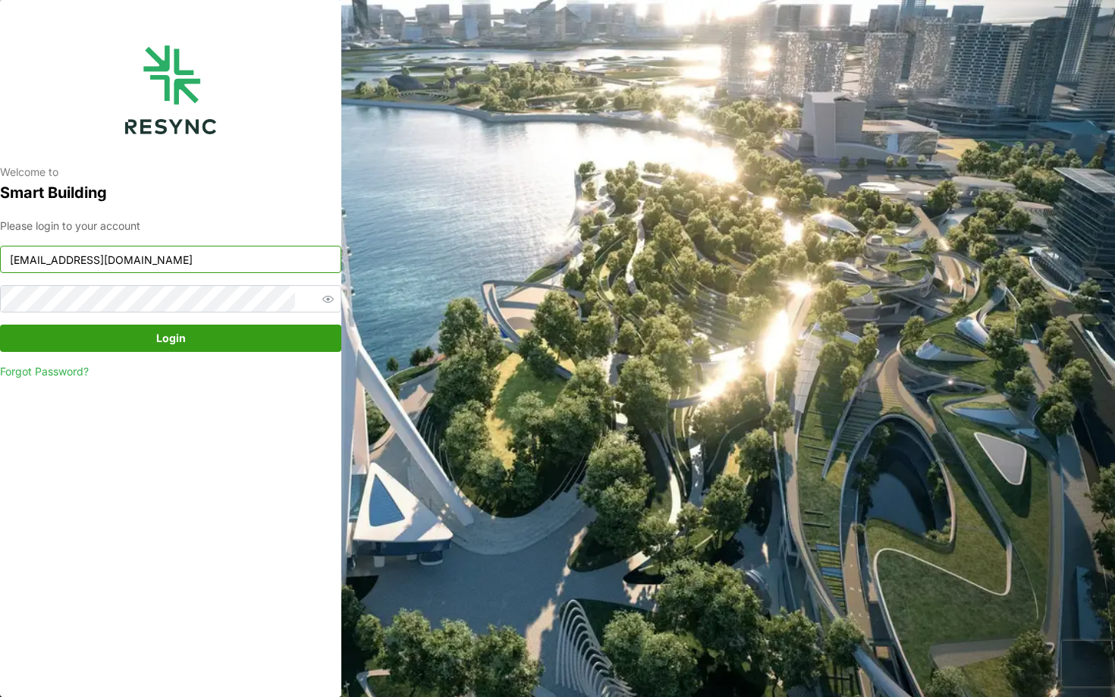
click at [199, 266] on input "ponte_group_display@resynctech.com" at bounding box center [170, 259] width 341 height 27
type input "continental_display@resynctech.com"
click at [238, 335] on span "Login" at bounding box center [170, 338] width 313 height 26
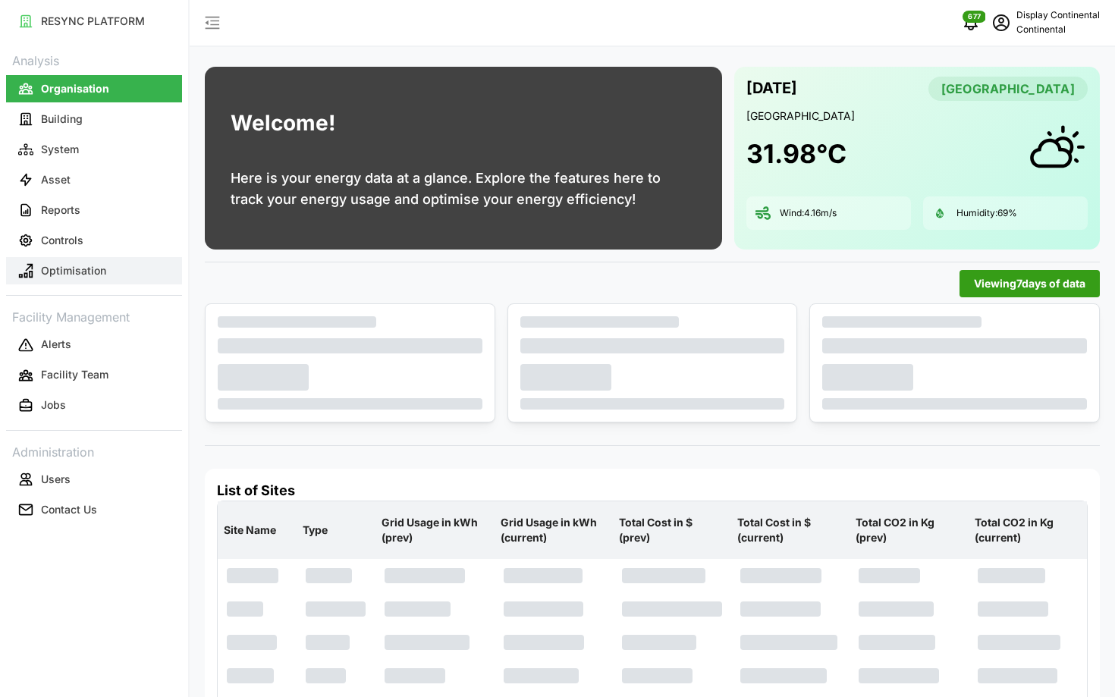
click at [108, 262] on button "Optimisation" at bounding box center [94, 270] width 176 height 27
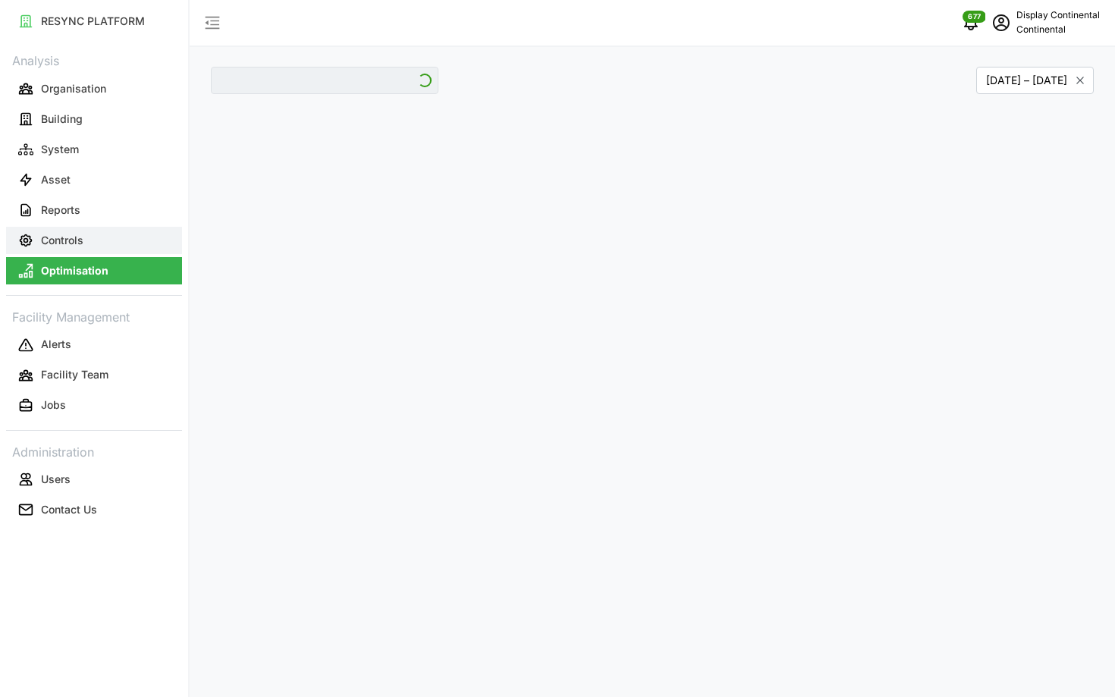
click at [123, 237] on button "Controls" at bounding box center [94, 240] width 176 height 27
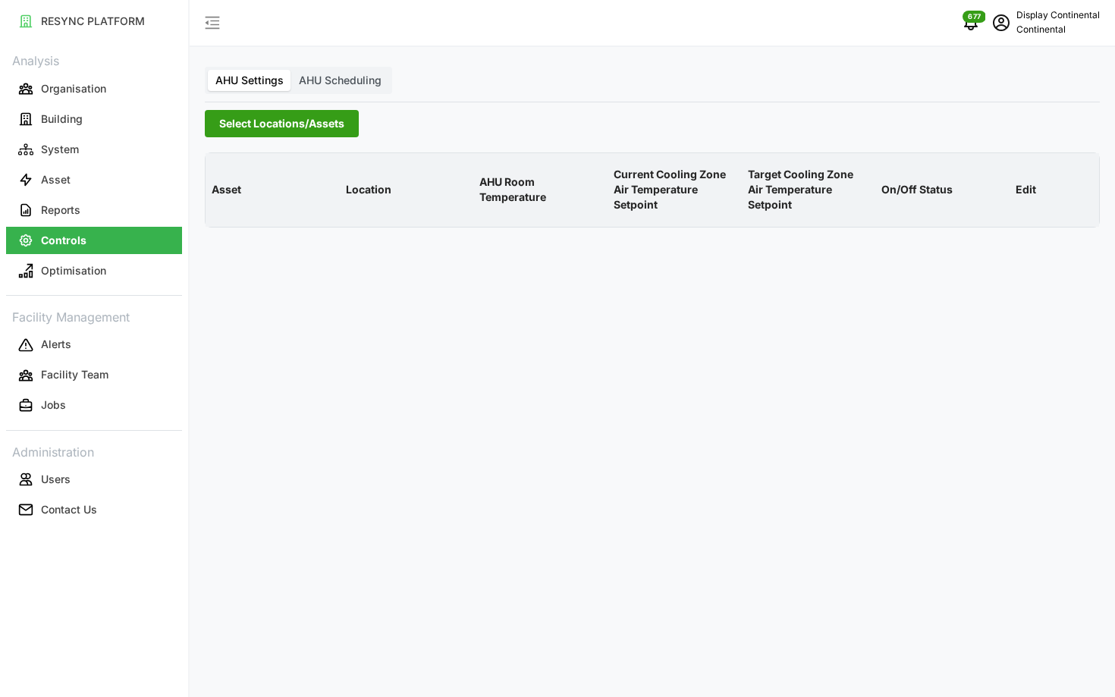
click at [278, 121] on span "Select Locations/Assets" at bounding box center [281, 124] width 125 height 26
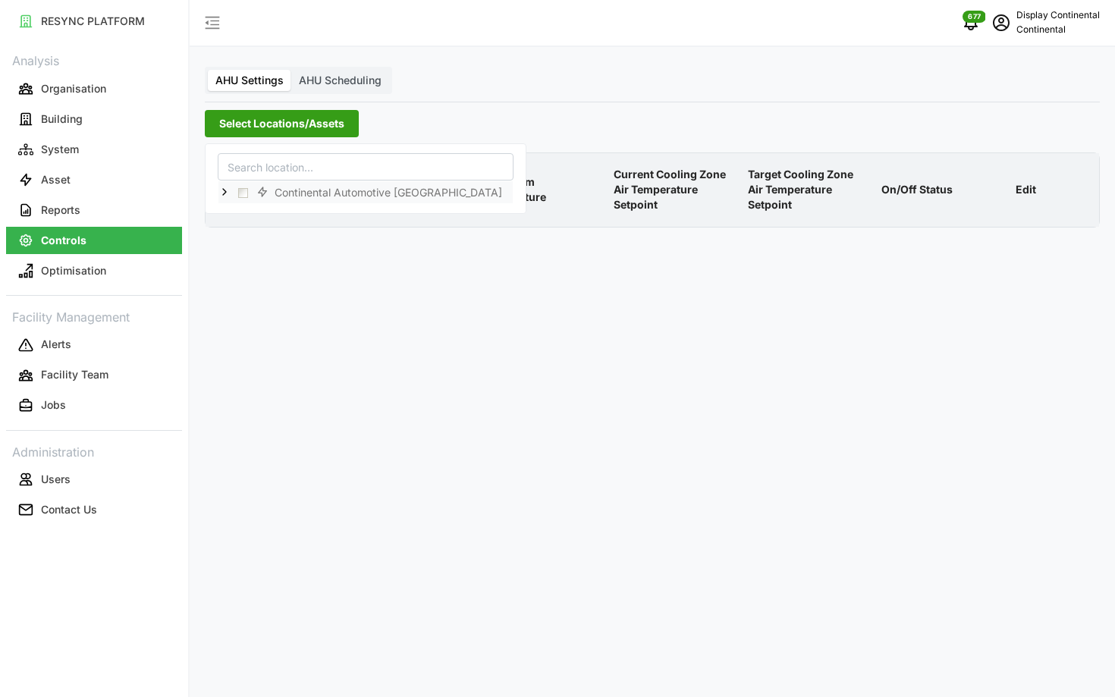
click at [224, 188] on icon at bounding box center [224, 192] width 12 height 12
click at [256, 212] on span "Select CA1" at bounding box center [255, 214] width 10 height 10
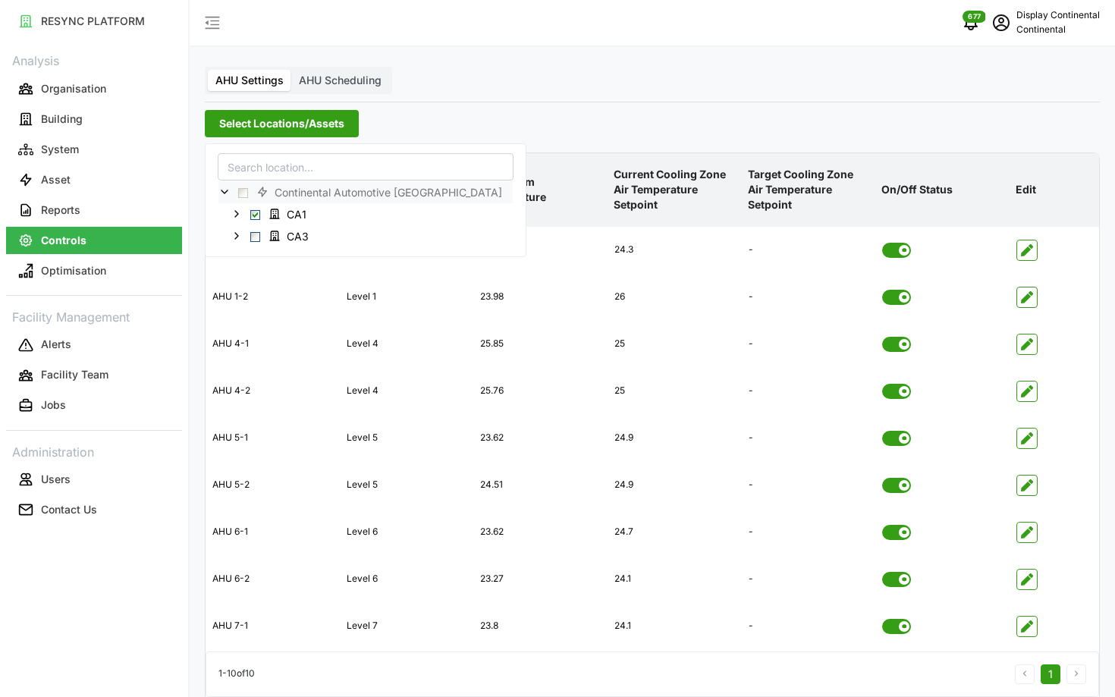
scroll to position [61, 0]
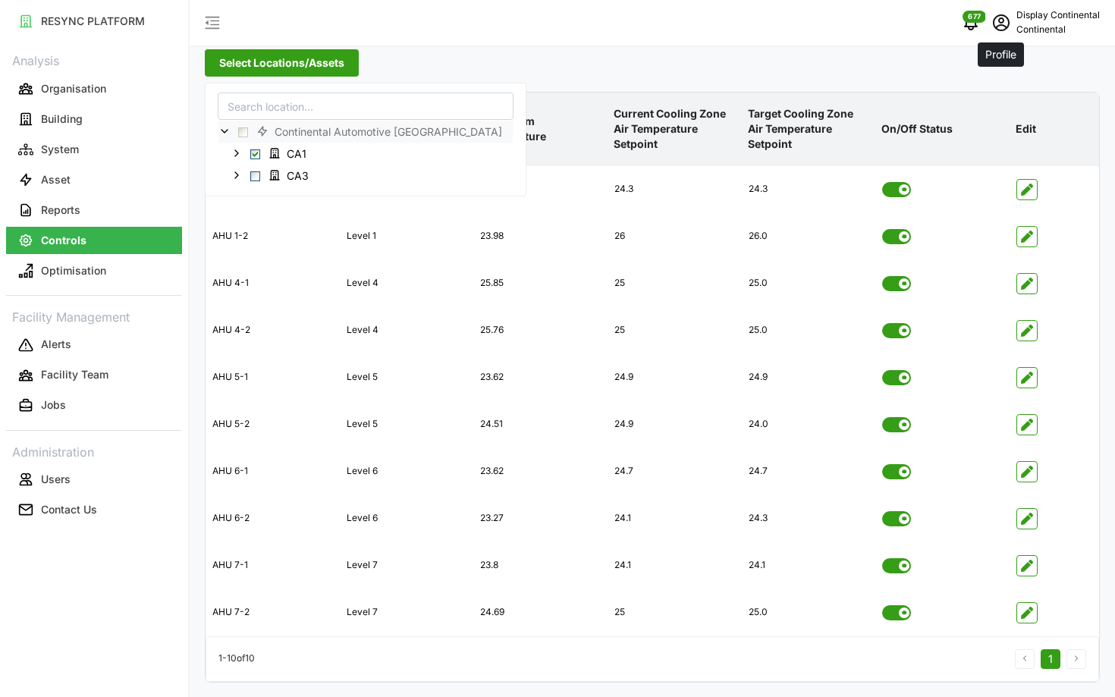
click at [999, 20] on icon "schedule" at bounding box center [1001, 20] width 6 height 6
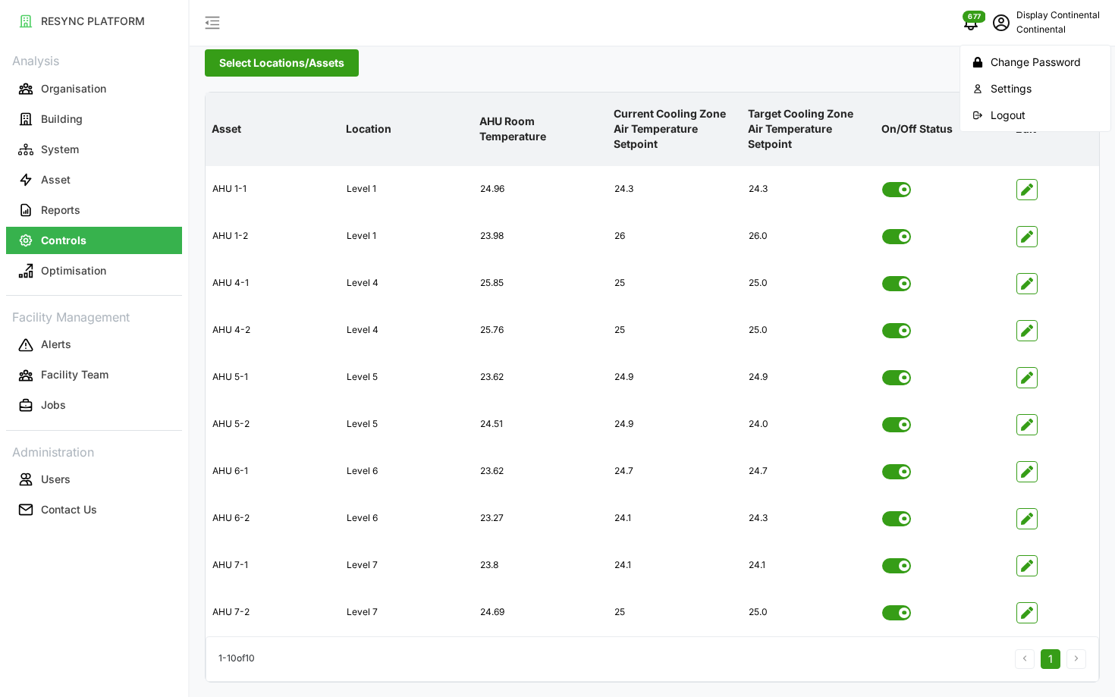
click at [979, 117] on icon "button" at bounding box center [977, 114] width 11 height 11
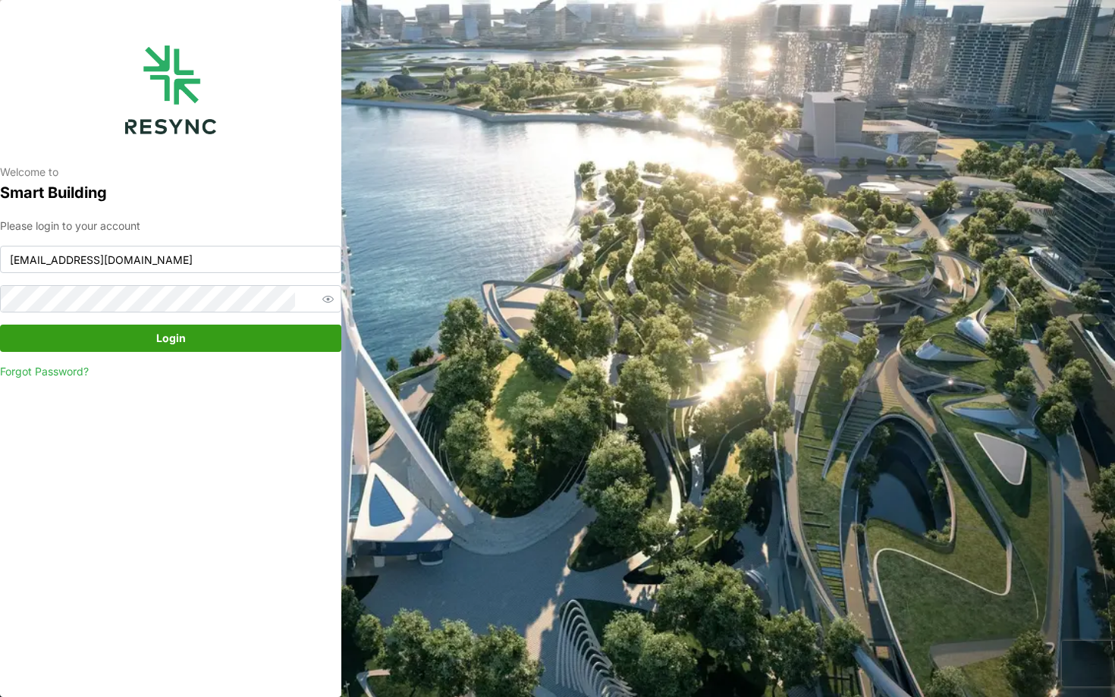
click at [191, 275] on div "Please login to your account continental_display@resynctech.com Login Forgot Pa…" at bounding box center [170, 299] width 341 height 162
click at [209, 268] on input "continental_display@resynctech.com" at bounding box center [170, 259] width 341 height 27
click at [237, 423] on div "Welcome to Smart Building Please login to your account continental_display@resy…" at bounding box center [170, 348] width 341 height 697
click at [223, 270] on input "continental_display@resynctech.com" at bounding box center [170, 259] width 341 height 27
type input "ponte_group_internal@resynctech.com"
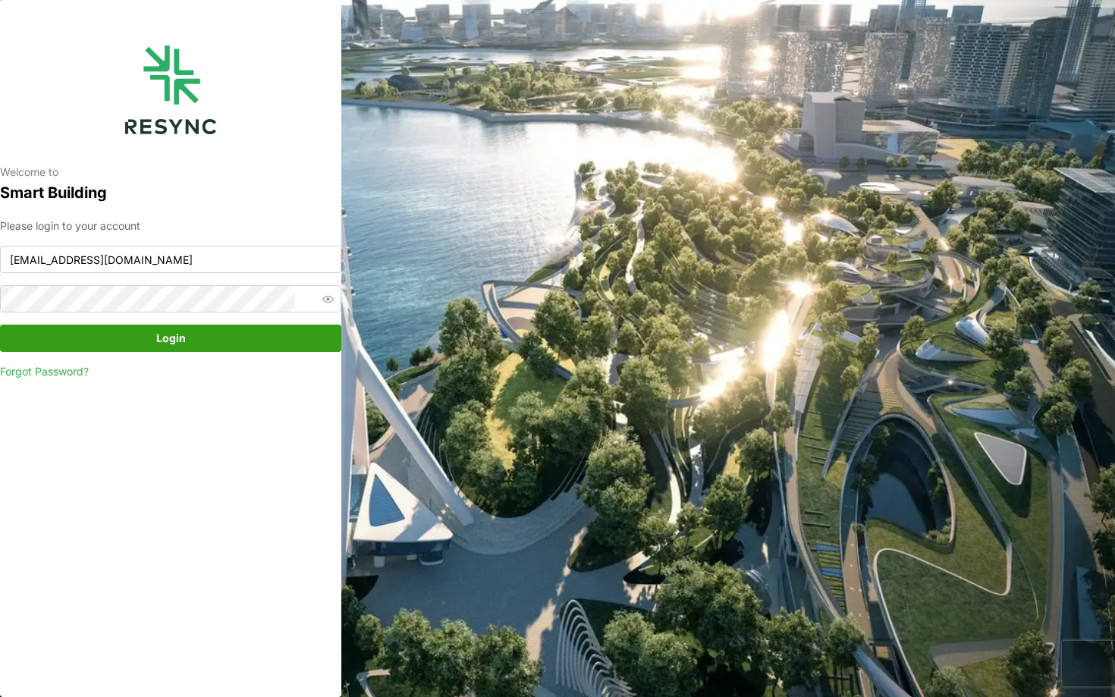
click at [251, 330] on span "Login" at bounding box center [170, 338] width 313 height 26
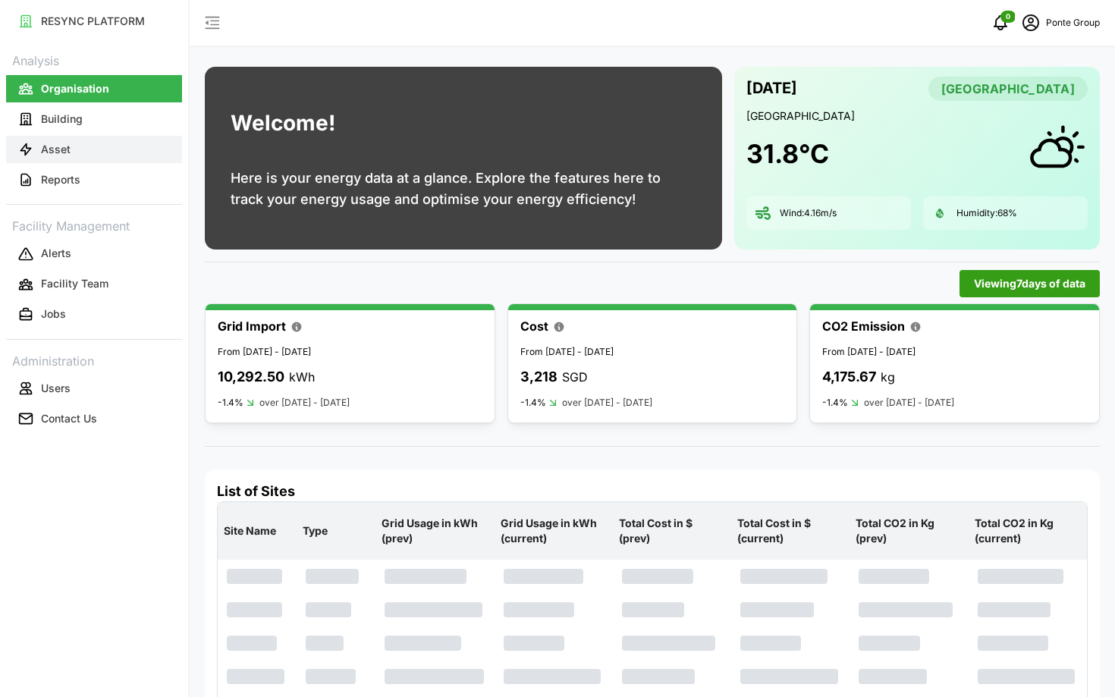
click at [77, 157] on button "Asset" at bounding box center [94, 149] width 176 height 27
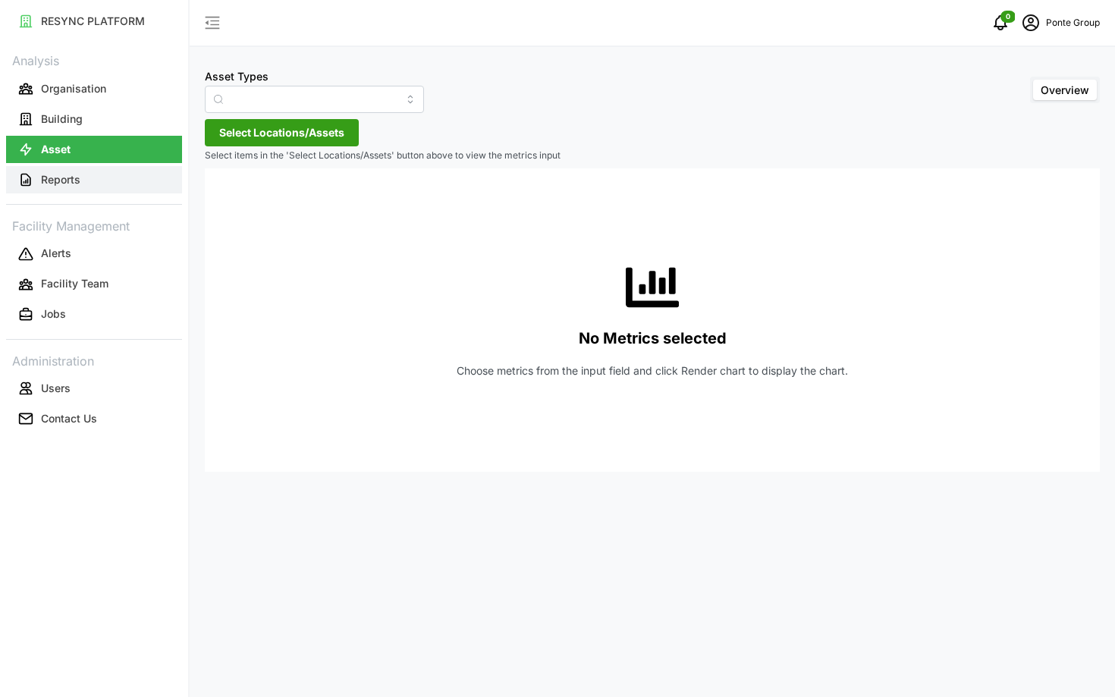
type input "Air Handling Unit"
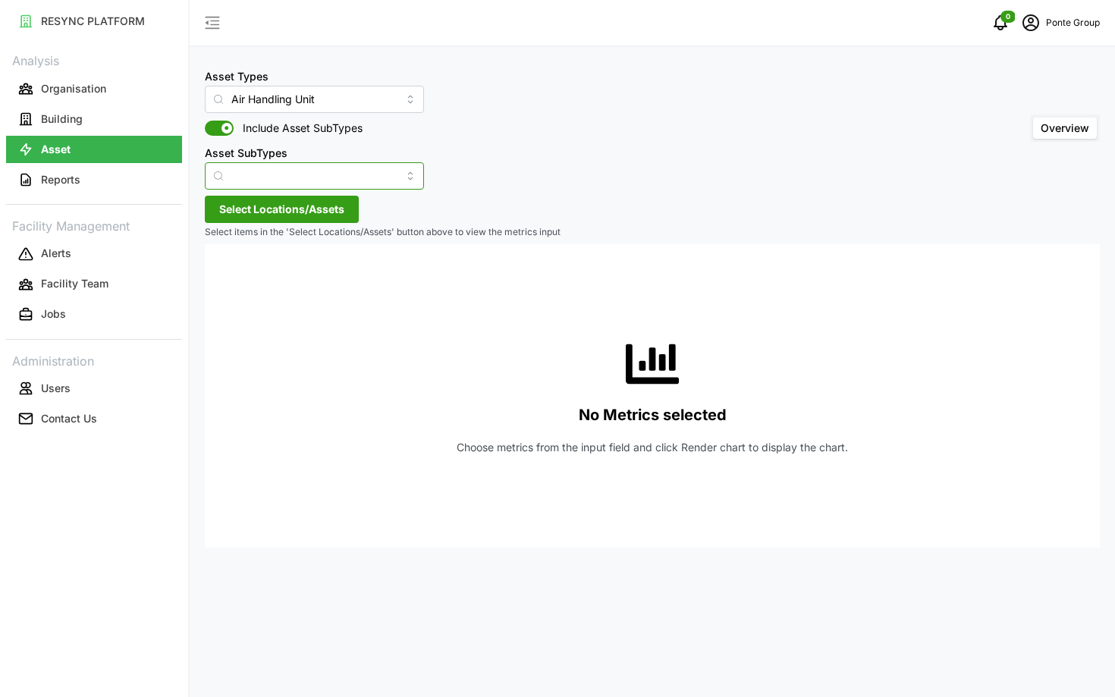
click at [256, 177] on input "Asset SubTypes" at bounding box center [314, 175] width 219 height 27
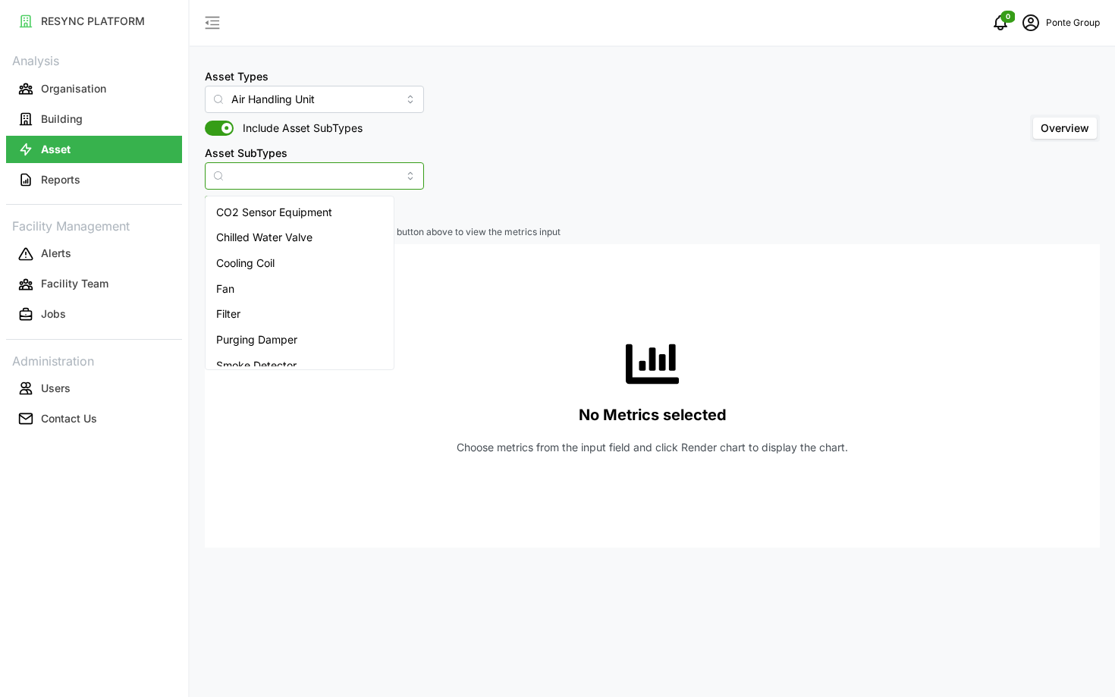
click at [264, 212] on span "CO2 Sensor Equipment" at bounding box center [274, 212] width 116 height 17
type input "CO2 Sensor Equipment"
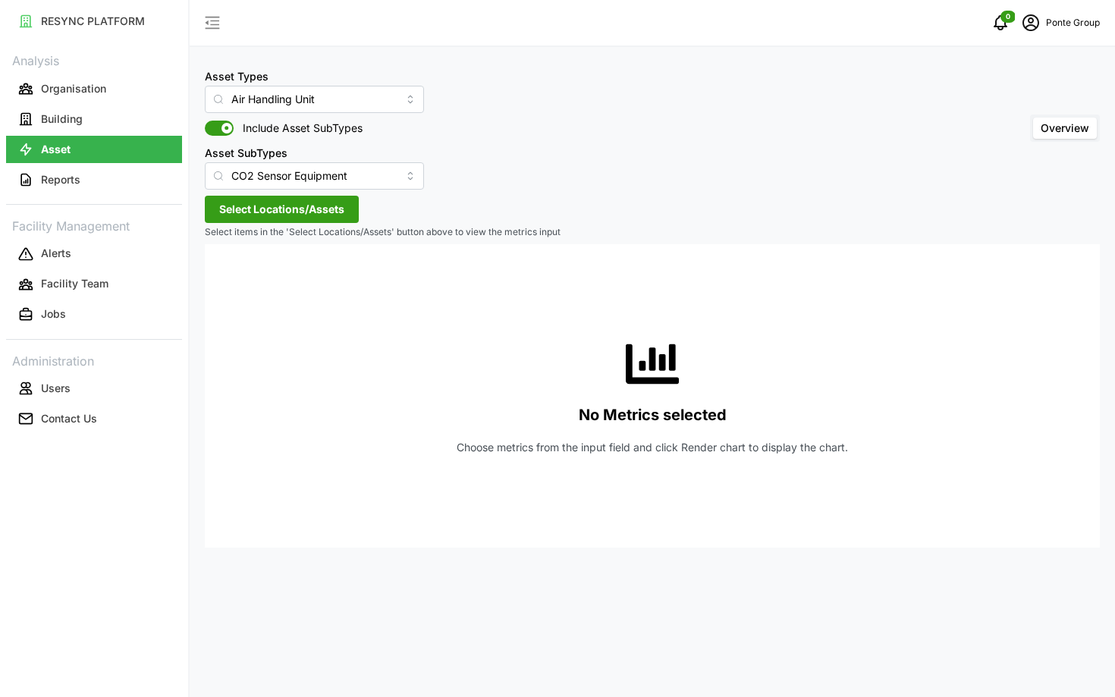
click at [264, 212] on span "Select Locations/Assets" at bounding box center [281, 209] width 125 height 26
click at [239, 281] on span "Select MBFC" at bounding box center [243, 279] width 10 height 10
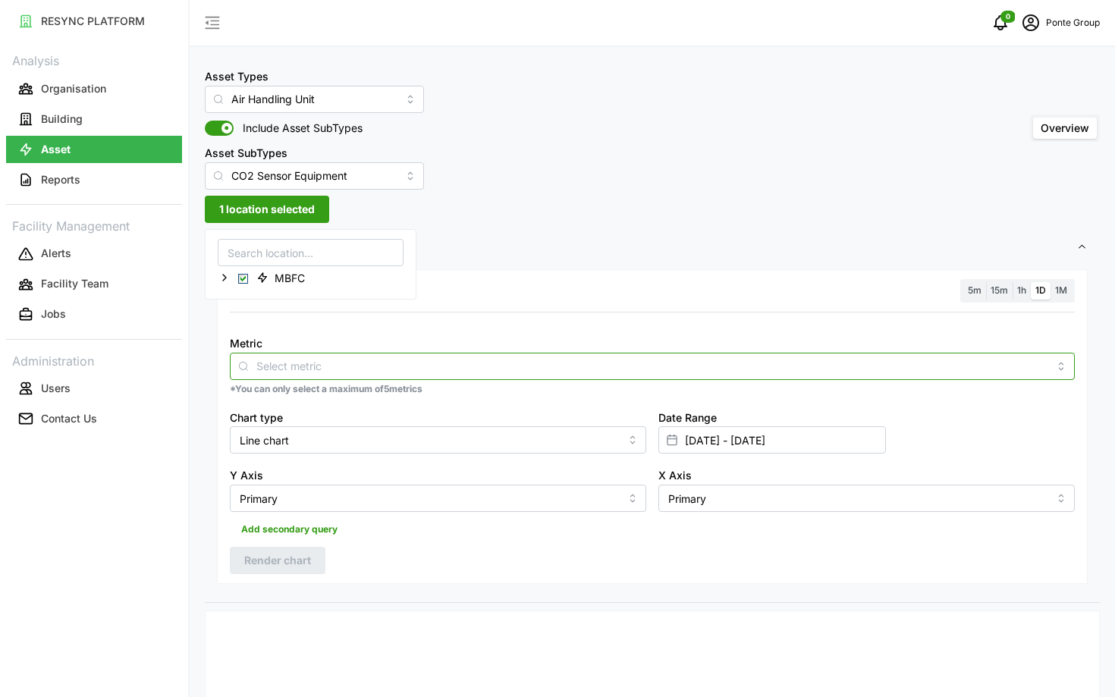
click at [522, 368] on input "Metric" at bounding box center [652, 365] width 792 height 17
click at [441, 409] on div "CO2 Sensor" at bounding box center [652, 403] width 837 height 26
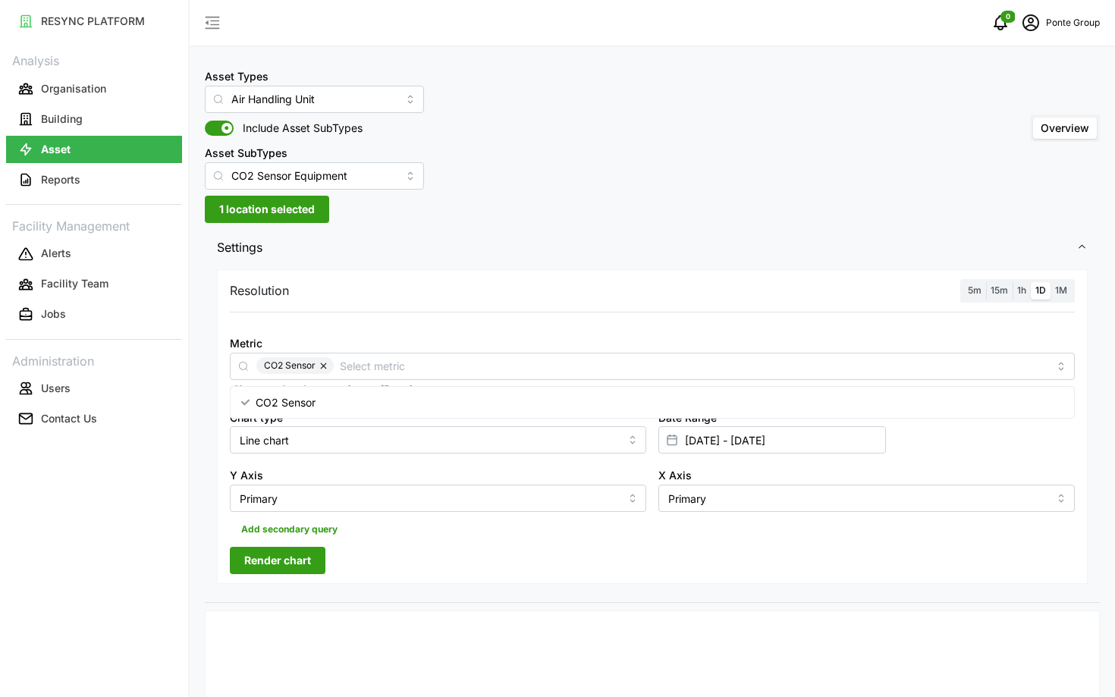
click at [997, 291] on span "15m" at bounding box center [999, 289] width 17 height 11
click at [986, 282] on input "15m" at bounding box center [986, 282] width 0 height 0
click at [287, 566] on span "Render chart" at bounding box center [277, 561] width 67 height 26
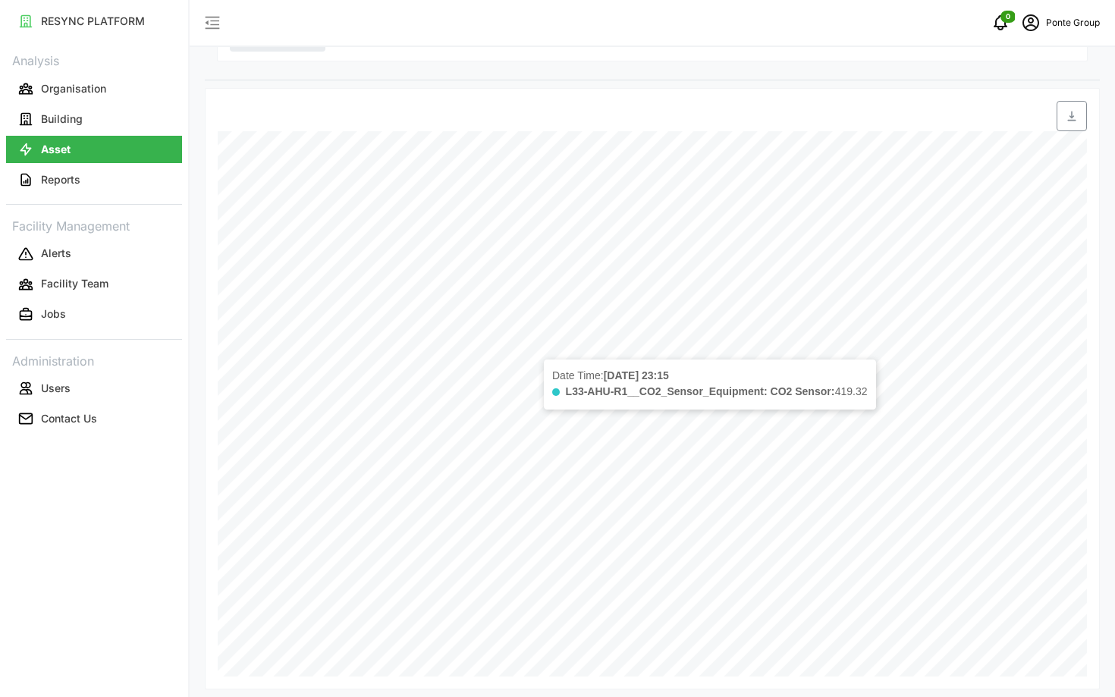
scroll to position [523, 0]
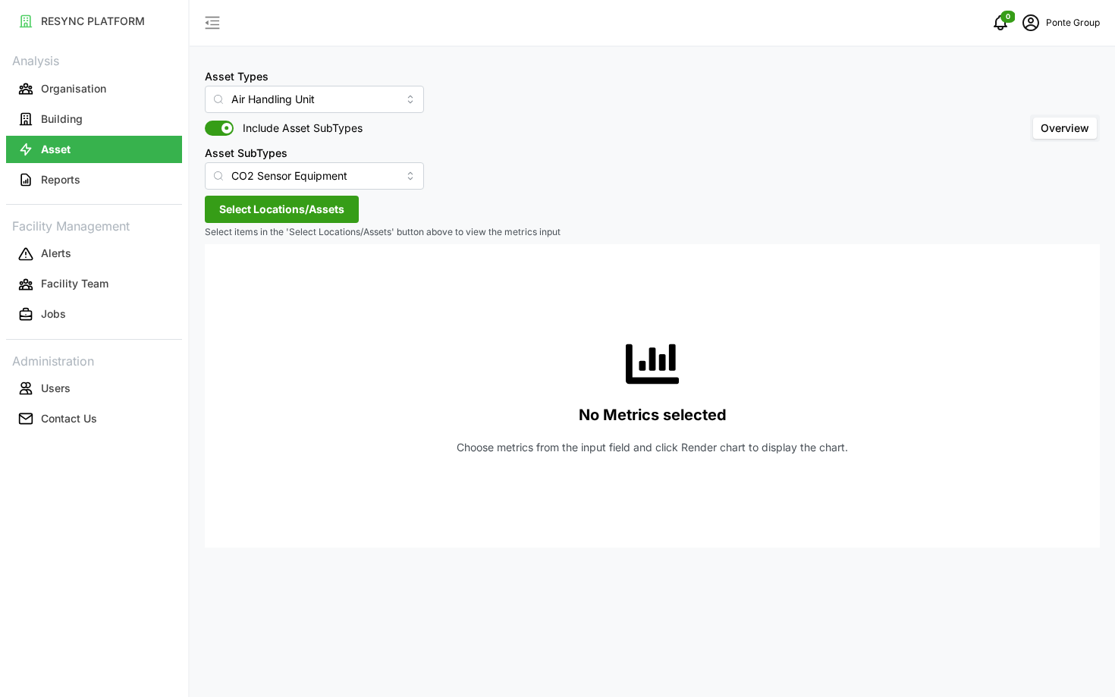
click at [297, 212] on span "Select Locations/Assets" at bounding box center [281, 209] width 125 height 26
click at [240, 278] on span "Select MBFC" at bounding box center [243, 279] width 10 height 10
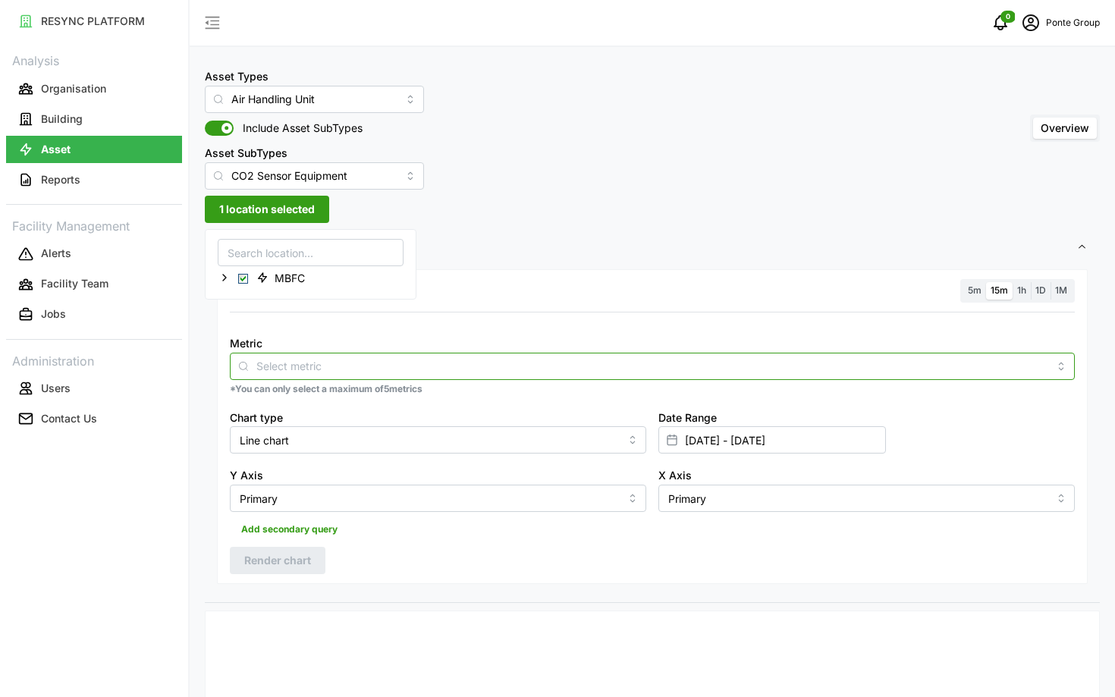
click at [400, 359] on input "Metric" at bounding box center [652, 365] width 792 height 17
click at [415, 396] on div "CO2 Sensor" at bounding box center [652, 403] width 837 height 26
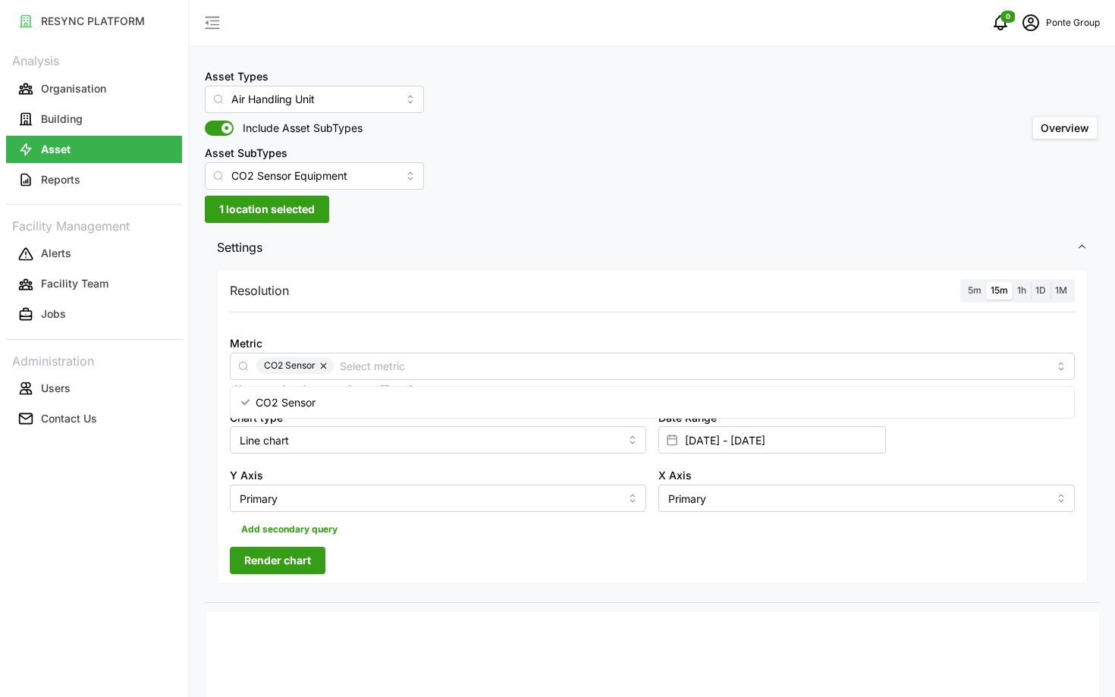
click at [977, 291] on span "5m" at bounding box center [975, 289] width 14 height 11
click at [963, 282] on input "5m" at bounding box center [963, 282] width 0 height 0
click at [253, 555] on span "Render chart" at bounding box center [277, 561] width 67 height 26
click at [994, 287] on span "15m" at bounding box center [999, 289] width 17 height 11
click at [986, 282] on input "15m" at bounding box center [986, 282] width 0 height 0
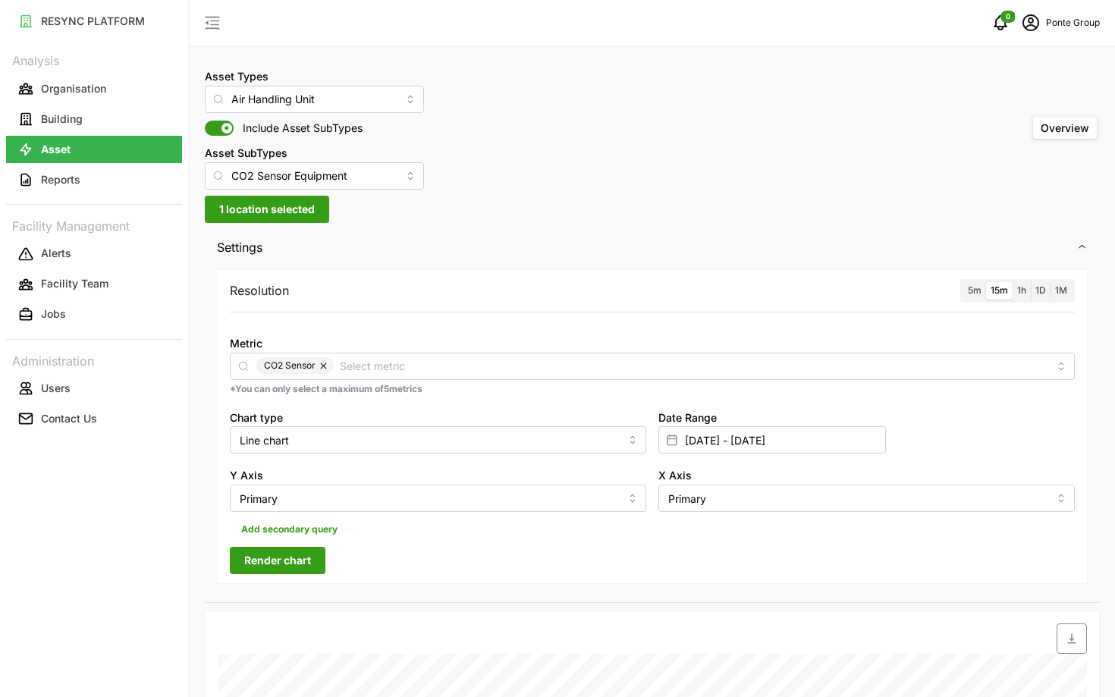
click at [975, 288] on span "5m" at bounding box center [975, 289] width 14 height 11
click at [963, 282] on input "5m" at bounding box center [963, 282] width 0 height 0
click at [270, 545] on div "Resolution 5m 15m 1h 1D 1M Metric CO2 Sensor *You can only select a maximum of …" at bounding box center [652, 426] width 871 height 315
click at [265, 554] on span "Render chart" at bounding box center [277, 561] width 67 height 26
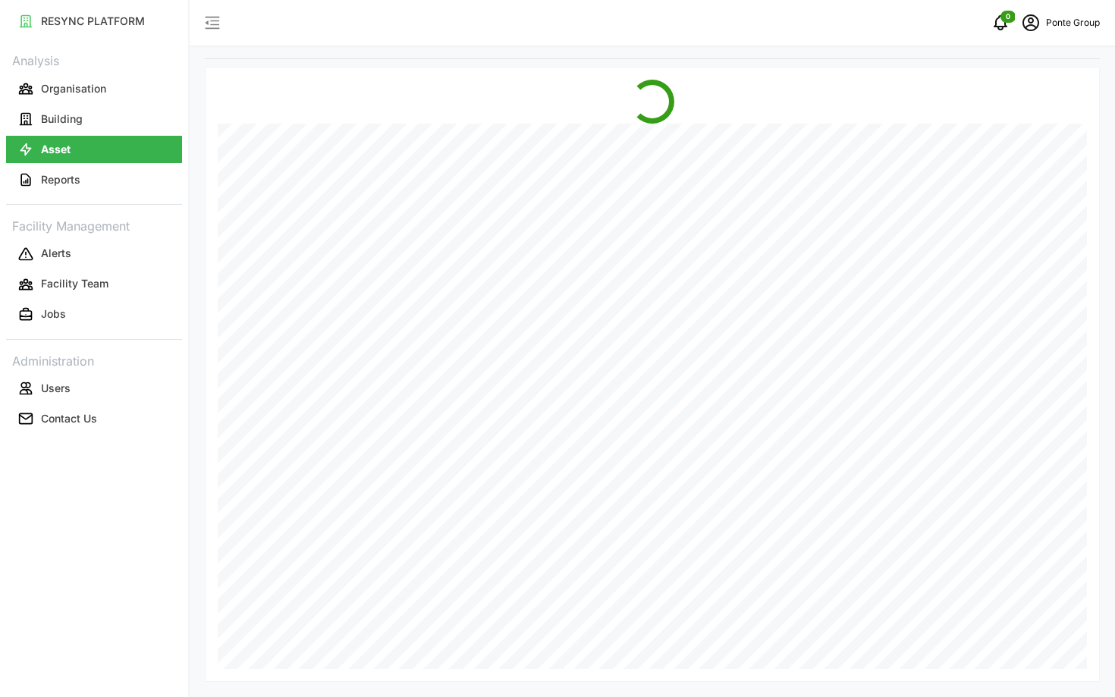
scroll to position [530, 0]
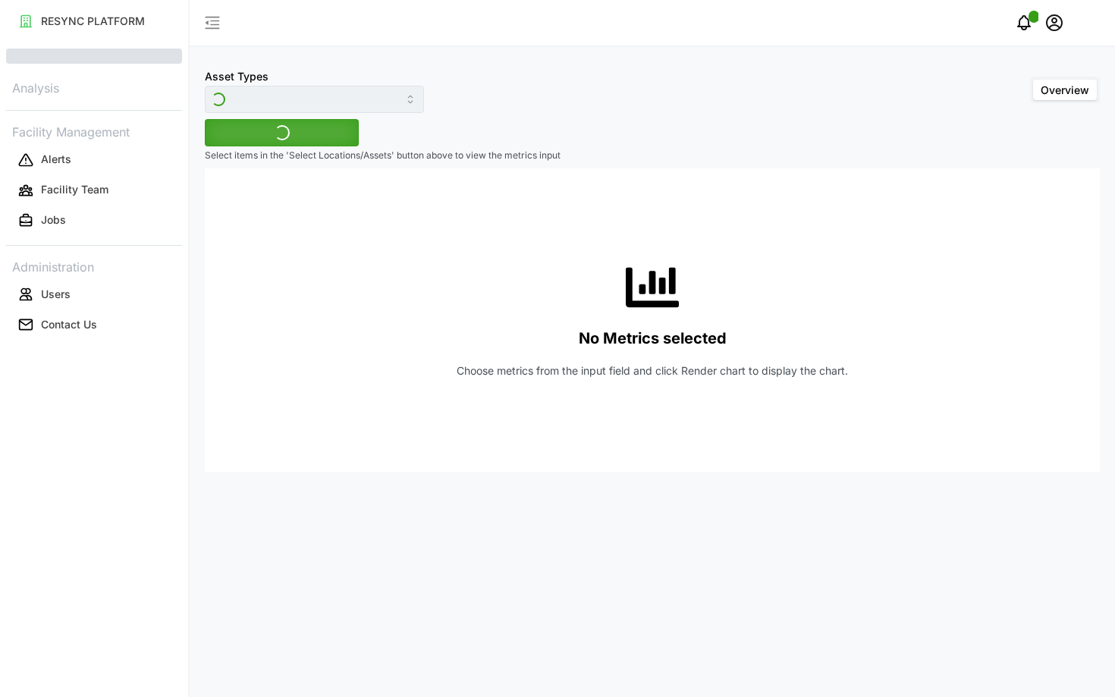
type input "Air Handling Unit"
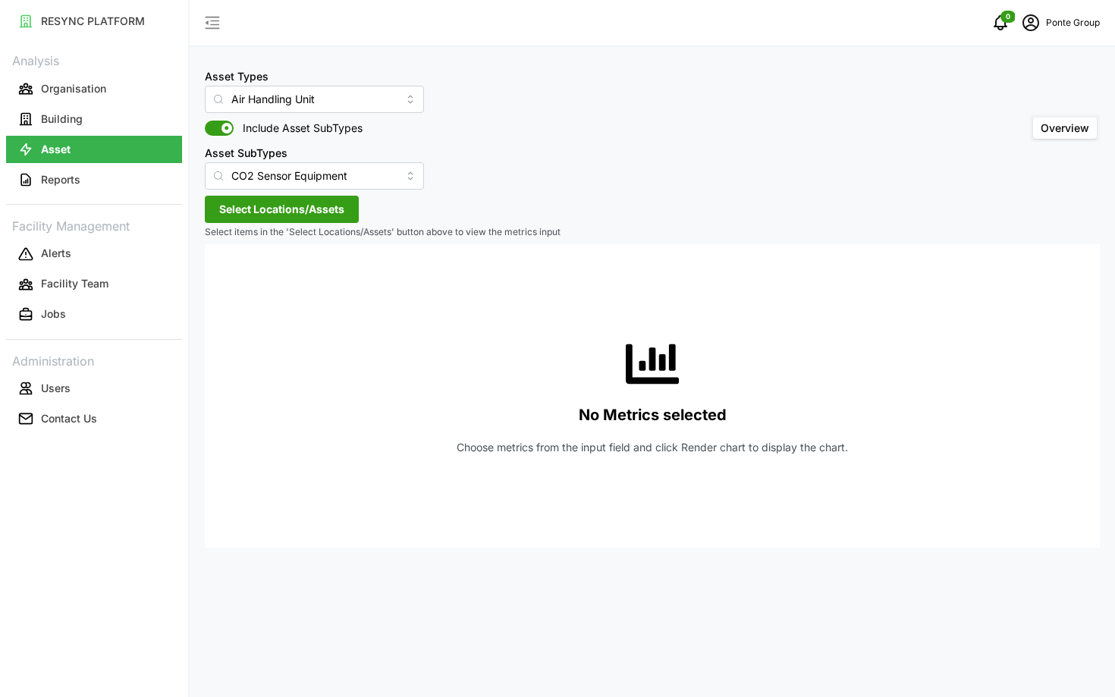
click at [263, 209] on span "Select Locations/Assets" at bounding box center [281, 209] width 125 height 26
click at [244, 279] on span "Select MBFC" at bounding box center [243, 279] width 10 height 10
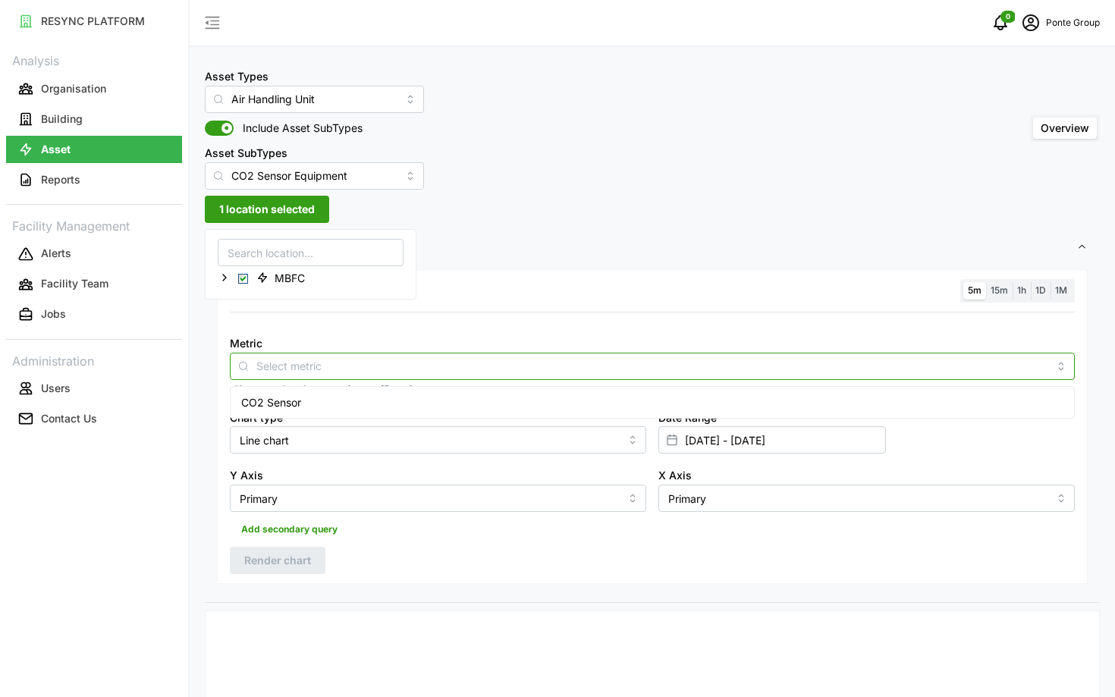
click at [409, 372] on input "Metric" at bounding box center [652, 365] width 792 height 17
click at [368, 397] on div "CO2 Sensor" at bounding box center [652, 403] width 837 height 26
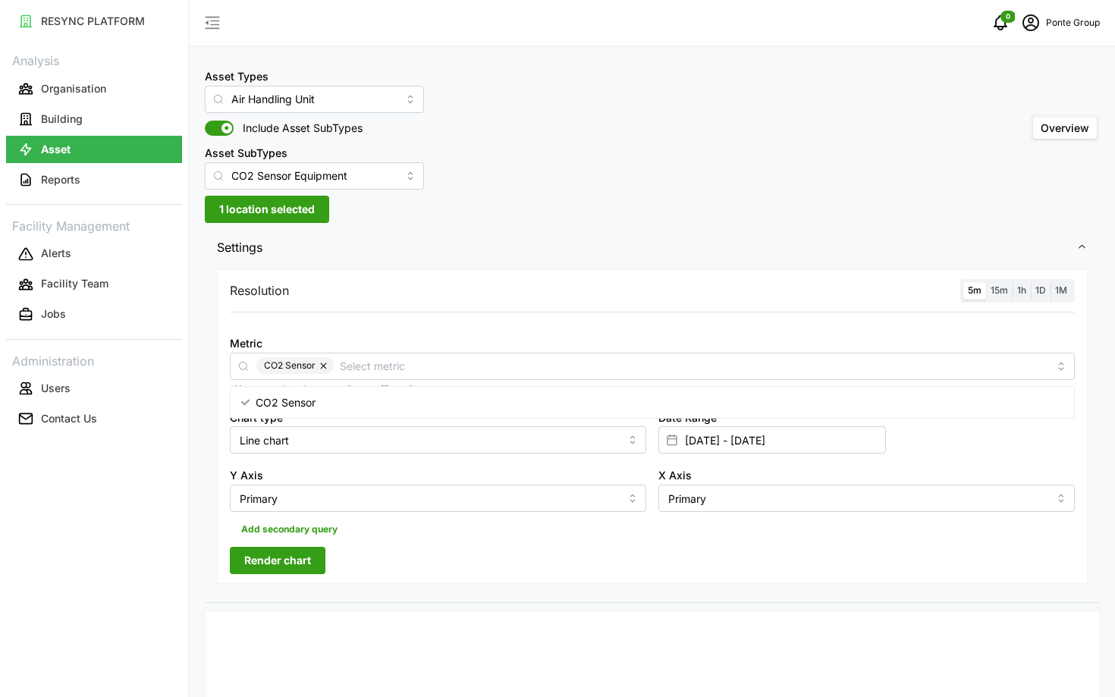
click at [275, 556] on span "Render chart" at bounding box center [277, 561] width 67 height 26
click at [993, 289] on span "15m" at bounding box center [999, 289] width 17 height 11
click at [986, 282] on input "15m" at bounding box center [986, 282] width 0 height 0
click at [975, 287] on span "5m" at bounding box center [975, 289] width 14 height 11
click at [963, 282] on input "5m" at bounding box center [963, 282] width 0 height 0
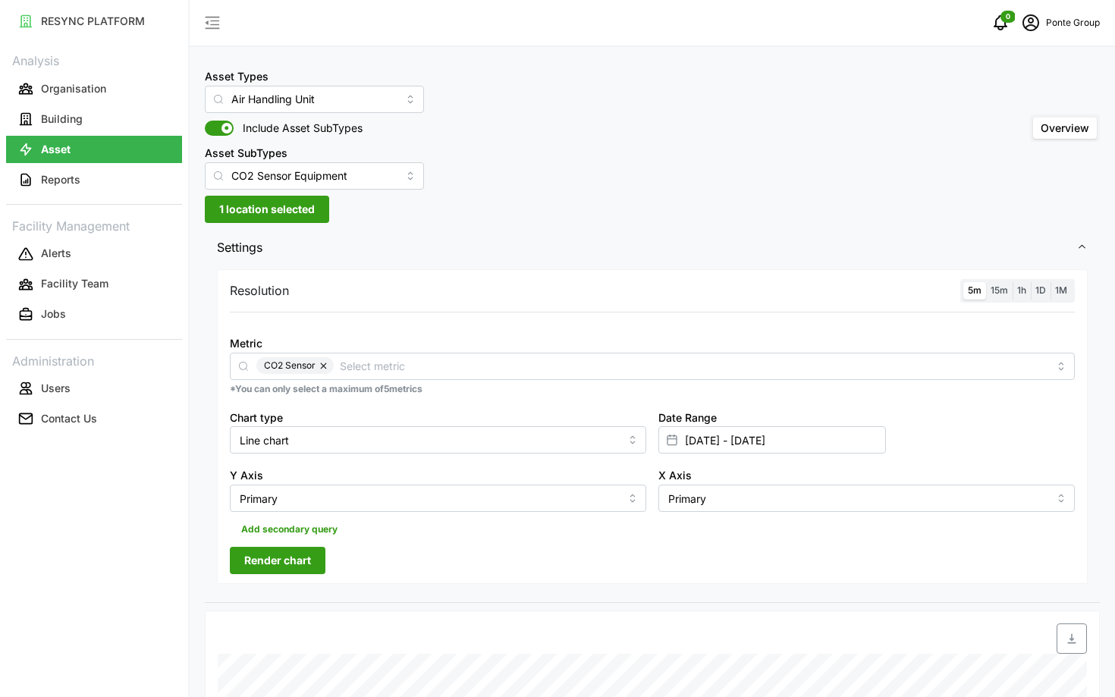
click at [297, 579] on div "Resolution 5m 15m 1h 1D 1M Metric CO2 Sensor *You can only select a maximum of …" at bounding box center [652, 426] width 871 height 315
click at [279, 564] on span "Render chart" at bounding box center [277, 561] width 67 height 26
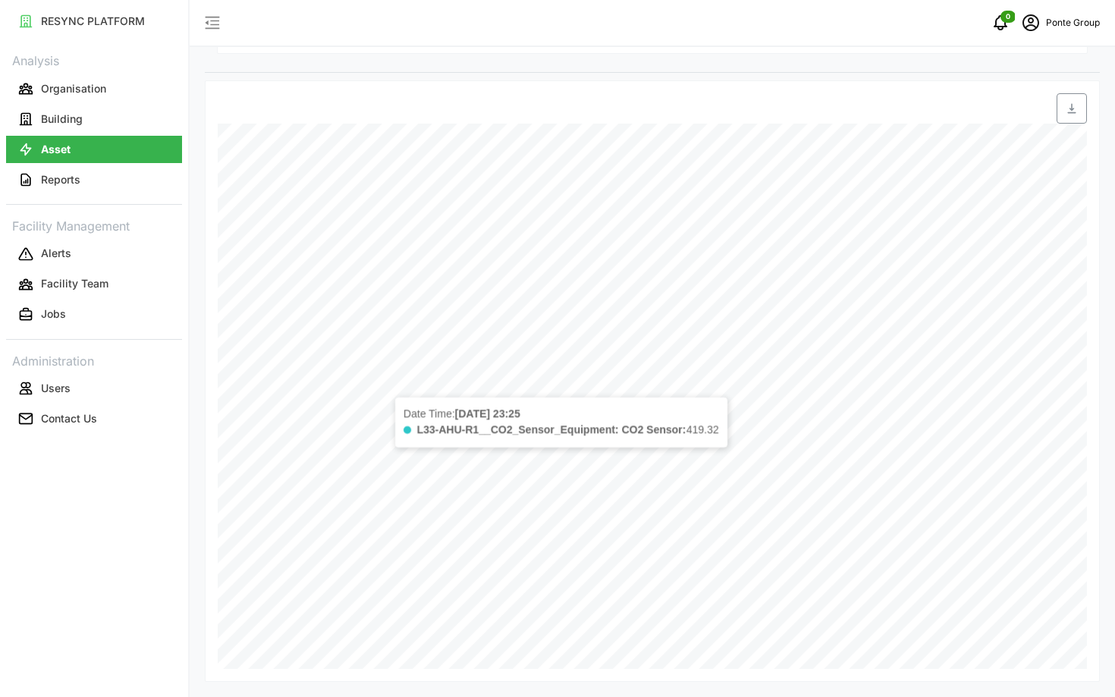
scroll to position [530, 0]
